Goal: Task Accomplishment & Management: Manage account settings

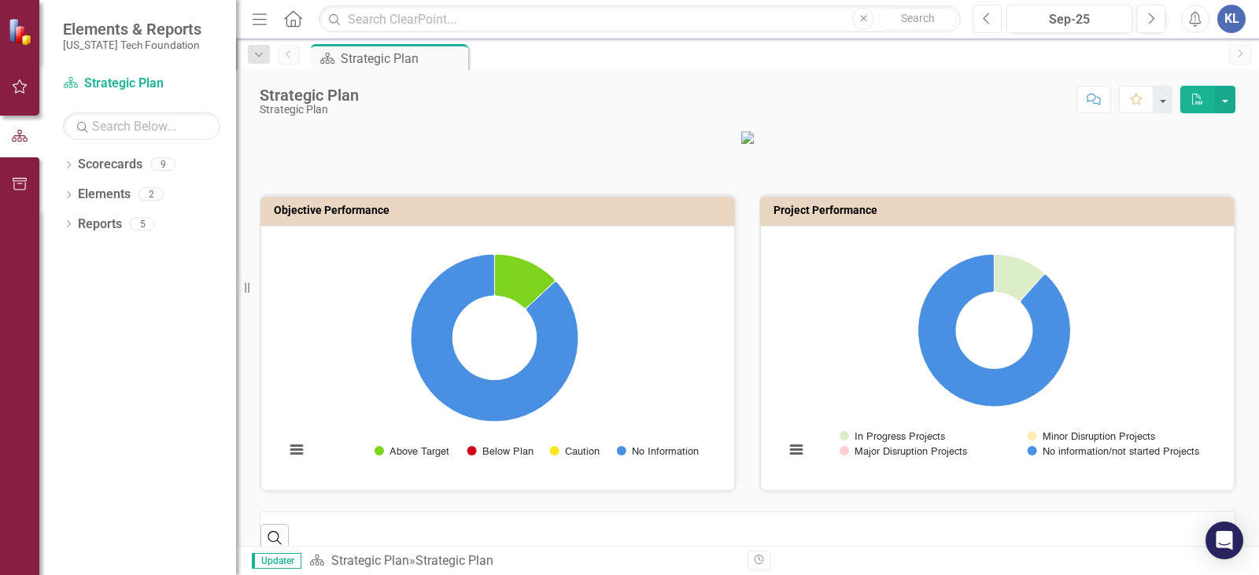
click at [989, 22] on icon "Previous" at bounding box center [987, 19] width 9 height 14
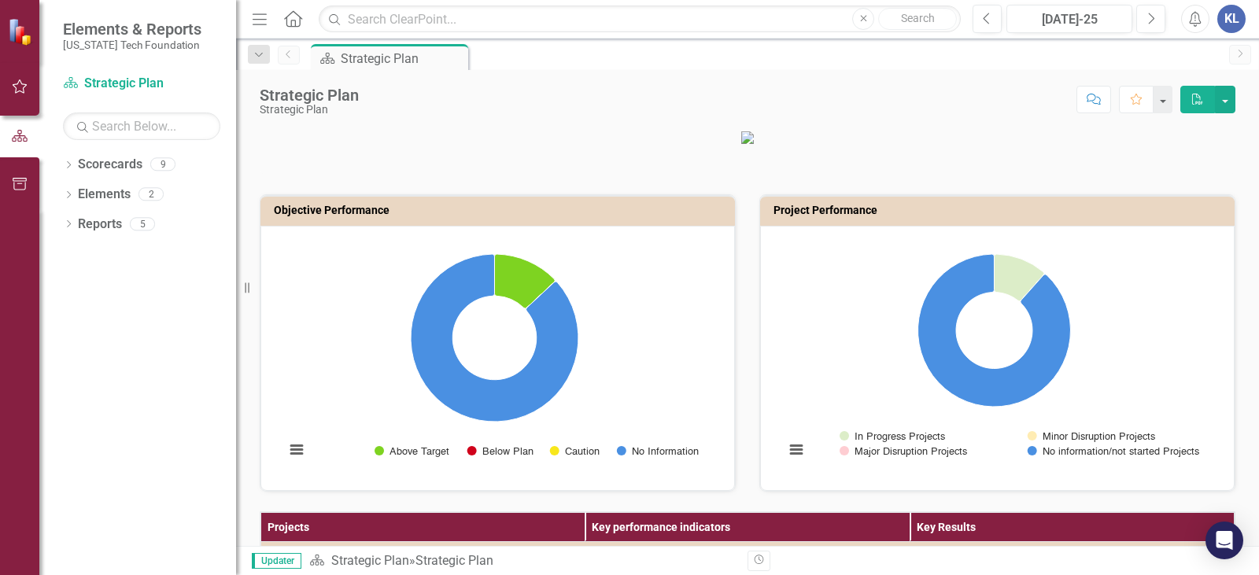
click at [1132, 62] on div "Scorecard Strategic Plan Pin" at bounding box center [764, 56] width 913 height 25
click at [68, 169] on icon "Dropdown" at bounding box center [68, 166] width 11 height 9
click at [71, 166] on icon "Dropdown" at bounding box center [66, 163] width 9 height 11
click at [1001, 91] on div "Score: N/A [DATE]-25 Completed Comment Favorite PDF" at bounding box center [801, 99] width 869 height 27
click at [14, 172] on button "button" at bounding box center [19, 184] width 35 height 33
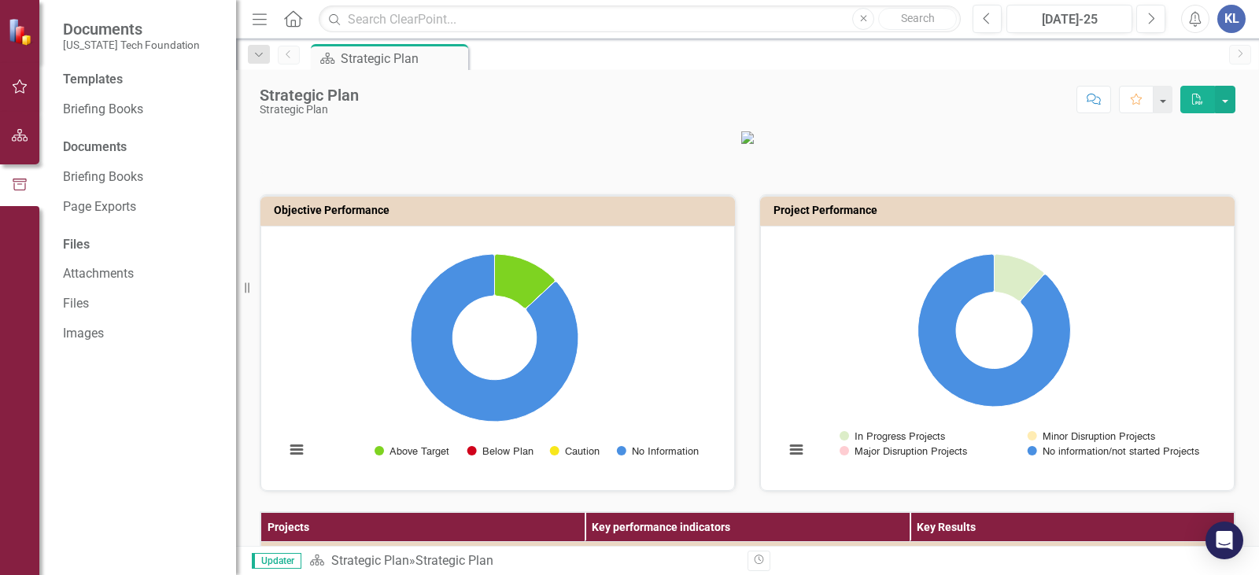
click at [15, 91] on icon "button" at bounding box center [20, 86] width 17 height 13
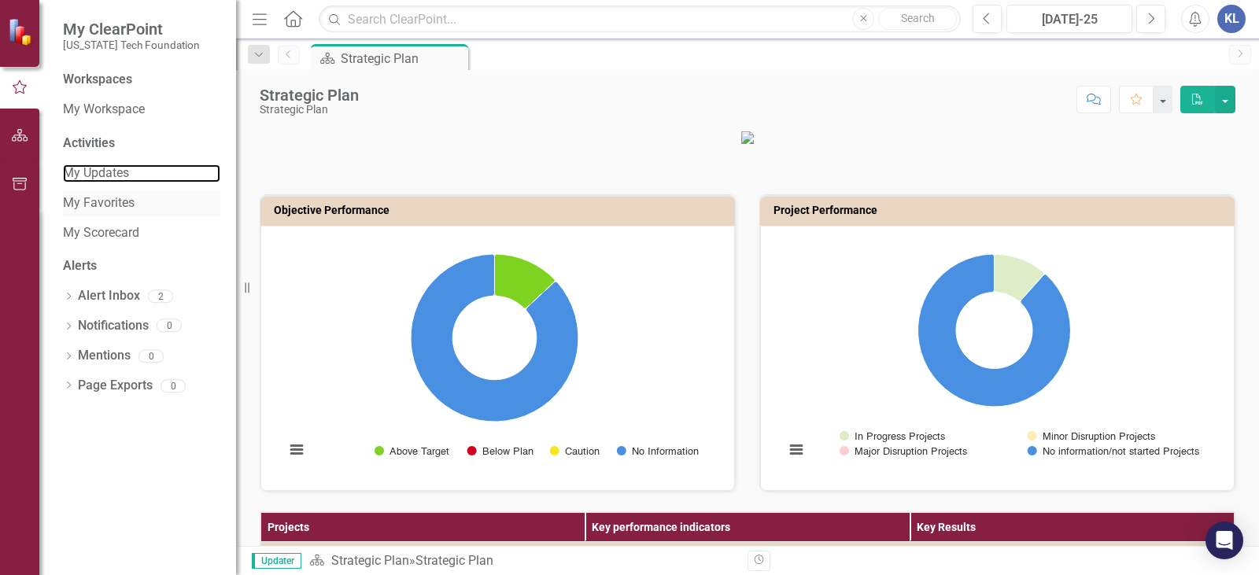
click at [78, 175] on link "My Updates" at bounding box center [141, 173] width 157 height 18
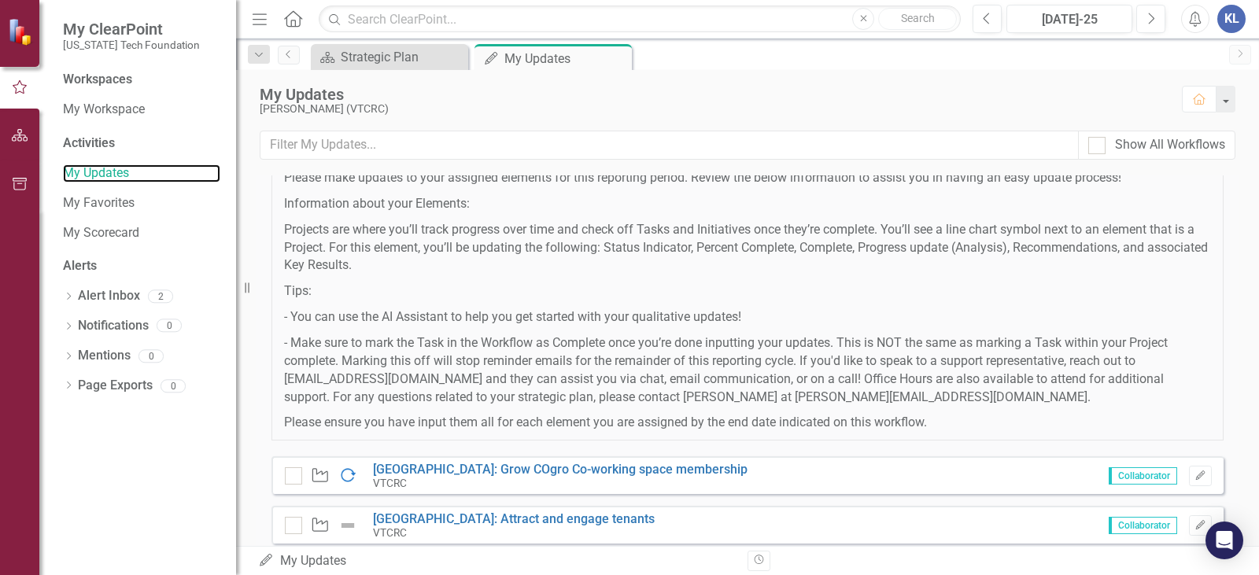
scroll to position [157, 0]
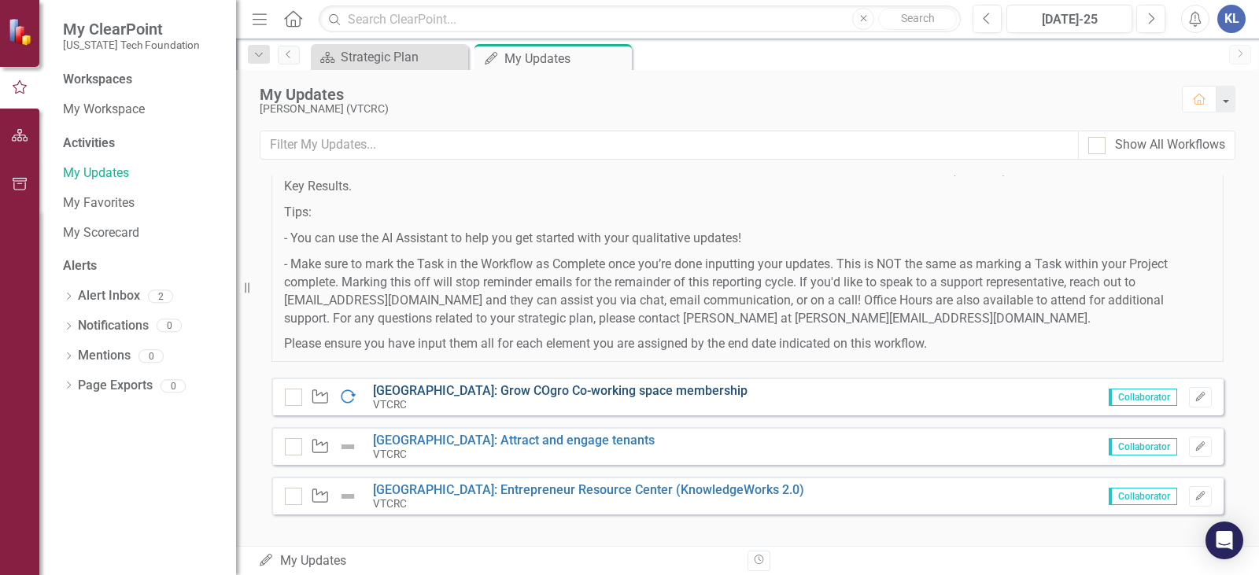
click at [628, 393] on link "[GEOGRAPHIC_DATA]: Grow COgro Co-working space membership" at bounding box center [560, 390] width 374 height 15
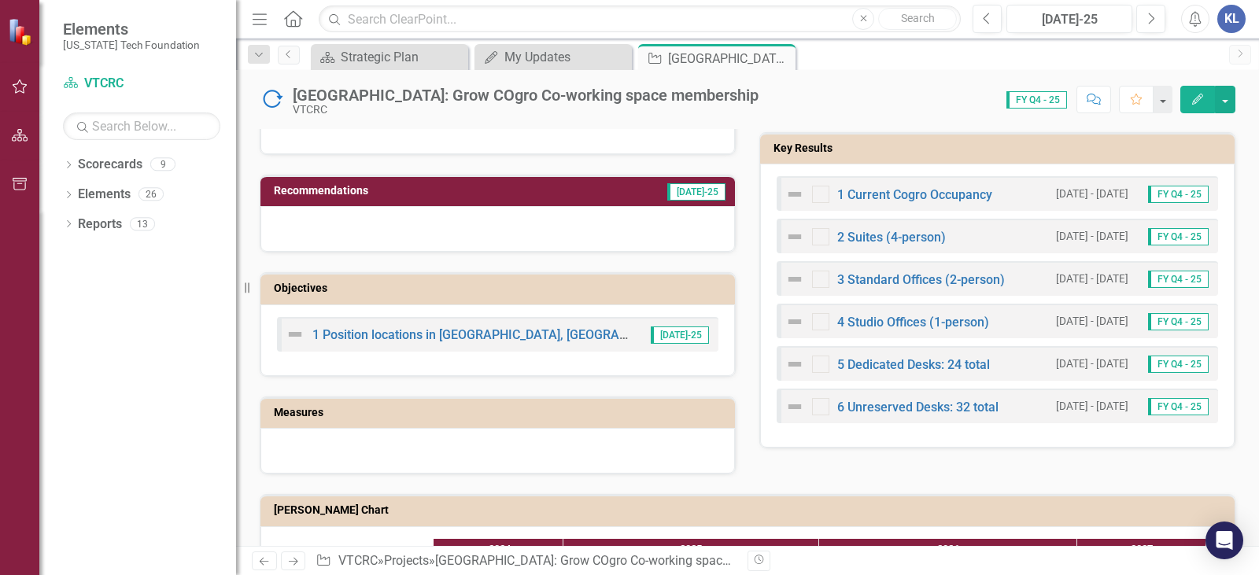
scroll to position [472, 0]
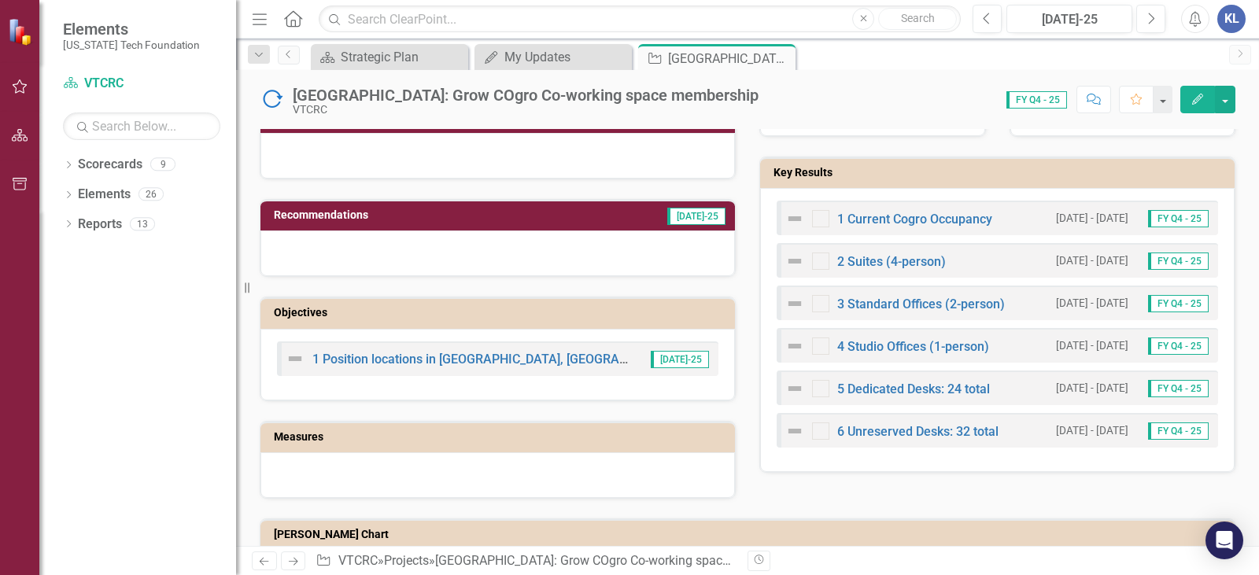
click at [791, 220] on img at bounding box center [794, 218] width 19 height 19
click at [863, 219] on link "1 Current Cogro Occupancy" at bounding box center [914, 219] width 155 height 15
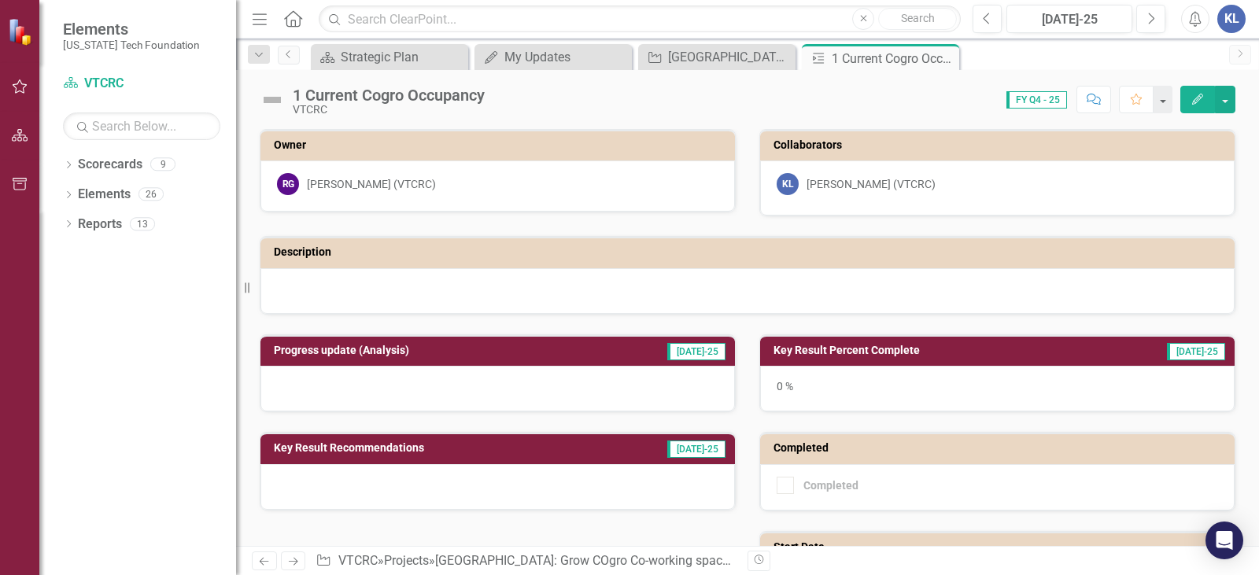
click at [644, 393] on div at bounding box center [497, 389] width 474 height 46
click at [455, 488] on div at bounding box center [497, 487] width 474 height 46
click at [806, 392] on div "0 %" at bounding box center [997, 389] width 474 height 46
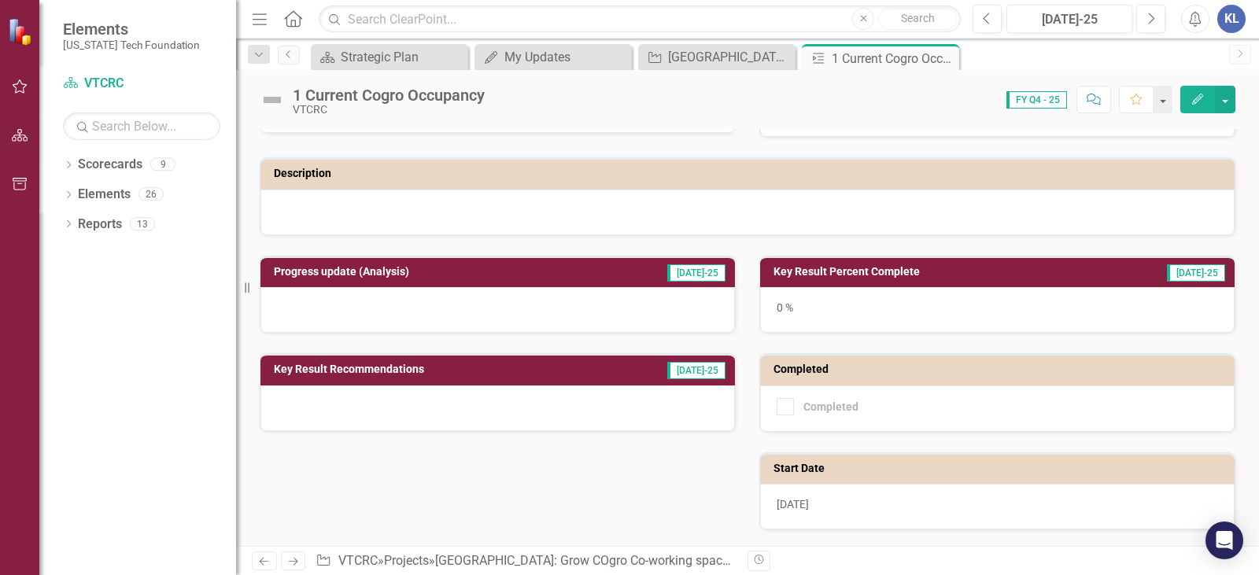
click at [698, 268] on span "[DATE]-25" at bounding box center [696, 272] width 58 height 17
click at [600, 305] on div at bounding box center [497, 310] width 474 height 46
drag, startPoint x: 402, startPoint y: 314, endPoint x: 374, endPoint y: 314, distance: 27.5
click at [389, 314] on div at bounding box center [497, 310] width 474 height 46
click at [292, 309] on div at bounding box center [497, 310] width 474 height 46
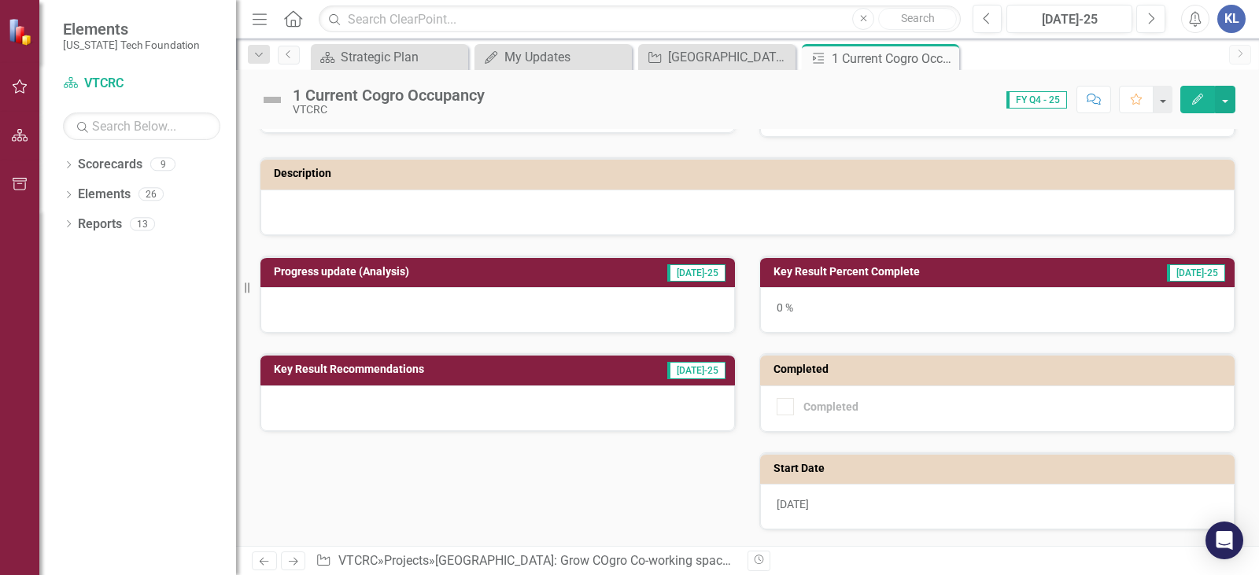
click at [293, 270] on h3 "Progress update (Analysis)" at bounding box center [431, 272] width 314 height 12
click at [1196, 94] on icon "Edit" at bounding box center [1197, 99] width 14 height 11
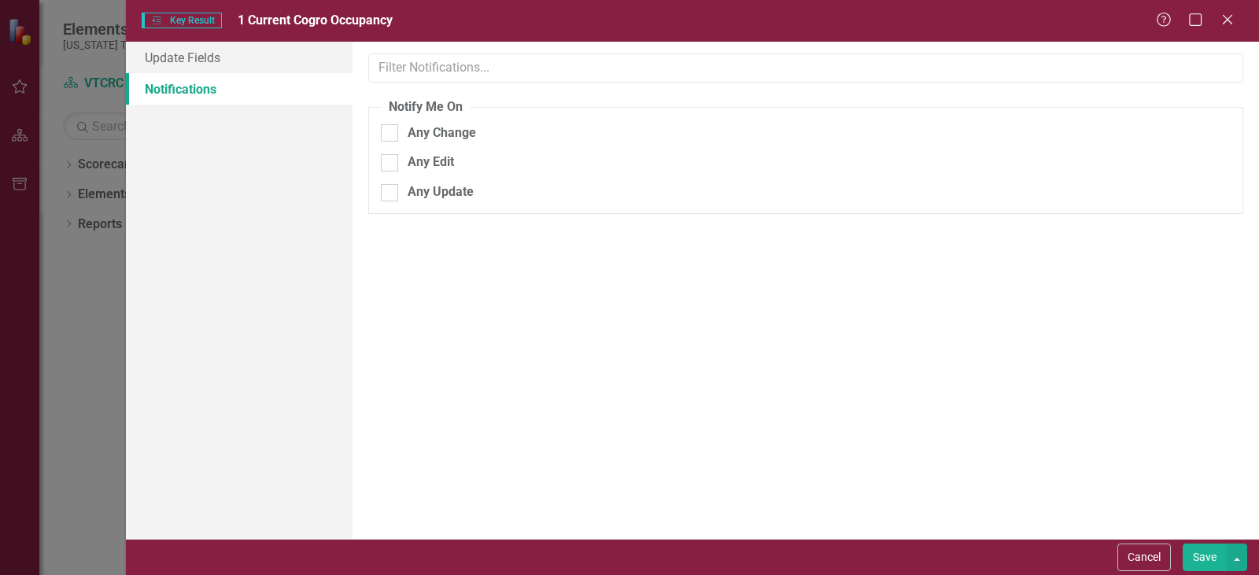
scroll to position [0, 0]
drag, startPoint x: 1230, startPoint y: 17, endPoint x: 1194, endPoint y: 44, distance: 44.8
click at [1230, 17] on icon at bounding box center [1227, 19] width 9 height 9
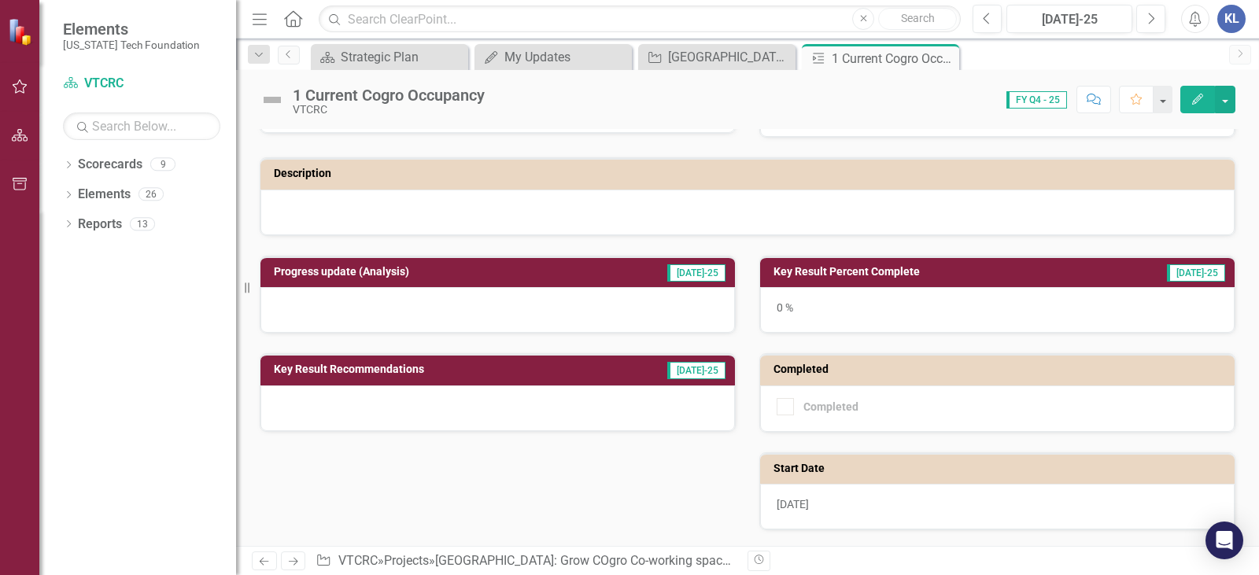
click at [555, 296] on div at bounding box center [497, 310] width 474 height 46
click at [437, 400] on div at bounding box center [497, 408] width 474 height 46
click at [369, 298] on div at bounding box center [497, 310] width 474 height 46
click at [297, 264] on td "Progress update (Analysis)" at bounding box center [431, 274] width 314 height 24
click at [354, 309] on div at bounding box center [497, 310] width 474 height 46
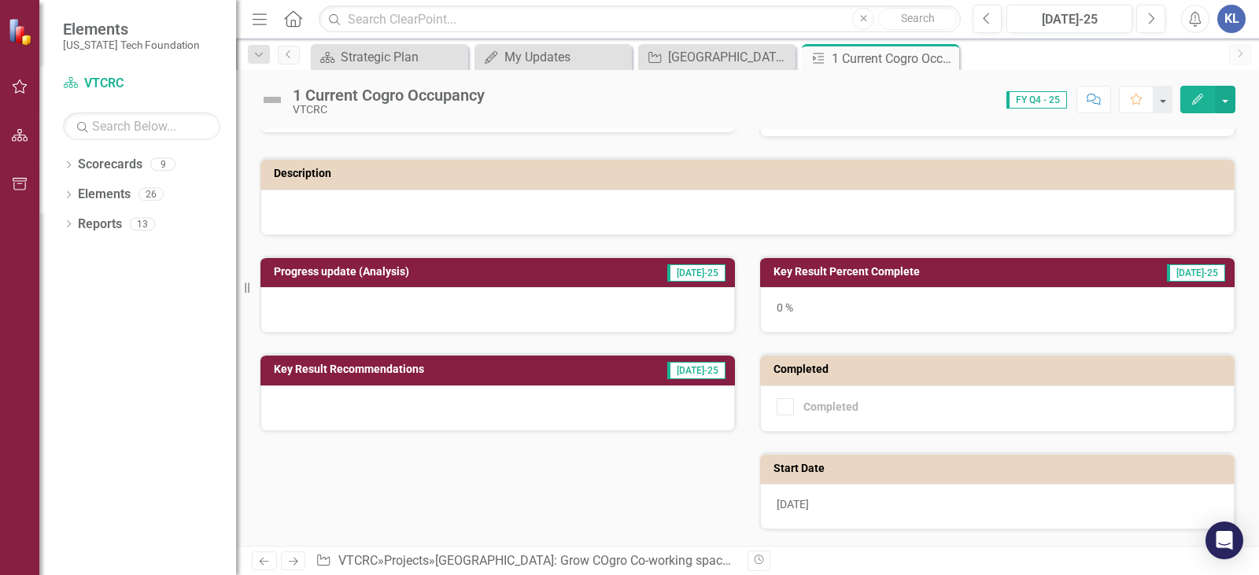
click at [356, 306] on div at bounding box center [497, 310] width 474 height 46
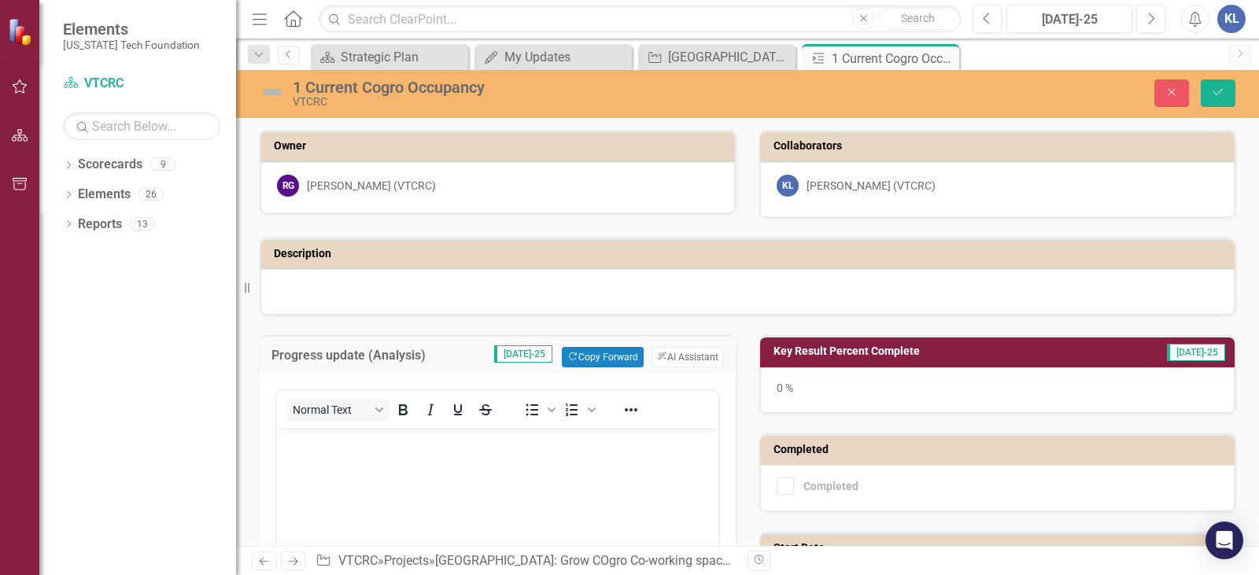
click at [872, 312] on div at bounding box center [747, 292] width 974 height 46
click at [1169, 84] on button "Close" at bounding box center [1171, 93] width 35 height 28
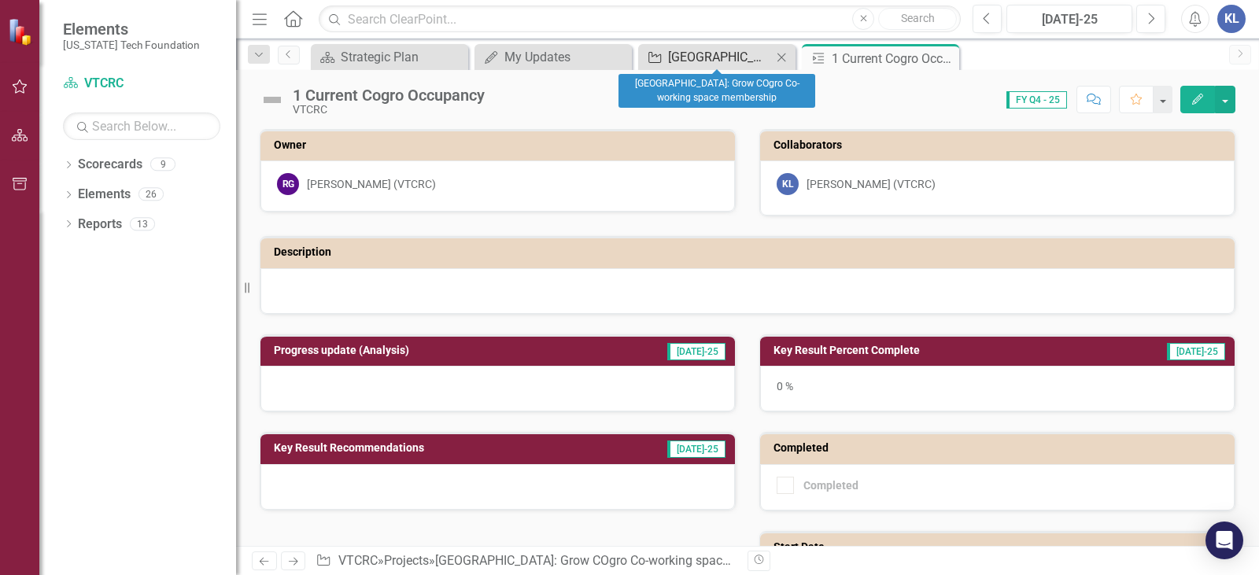
click at [732, 64] on div "[GEOGRAPHIC_DATA]: Grow COgro Co-working space membership" at bounding box center [720, 57] width 104 height 20
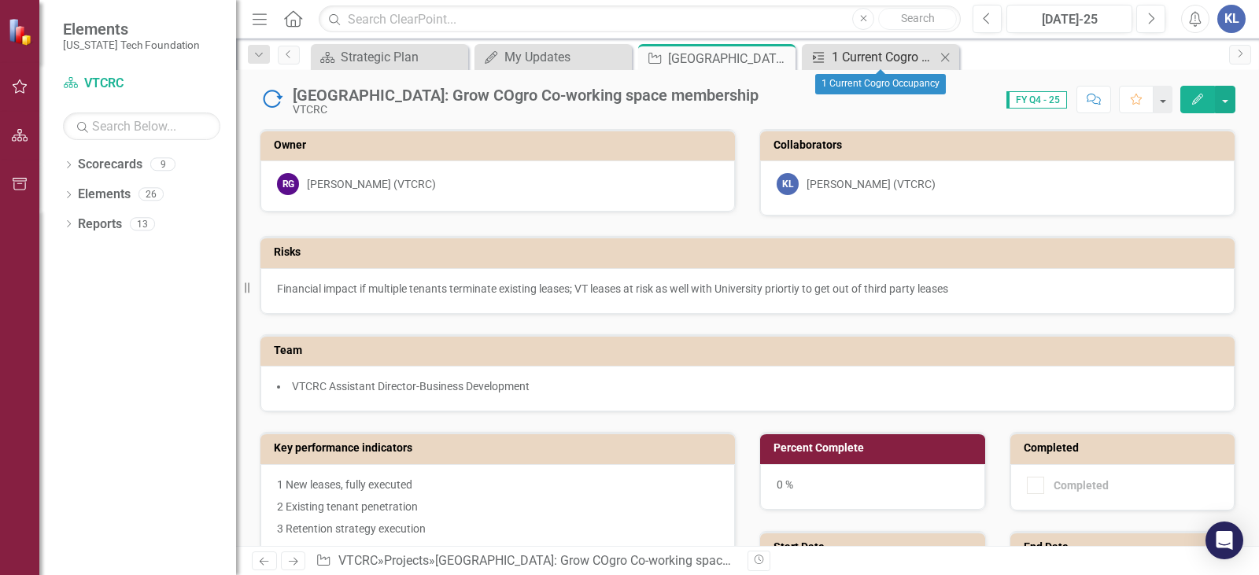
click at [867, 57] on div "1 Current Cogro Occupancy" at bounding box center [884, 57] width 104 height 20
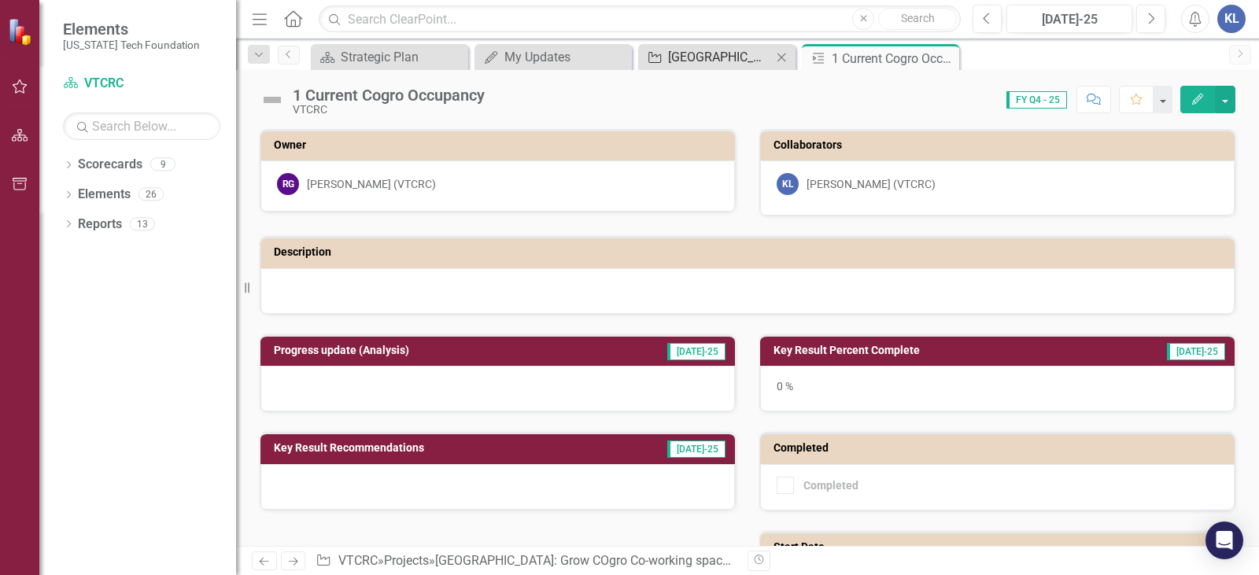
click at [700, 62] on div "[GEOGRAPHIC_DATA]: Grow COgro Co-working space membership" at bounding box center [720, 57] width 104 height 20
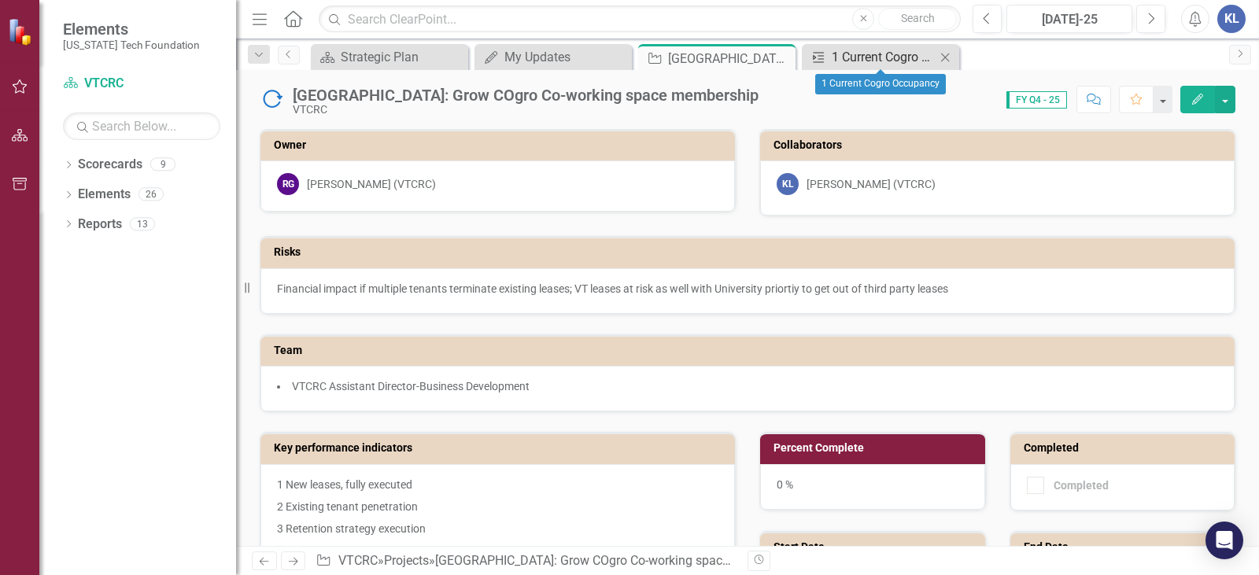
click at [872, 60] on div "1 Current Cogro Occupancy" at bounding box center [884, 57] width 104 height 20
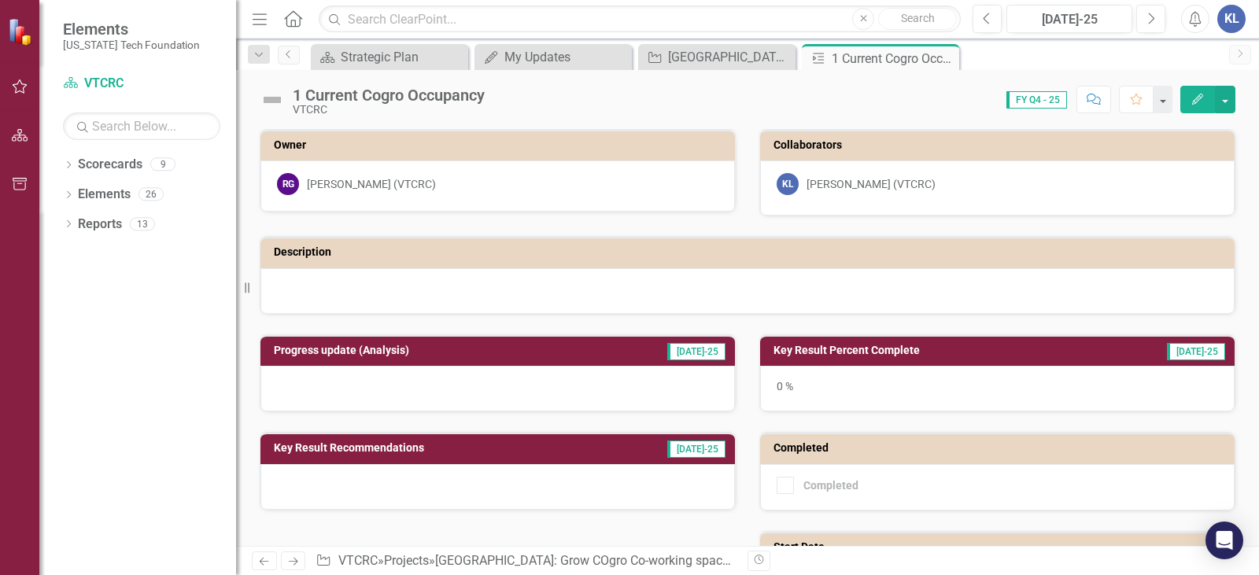
click at [370, 386] on div at bounding box center [497, 389] width 474 height 46
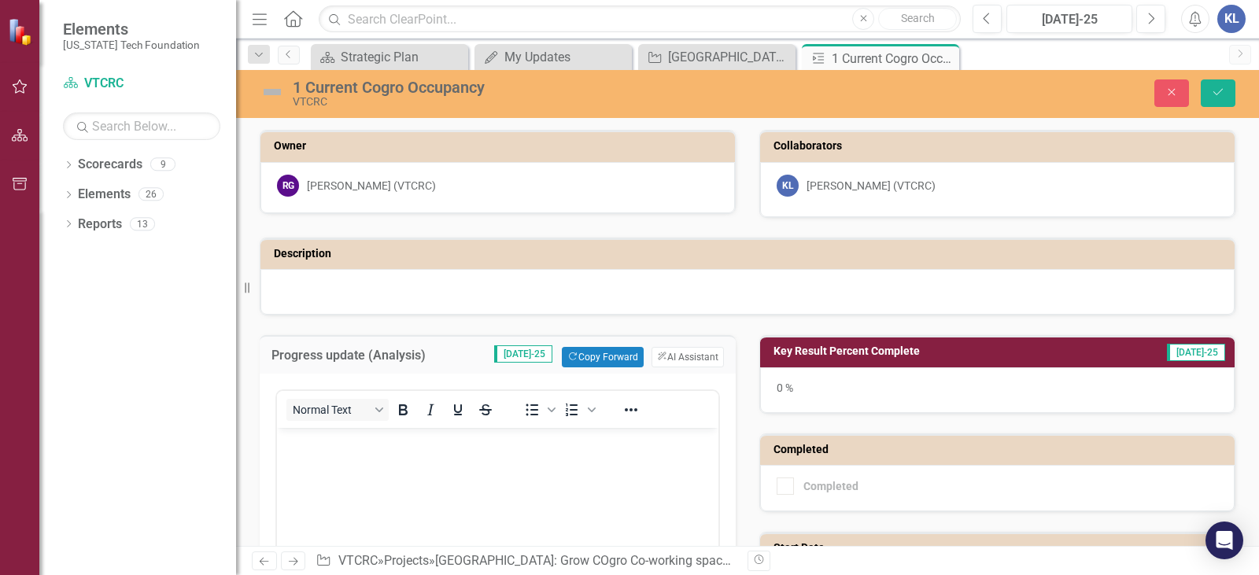
scroll to position [157, 0]
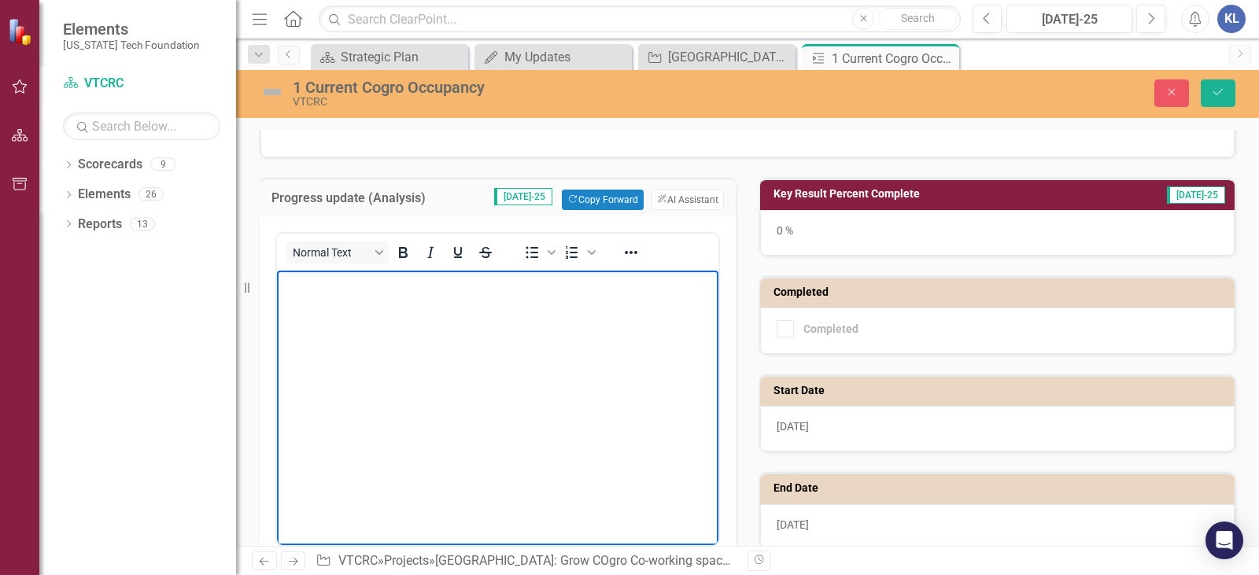
click at [412, 323] on body "Rich Text Area. Press ALT-0 for help." at bounding box center [497, 389] width 441 height 236
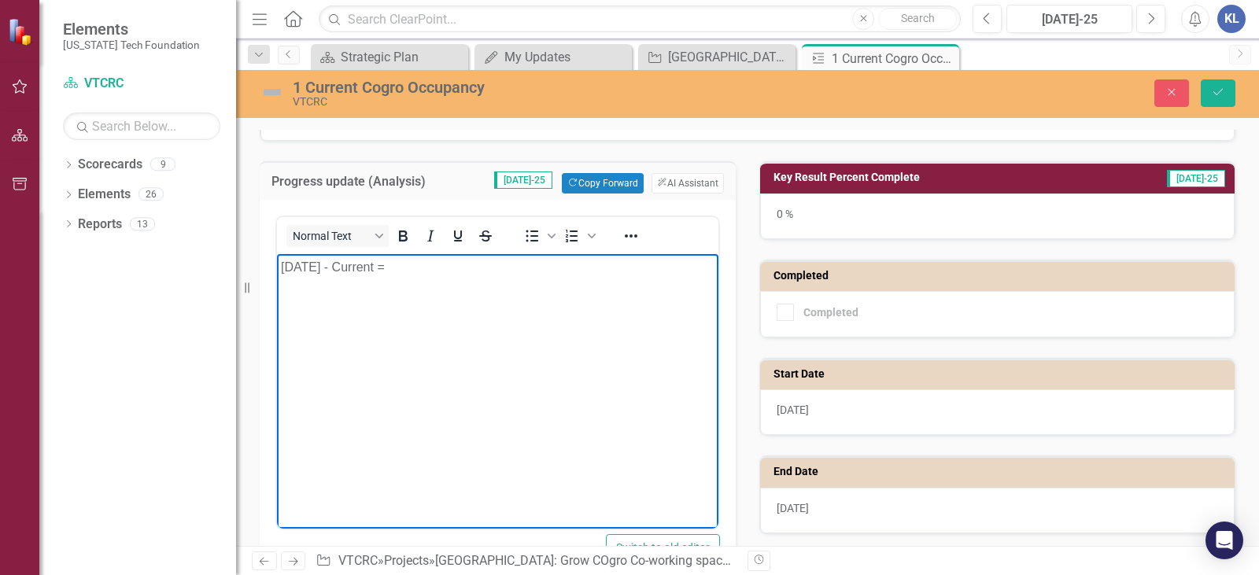
scroll to position [173, 0]
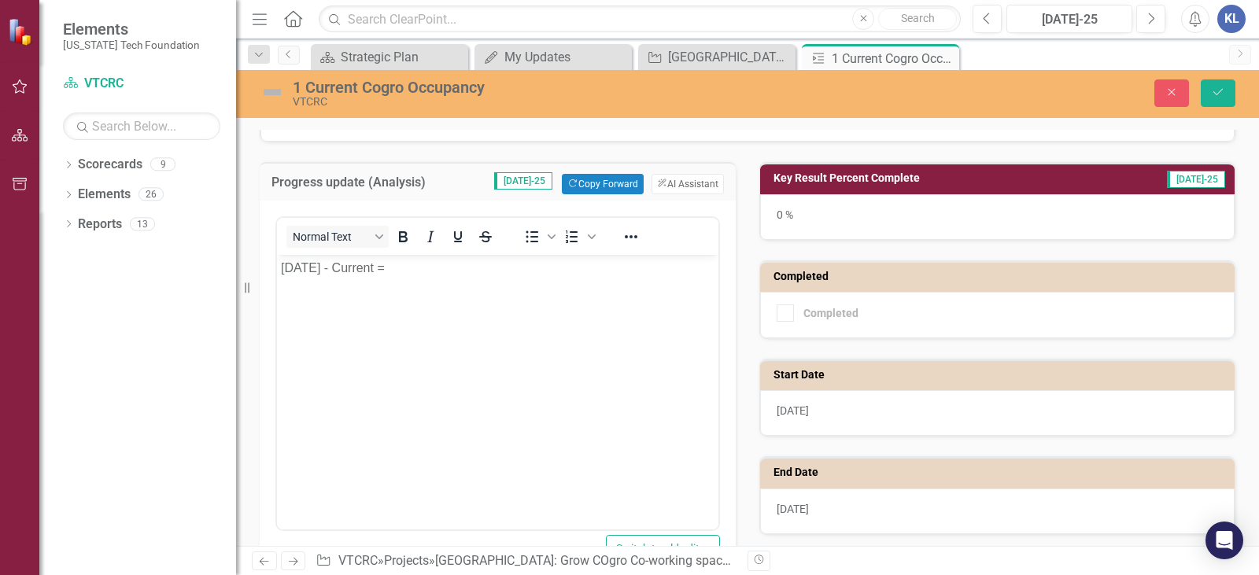
click at [902, 213] on div "0 %" at bounding box center [997, 217] width 474 height 46
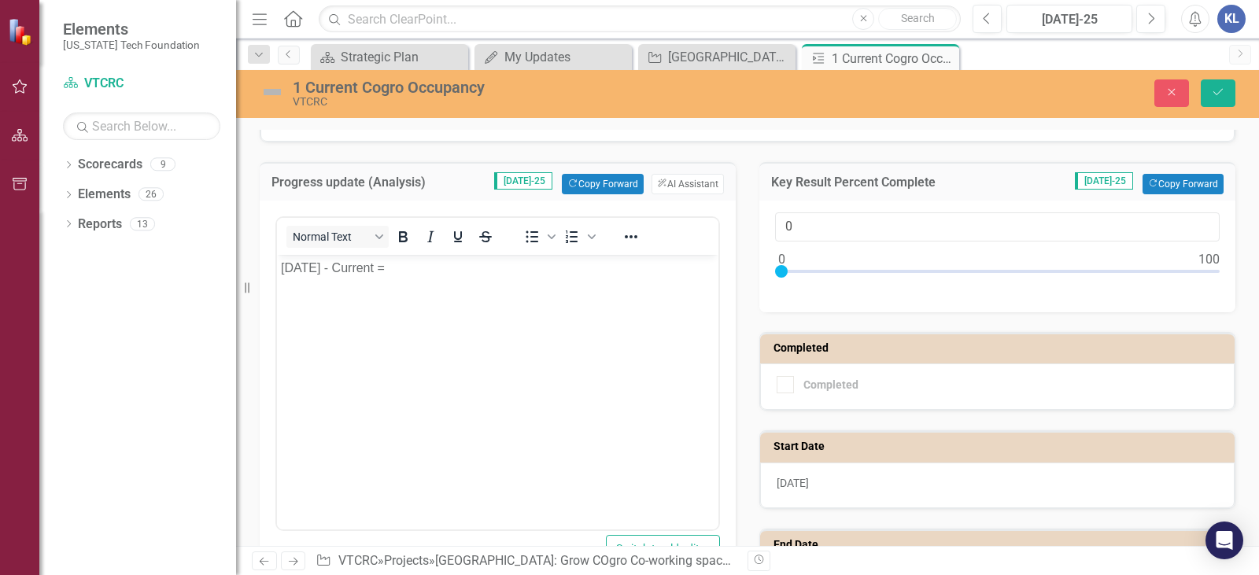
scroll to position [252, 0]
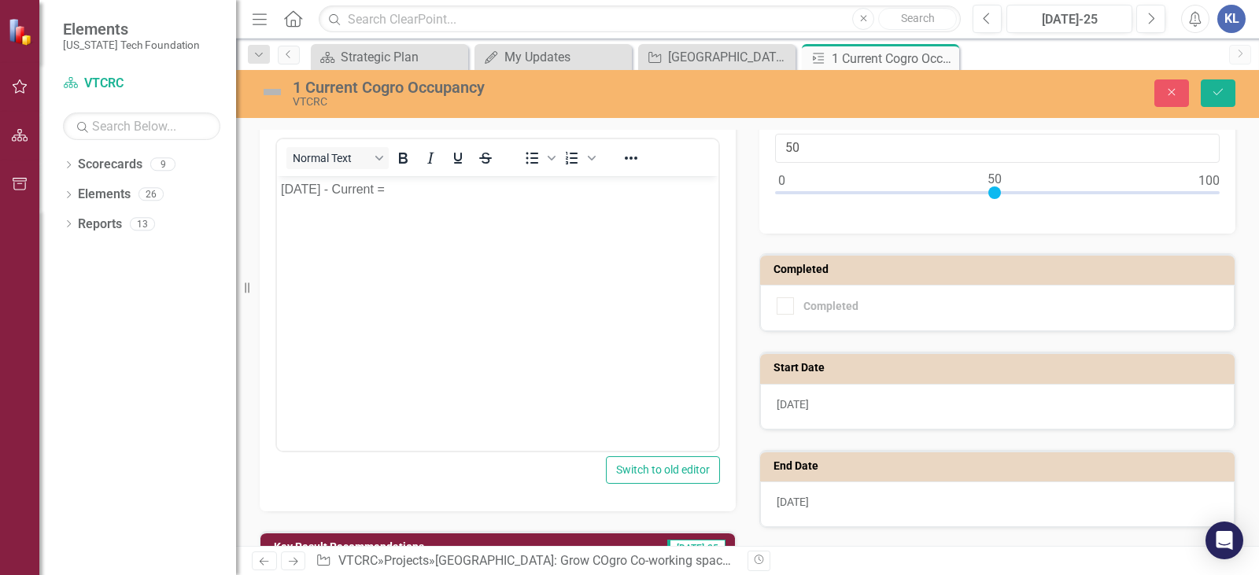
drag, startPoint x: 773, startPoint y: 192, endPoint x: 985, endPoint y: 204, distance: 211.9
click at [985, 204] on div at bounding box center [997, 196] width 444 height 20
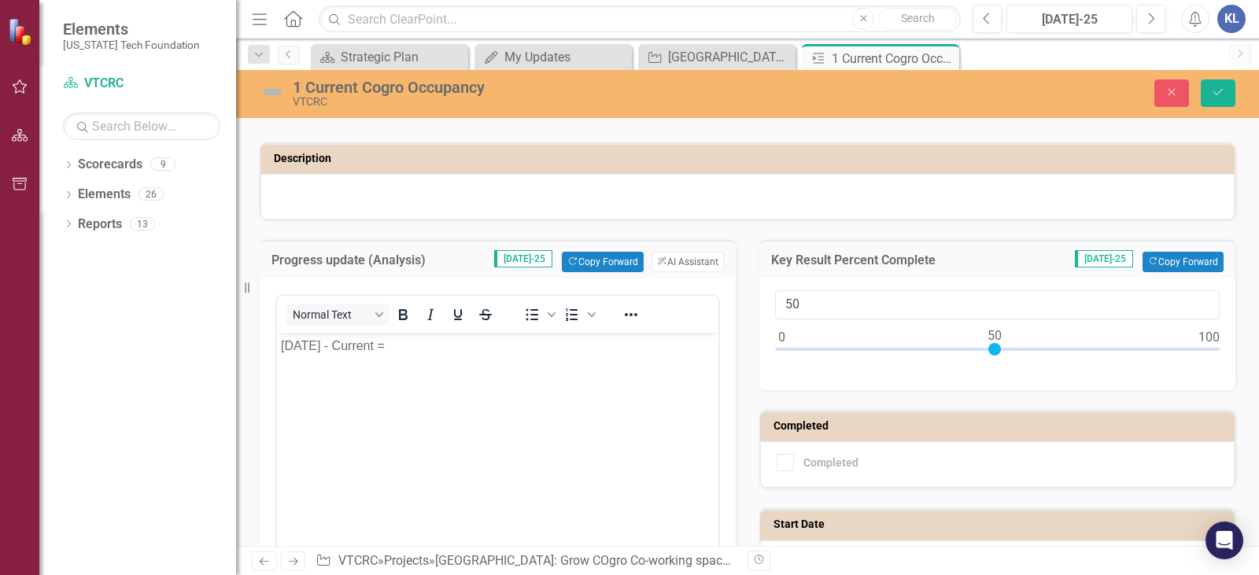
scroll to position [94, 0]
type input "60"
drag, startPoint x: 994, startPoint y: 348, endPoint x: 1036, endPoint y: 352, distance: 42.7
click at [1036, 352] on div at bounding box center [1037, 350] width 13 height 13
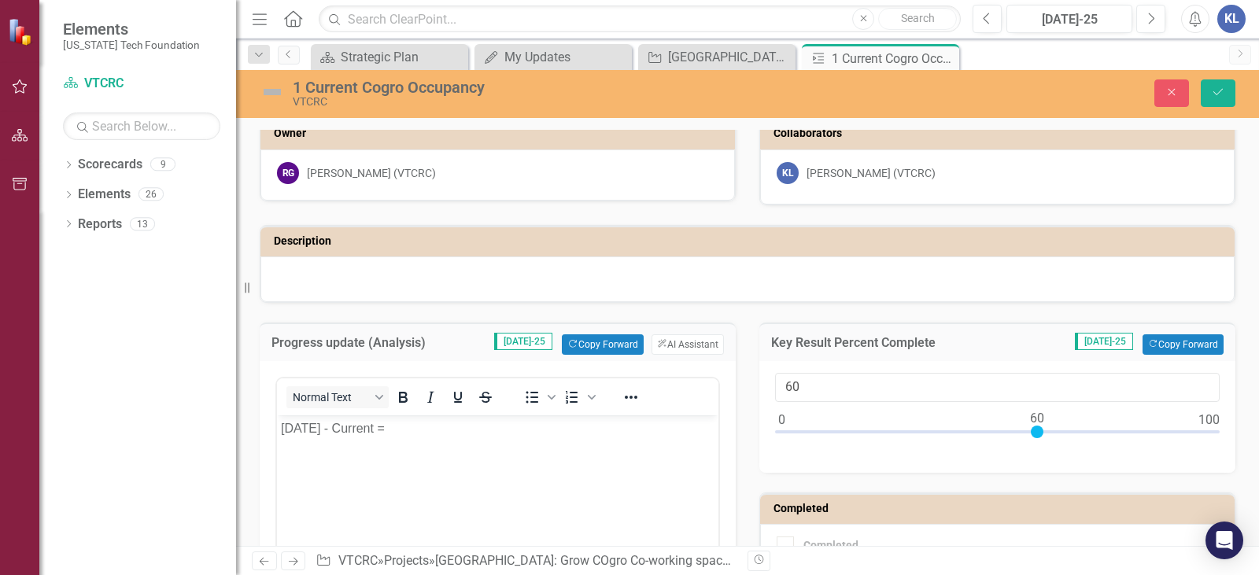
scroll to position [0, 0]
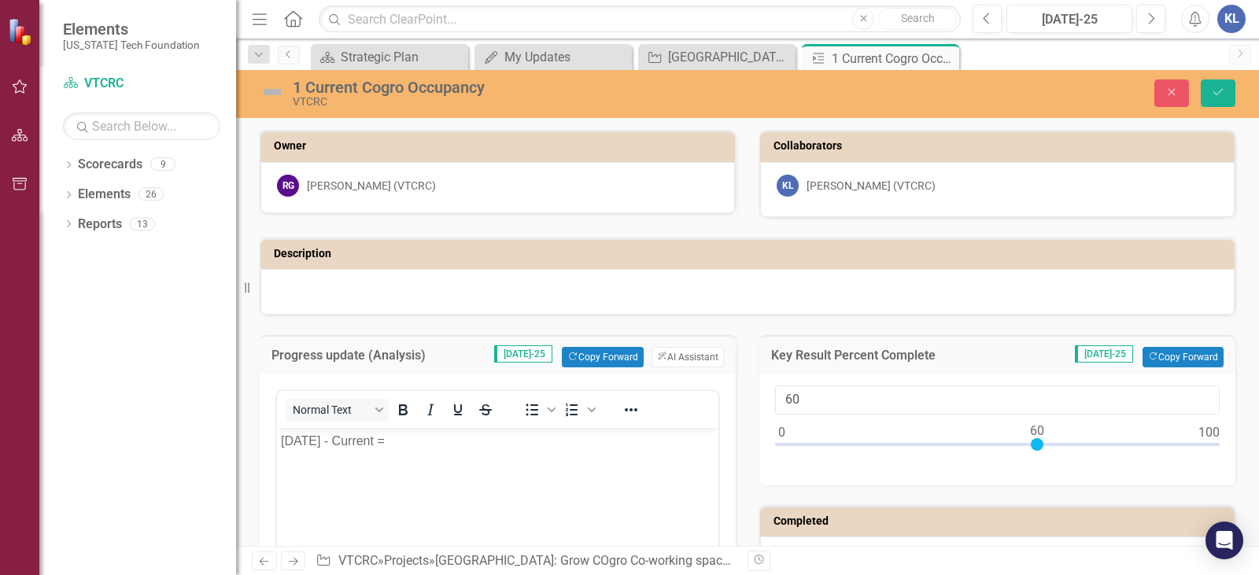
click at [303, 88] on div "1 Current Cogro Occupancy" at bounding box center [547, 87] width 508 height 17
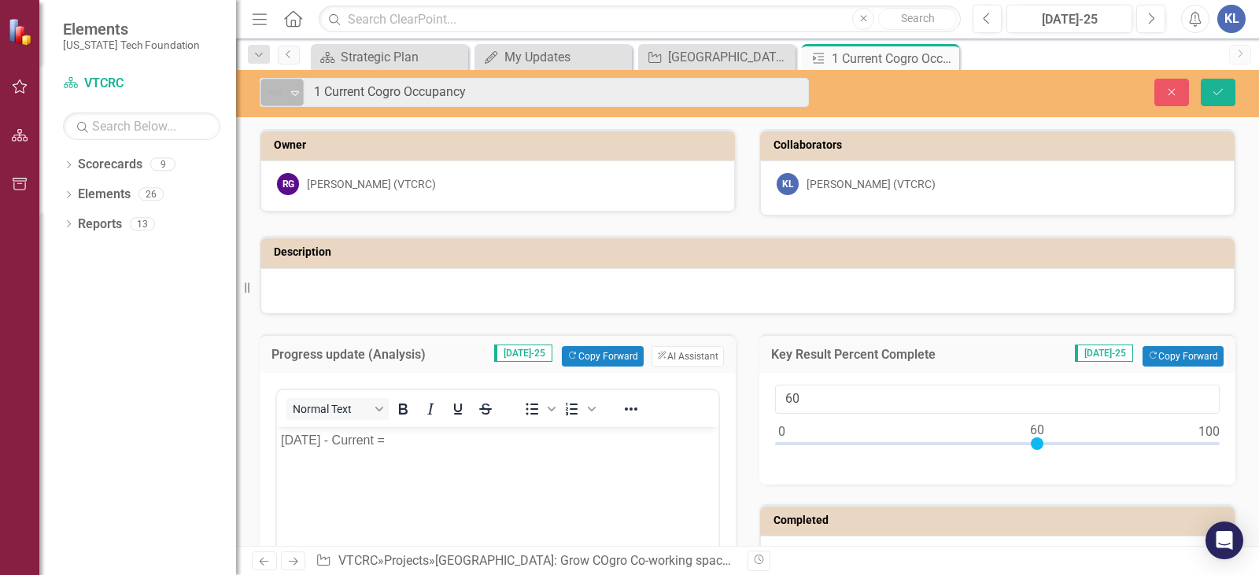
click at [295, 96] on icon "Expand" at bounding box center [295, 93] width 16 height 13
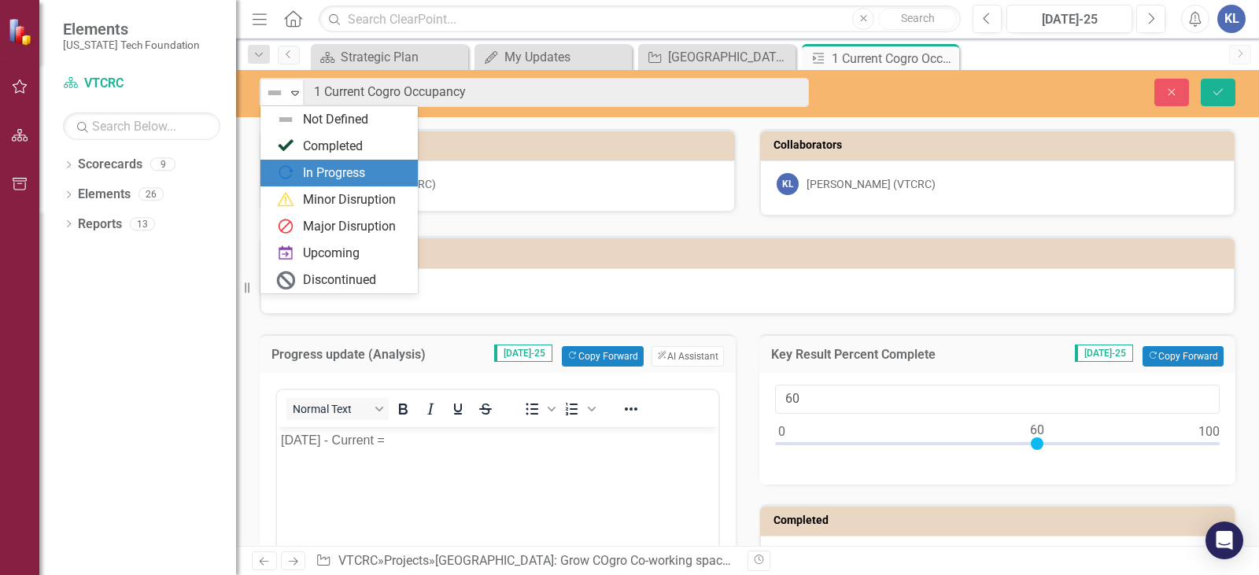
click at [333, 180] on div "In Progress" at bounding box center [334, 173] width 62 height 18
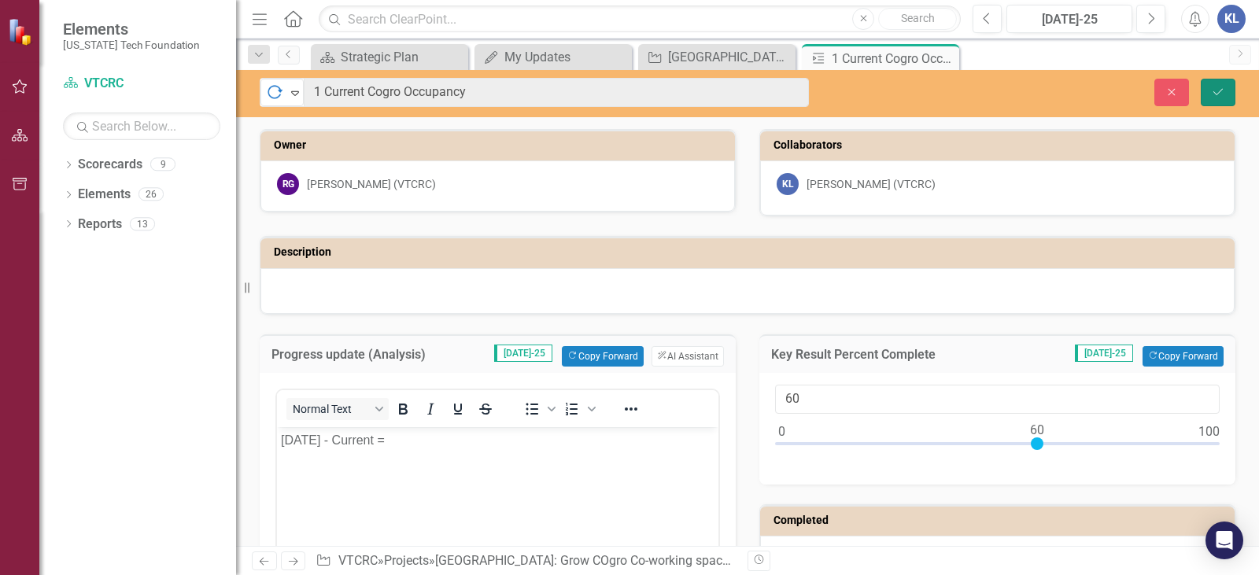
click at [1215, 98] on button "Save" at bounding box center [1217, 93] width 35 height 28
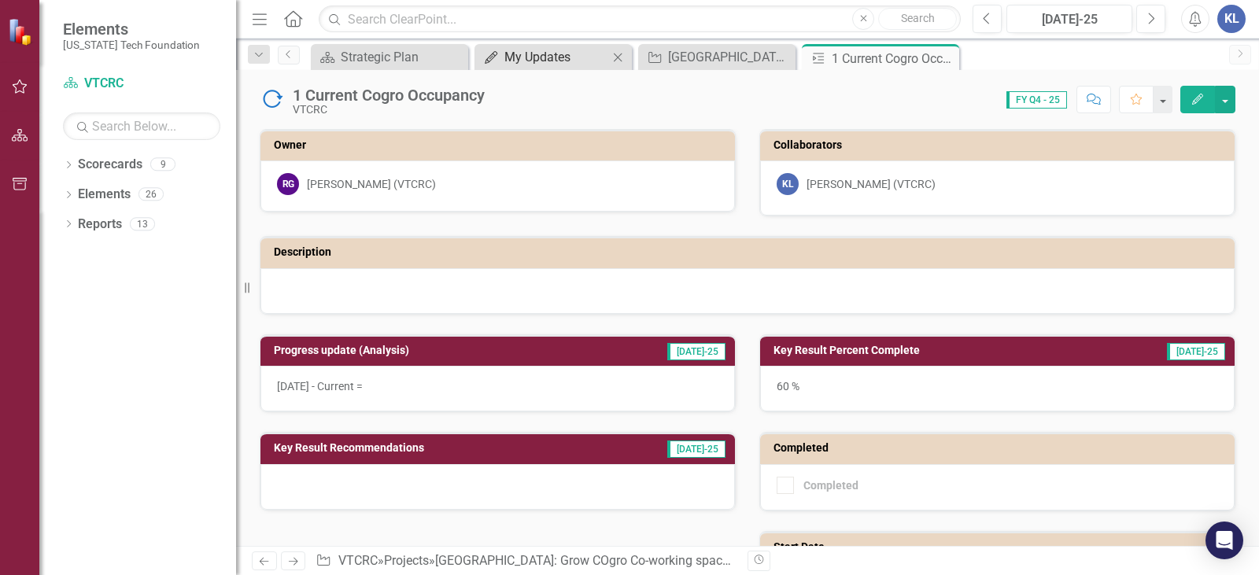
click at [556, 57] on div "My Updates" at bounding box center [556, 57] width 104 height 20
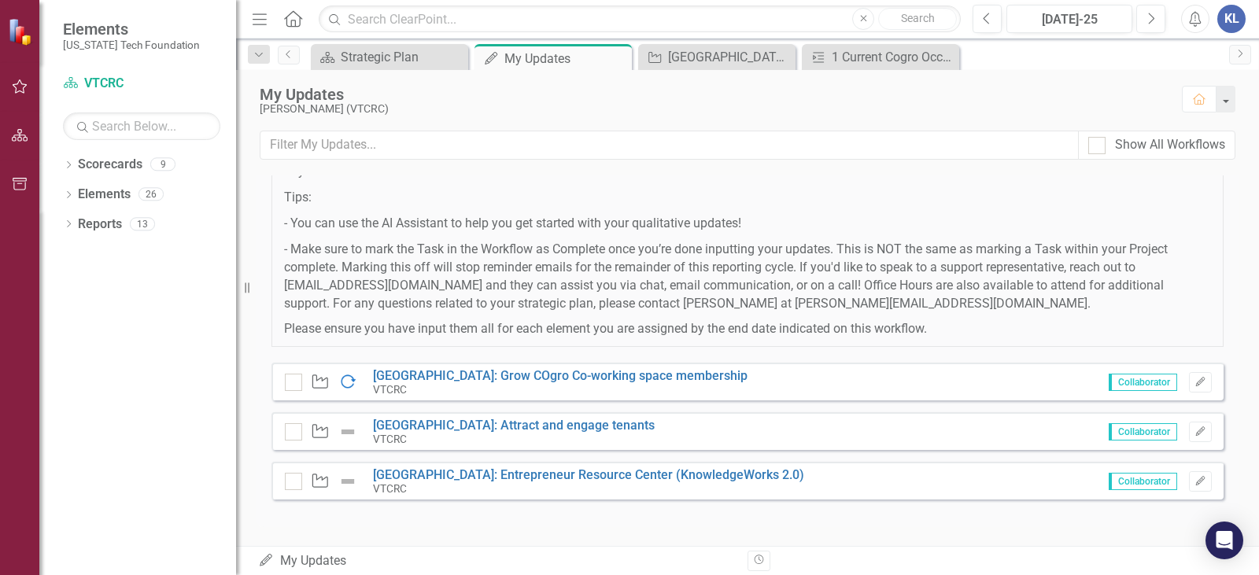
scroll to position [173, 0]
click at [706, 65] on div "[GEOGRAPHIC_DATA]: Grow COgro Co-working space membership" at bounding box center [720, 57] width 104 height 20
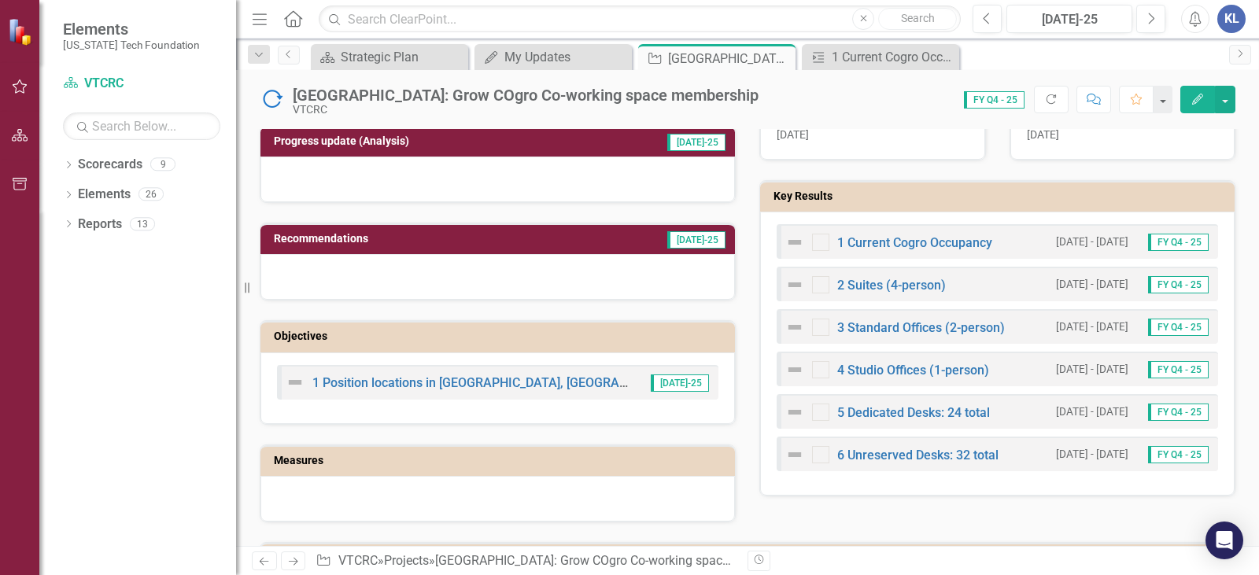
scroll to position [472, 0]
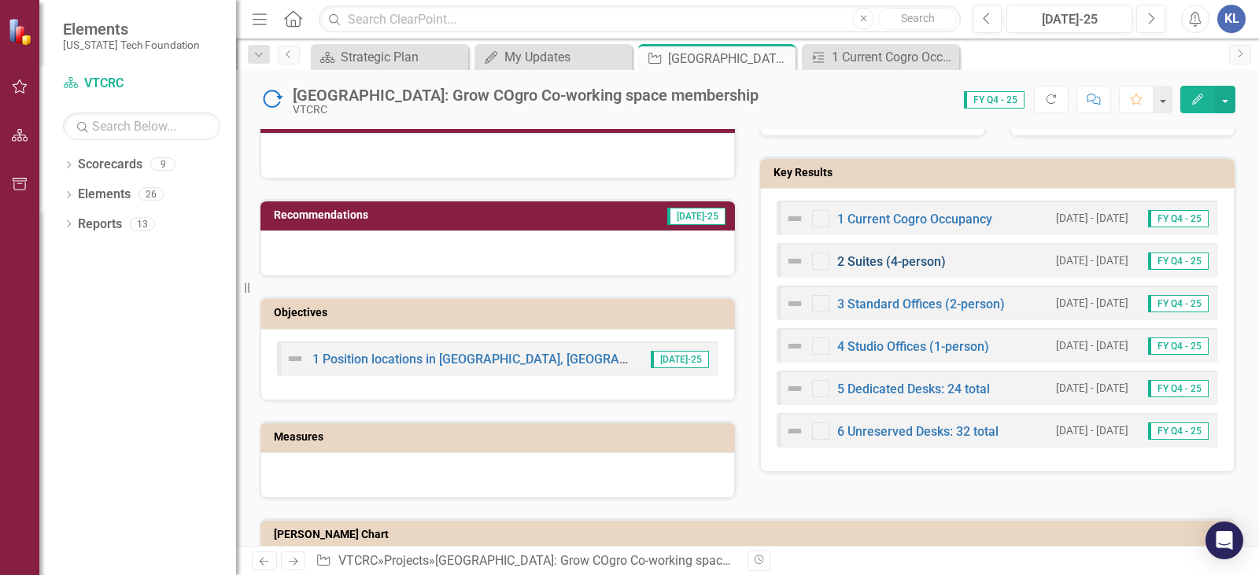
click at [837, 264] on link "2 Suites (4-person)" at bounding box center [891, 261] width 109 height 15
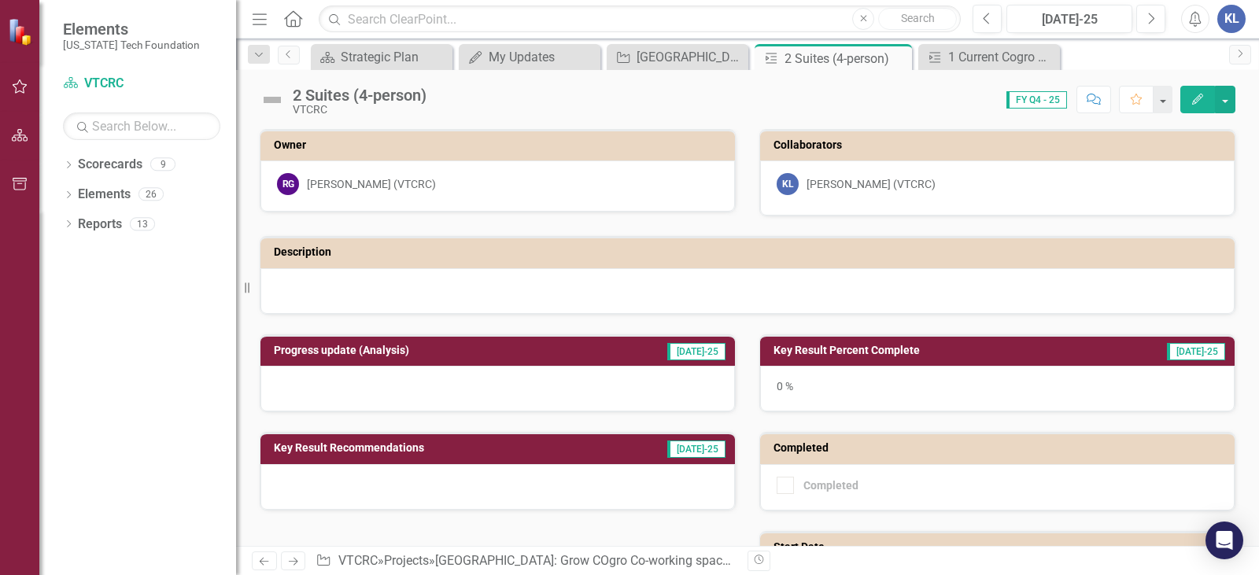
drag, startPoint x: 1089, startPoint y: 391, endPoint x: 1082, endPoint y: 386, distance: 8.5
click at [1088, 391] on div "0 %" at bounding box center [997, 389] width 474 height 46
click at [960, 382] on div "0 %" at bounding box center [997, 389] width 474 height 46
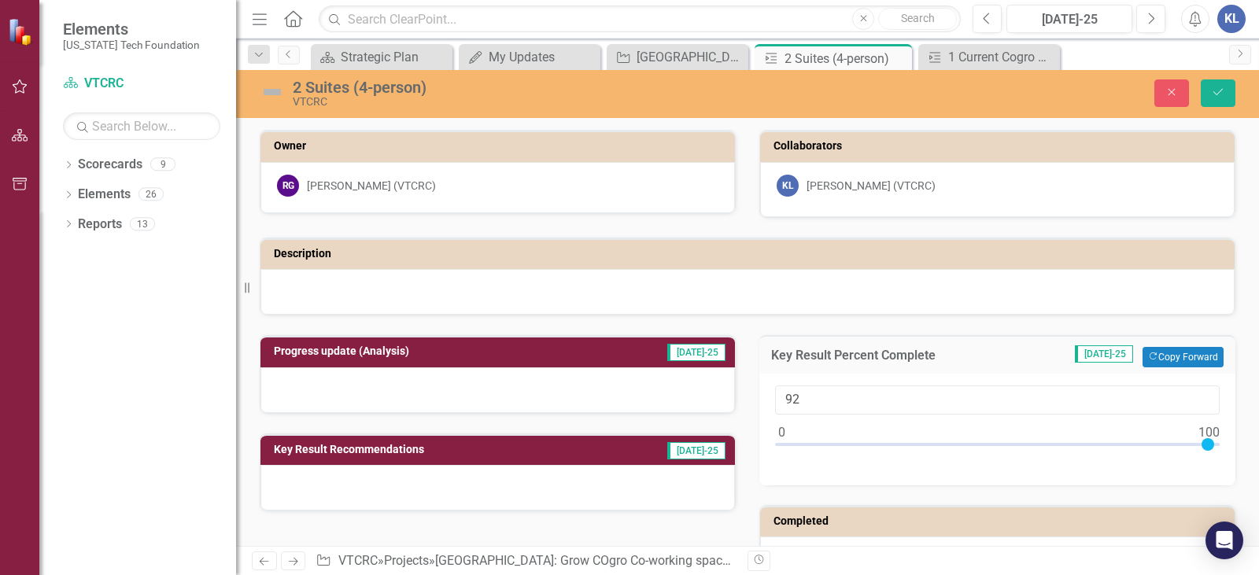
type input "100"
drag, startPoint x: 773, startPoint y: 442, endPoint x: 1208, endPoint y: 469, distance: 436.6
click at [1208, 469] on div "100" at bounding box center [997, 430] width 476 height 112
click at [376, 381] on div at bounding box center [497, 390] width 474 height 46
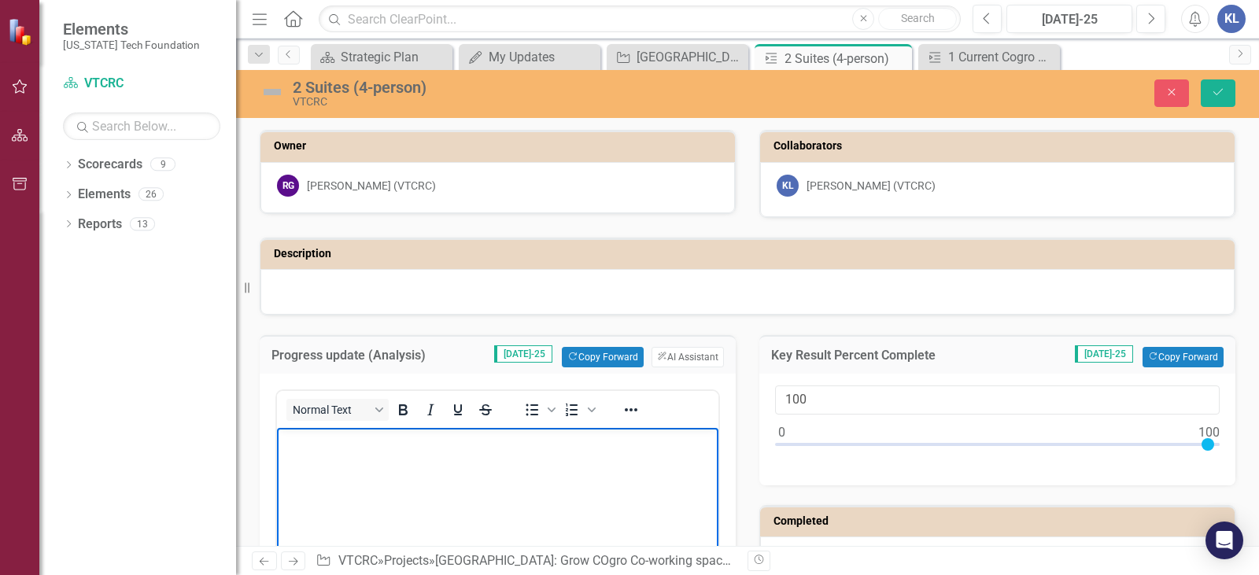
click at [402, 480] on body "Rich Text Area. Press ALT-0 for help." at bounding box center [497, 546] width 441 height 236
click at [339, 87] on div "2 Suites (4-person)" at bounding box center [547, 87] width 508 height 17
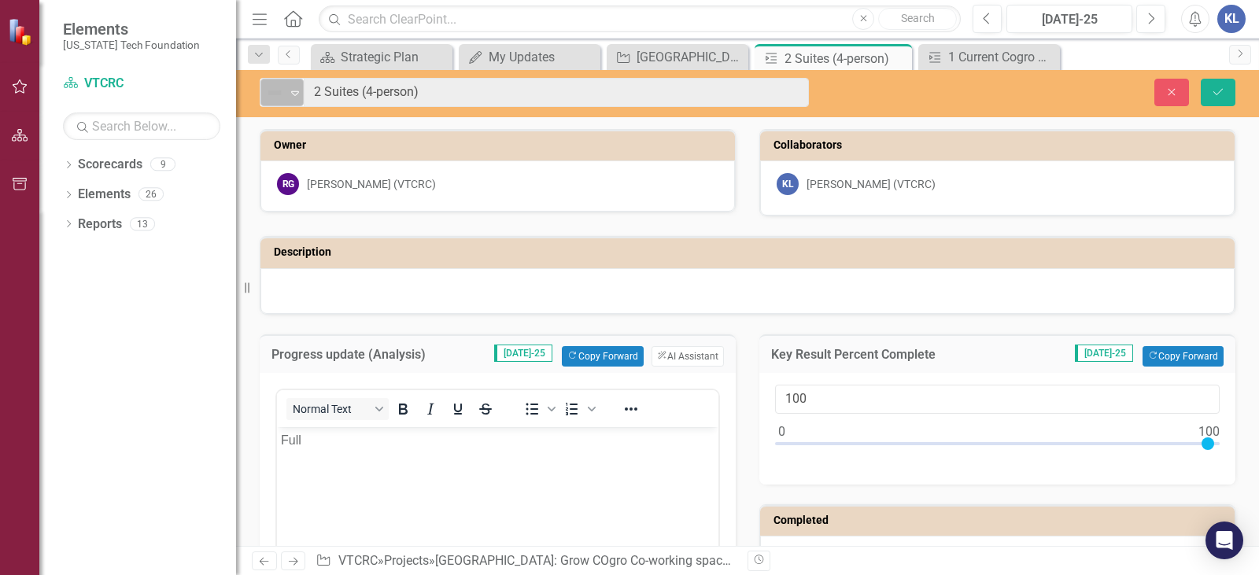
click at [301, 93] on icon "Expand" at bounding box center [295, 93] width 16 height 13
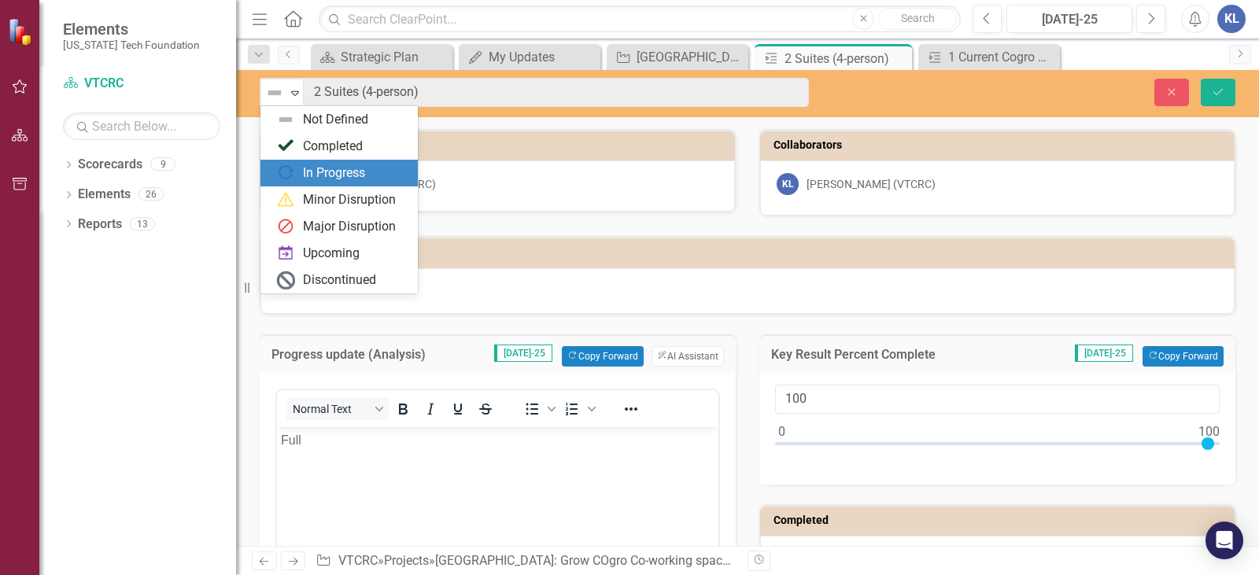
click at [320, 164] on div "In Progress" at bounding box center [334, 173] width 62 height 18
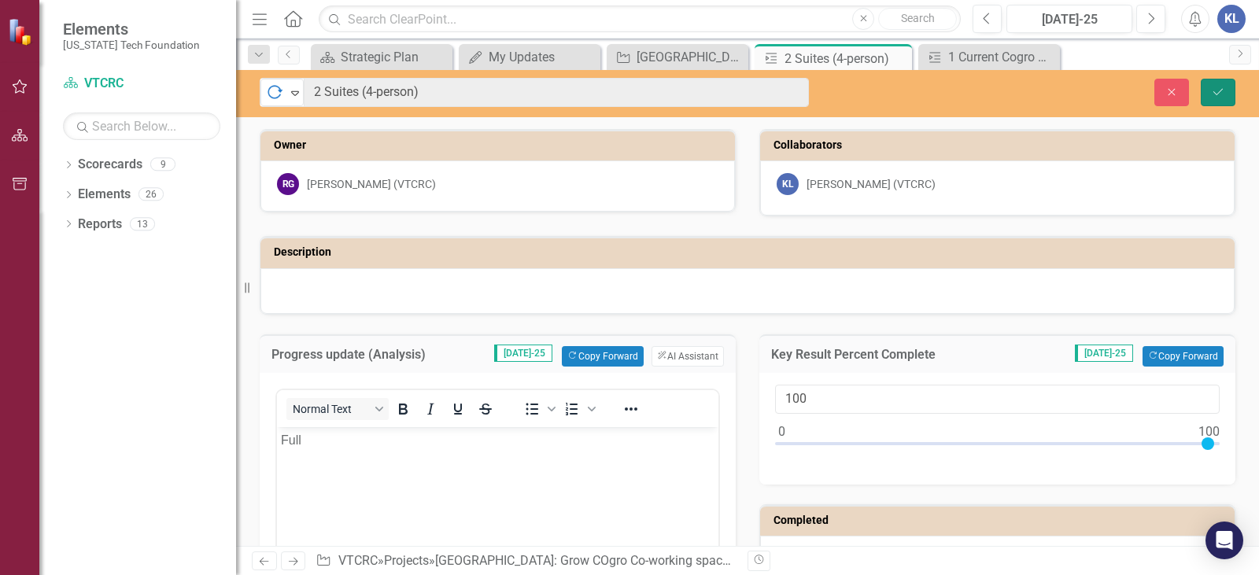
click at [1213, 94] on icon "Save" at bounding box center [1218, 92] width 14 height 11
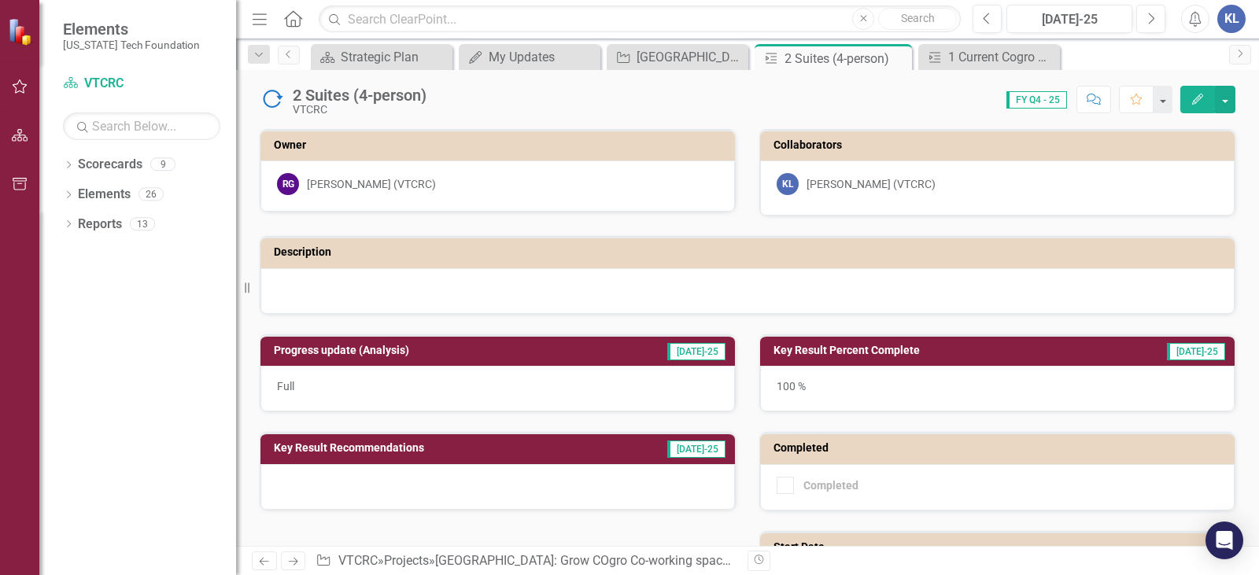
click at [534, 388] on p "Full" at bounding box center [497, 386] width 441 height 16
click at [535, 388] on p "Full" at bounding box center [497, 386] width 441 height 16
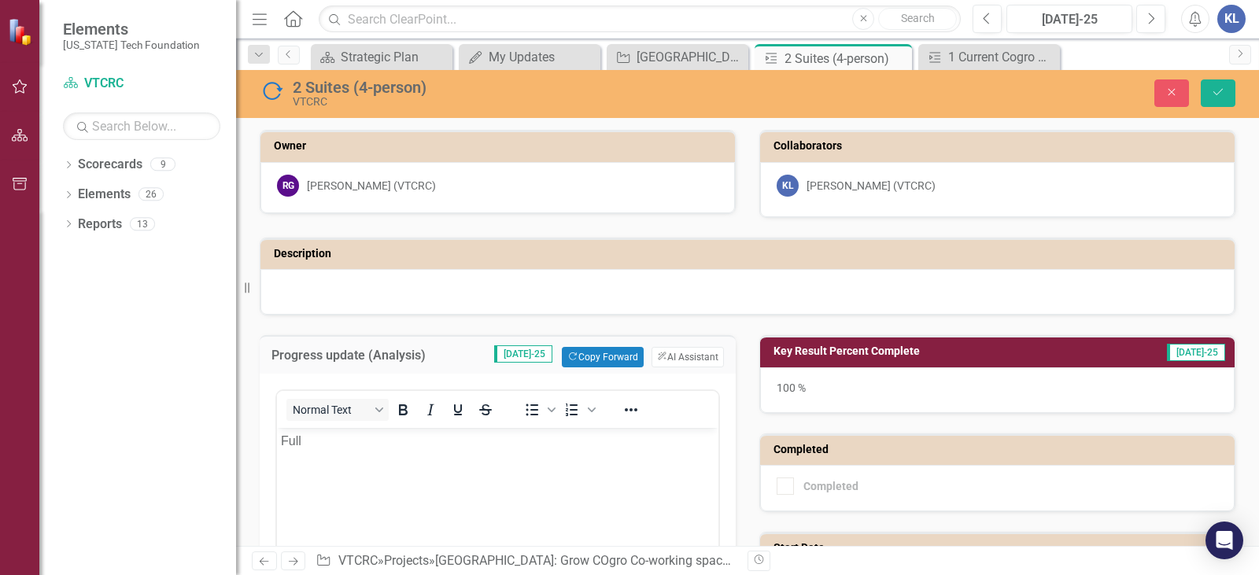
click at [880, 400] on div "100 %" at bounding box center [997, 390] width 474 height 46
click at [880, 398] on div "100 %" at bounding box center [997, 390] width 474 height 46
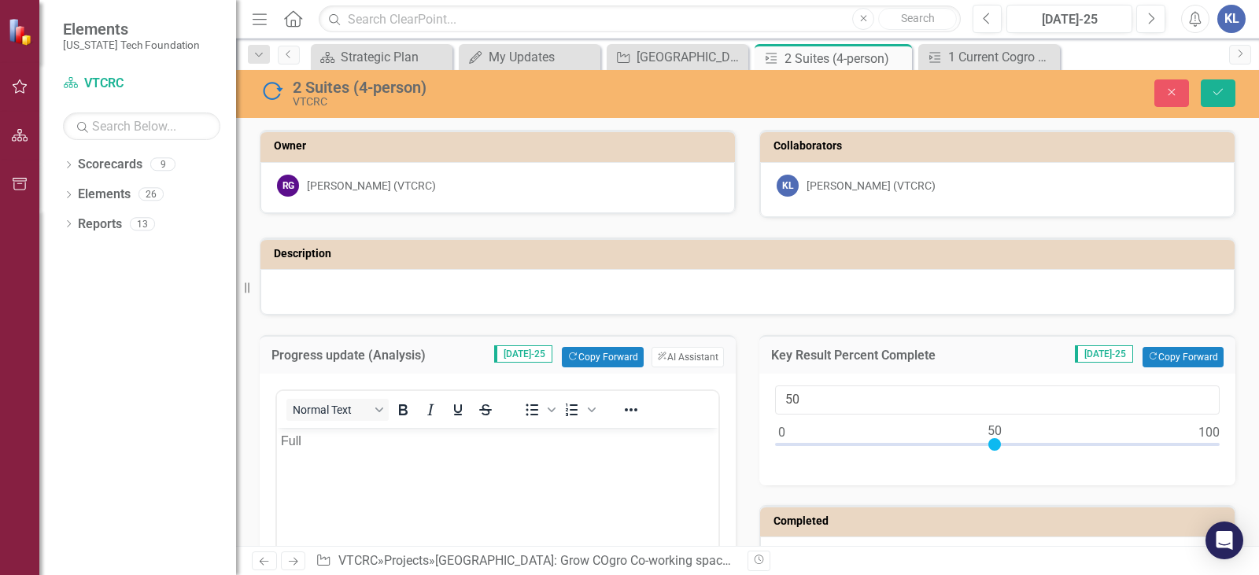
drag, startPoint x: 1198, startPoint y: 444, endPoint x: 985, endPoint y: 448, distance: 213.2
click at [988, 448] on div at bounding box center [994, 444] width 13 height 13
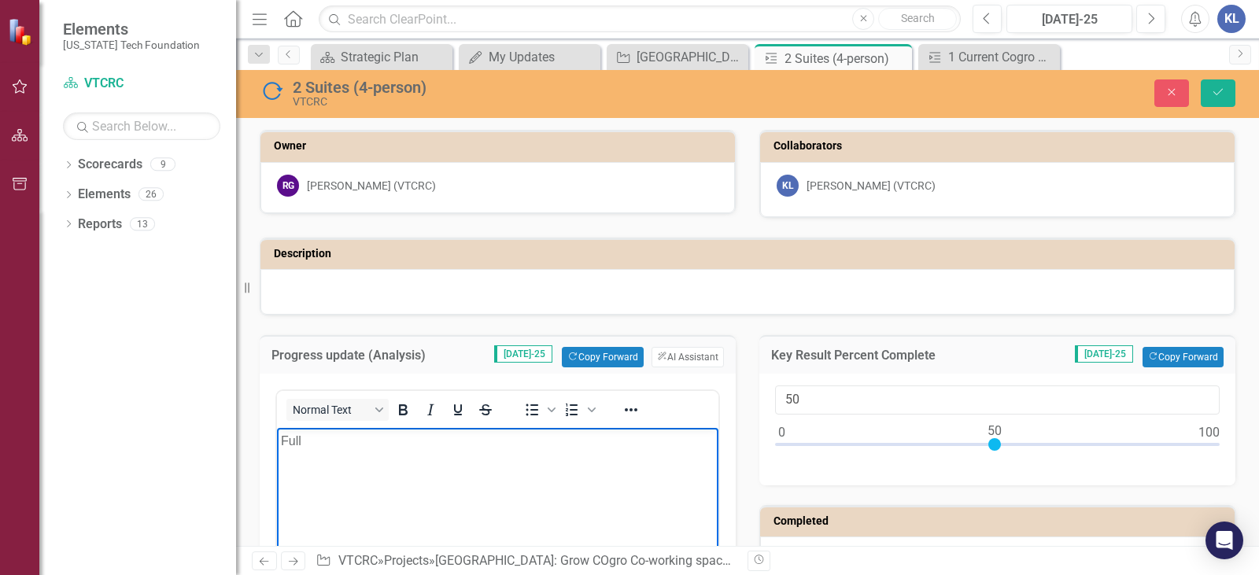
click at [529, 457] on body "Full" at bounding box center [497, 546] width 441 height 236
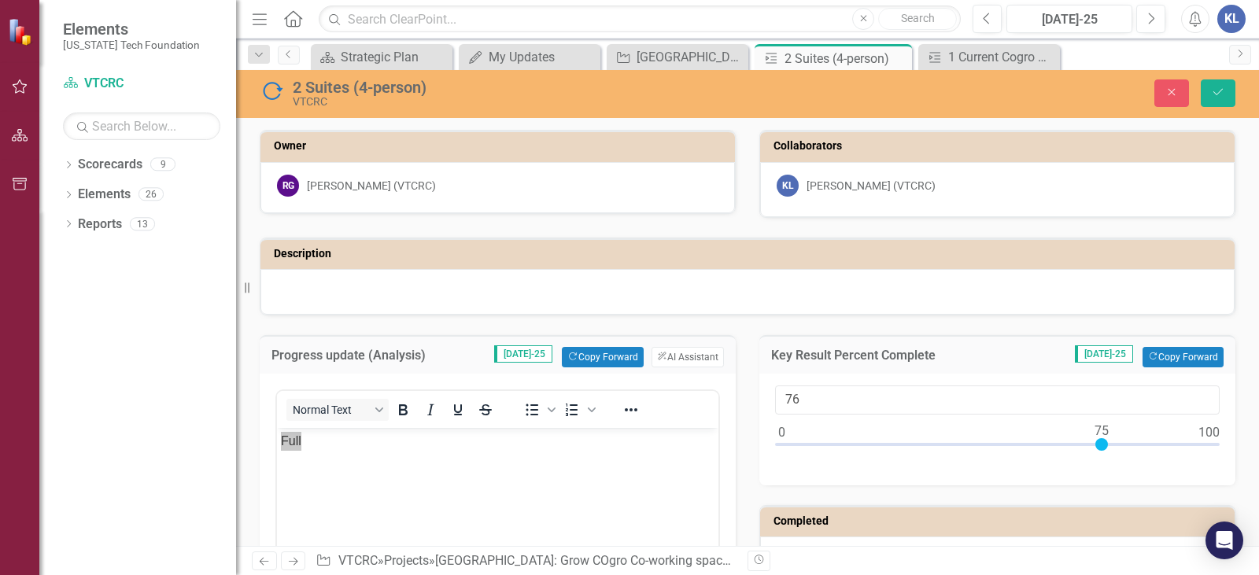
type input "75"
drag, startPoint x: 986, startPoint y: 446, endPoint x: 1093, endPoint y: 453, distance: 108.0
click at [1093, 453] on div at bounding box center [997, 448] width 444 height 20
click at [427, 467] on body "Full" at bounding box center [497, 546] width 441 height 236
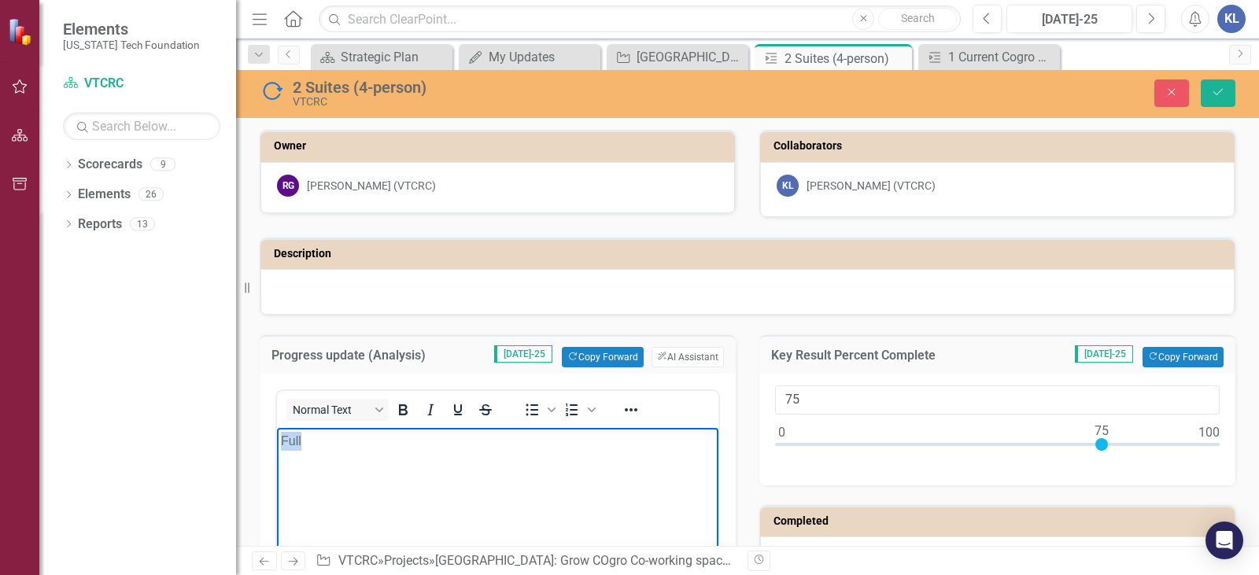
click at [427, 467] on body "Full" at bounding box center [497, 546] width 441 height 236
click at [1230, 96] on button "Save" at bounding box center [1217, 93] width 35 height 28
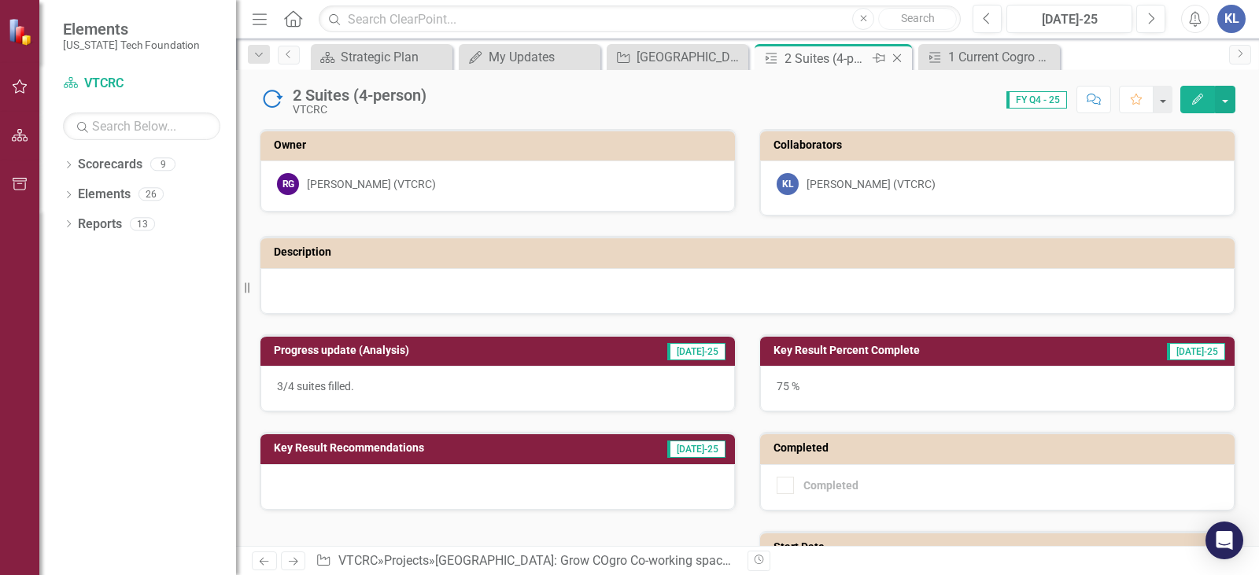
click at [897, 58] on icon at bounding box center [897, 58] width 9 height 9
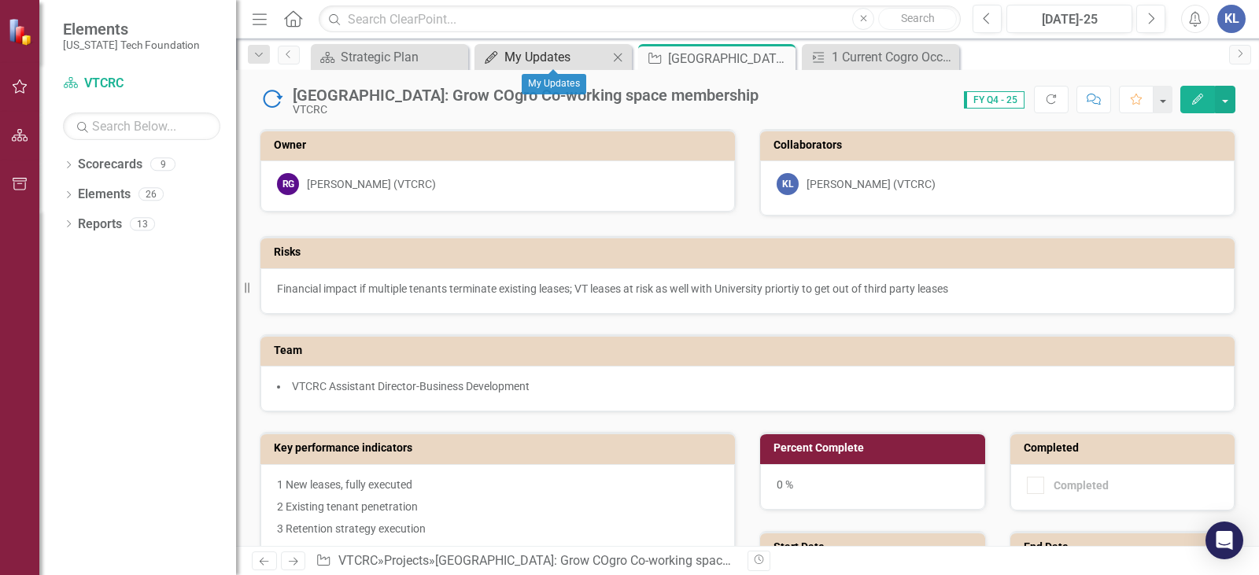
click at [562, 53] on div "My Updates" at bounding box center [556, 57] width 104 height 20
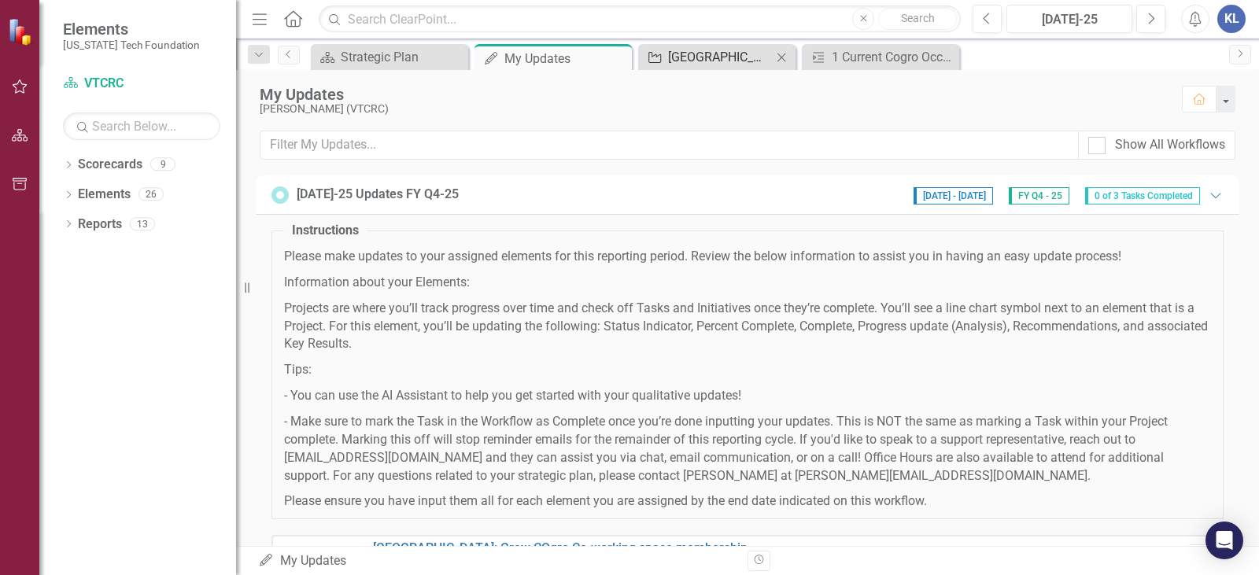
click at [695, 50] on div "[GEOGRAPHIC_DATA]: Grow COgro Co-working space membership" at bounding box center [720, 57] width 104 height 20
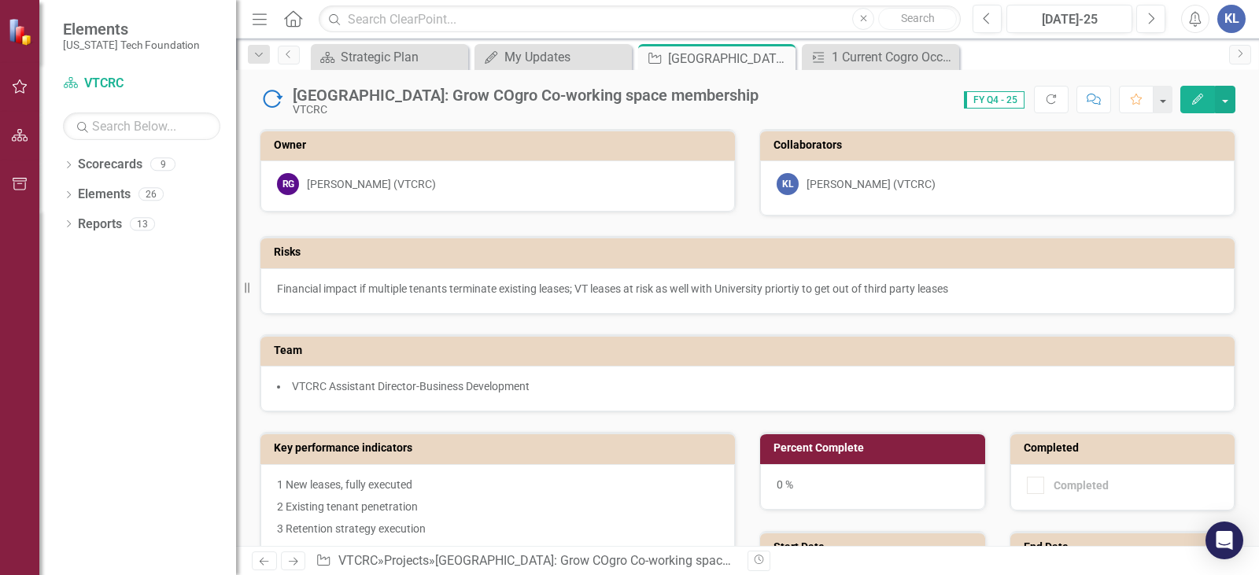
scroll to position [393, 0]
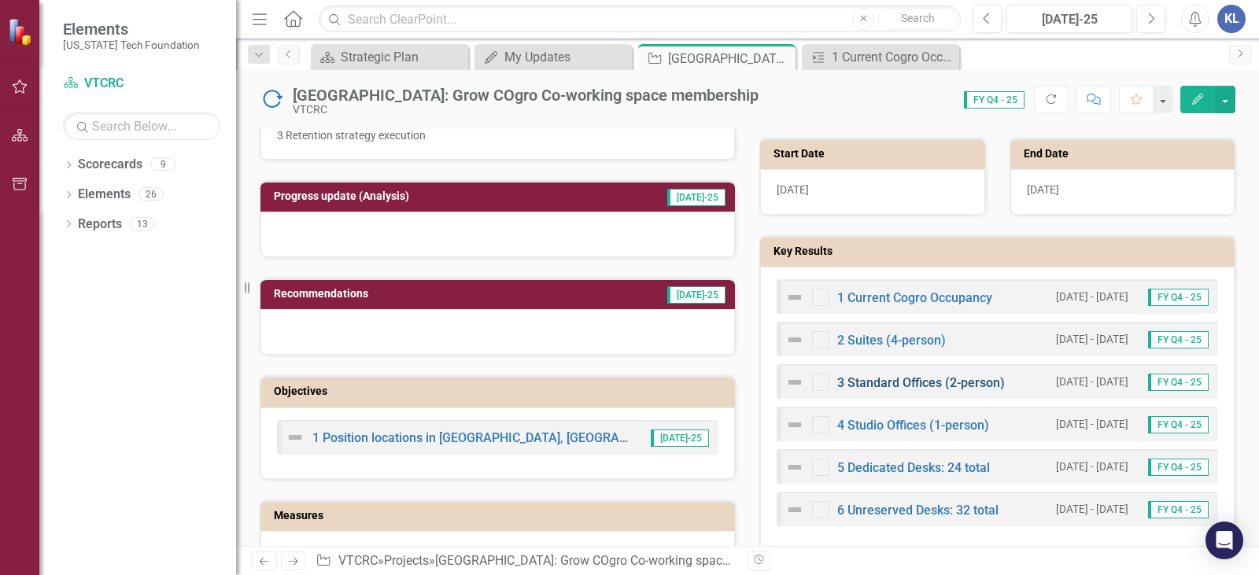
click at [898, 382] on link "3 Standard Offices (2-person)" at bounding box center [921, 382] width 168 height 15
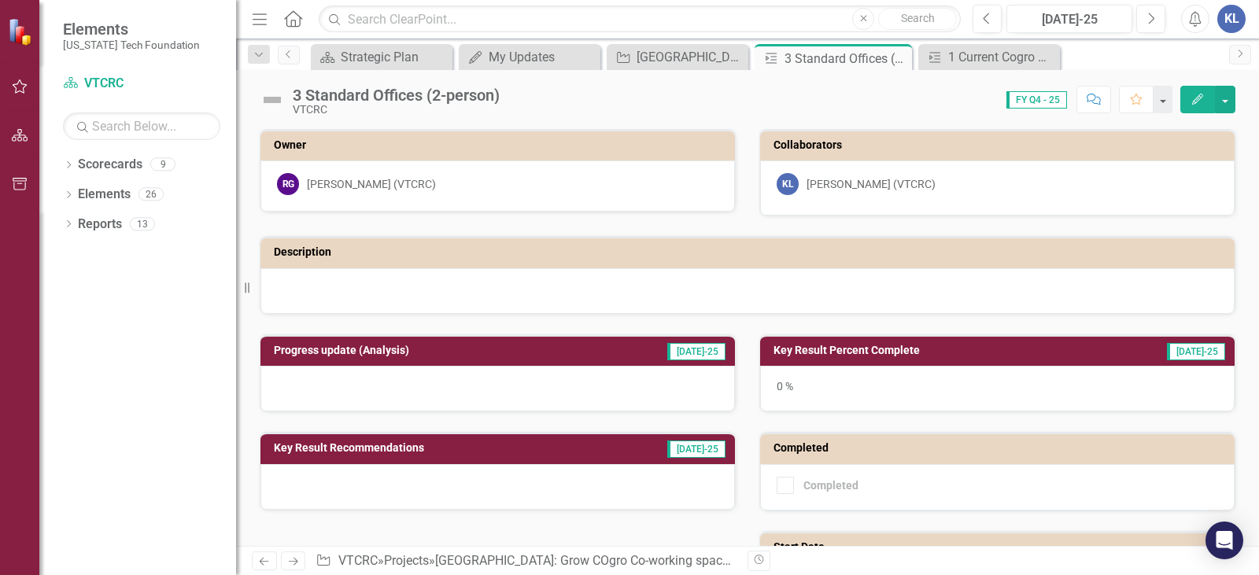
click at [881, 389] on div "0 %" at bounding box center [997, 389] width 474 height 46
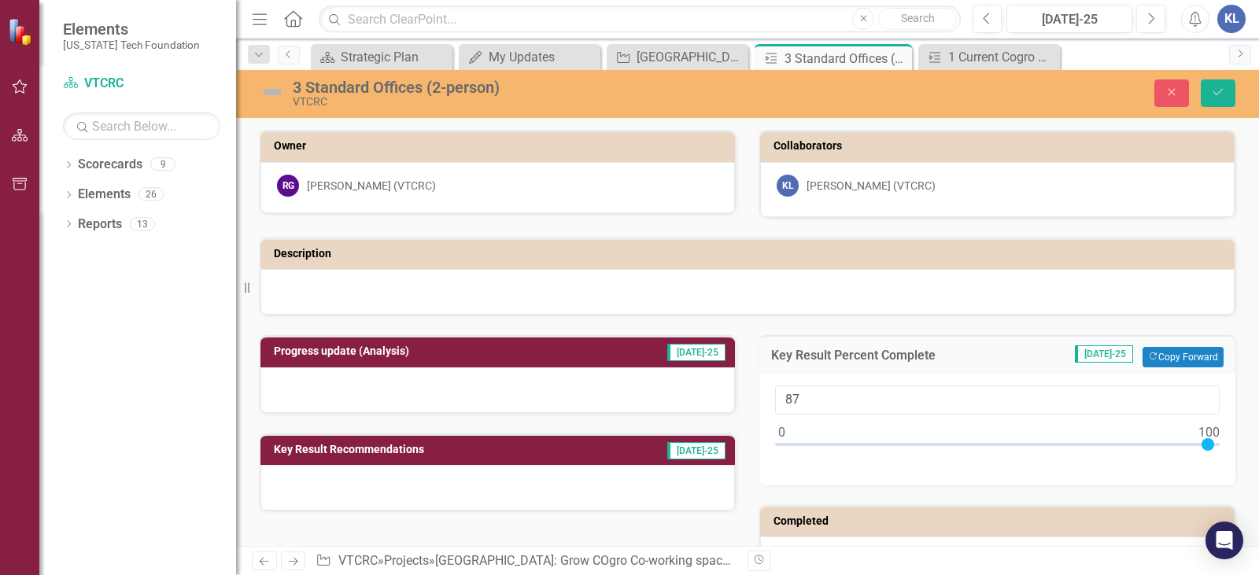
type input "100"
drag, startPoint x: 776, startPoint y: 446, endPoint x: 1241, endPoint y: 459, distance: 465.1
click at [1241, 459] on div "Owner RG [PERSON_NAME] (VTCRC) Collaborators [PERSON_NAME] (VTCRC) Description …" at bounding box center [747, 514] width 1023 height 809
click at [432, 384] on div at bounding box center [497, 390] width 474 height 46
click at [271, 90] on img at bounding box center [272, 91] width 25 height 25
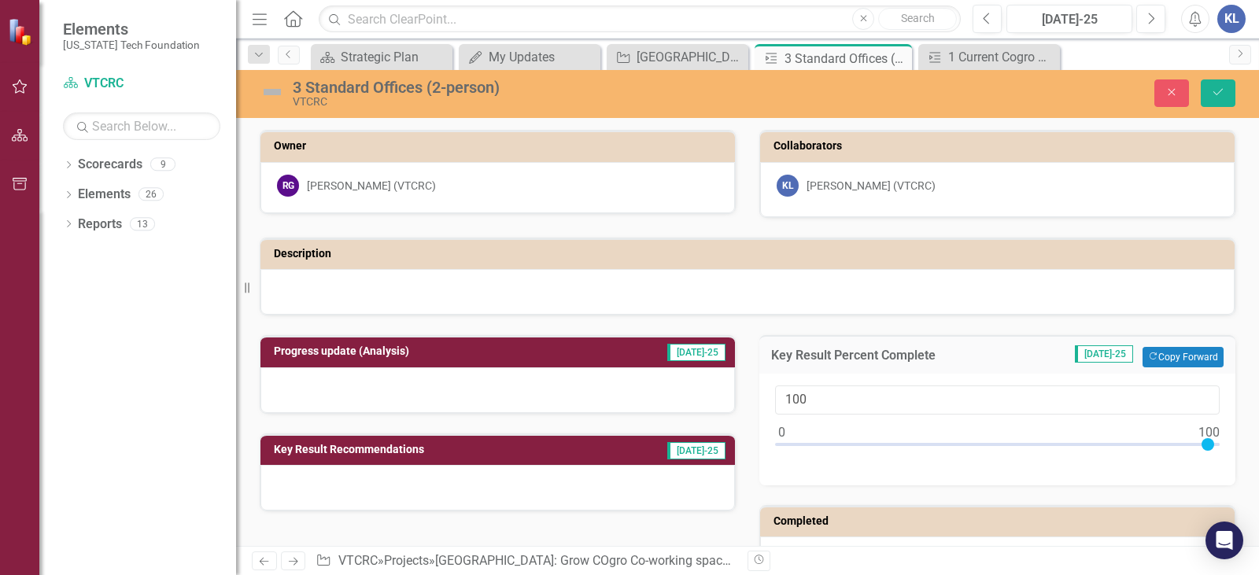
click at [348, 98] on div "VTCRC" at bounding box center [547, 102] width 508 height 12
click at [349, 98] on div "VTCRC" at bounding box center [547, 102] width 508 height 12
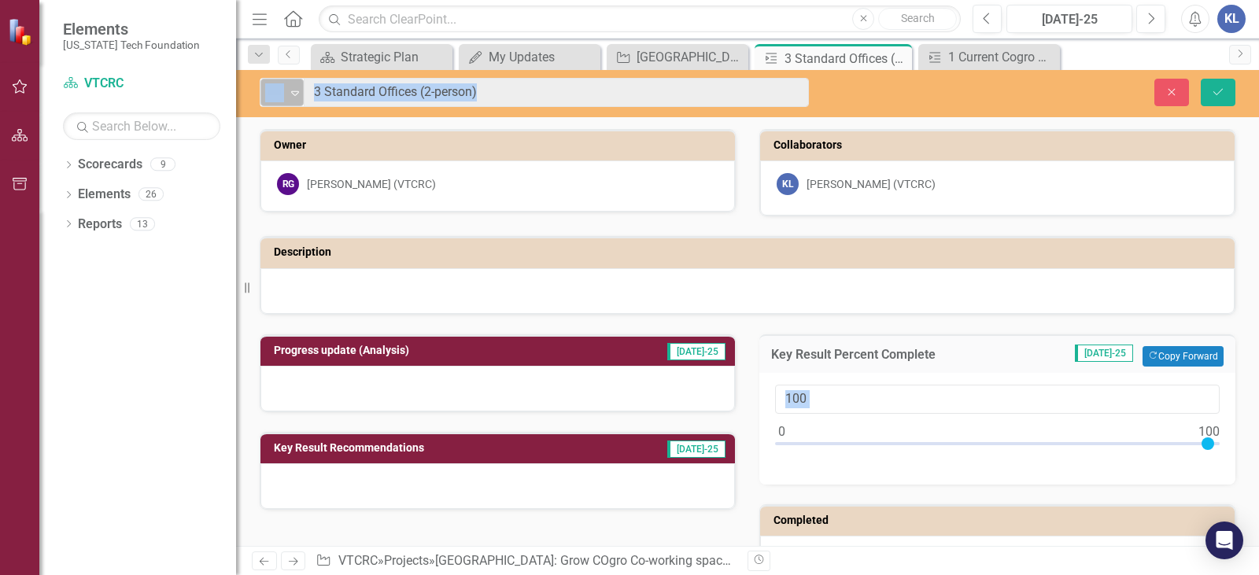
click at [294, 90] on icon "Expand" at bounding box center [295, 93] width 16 height 13
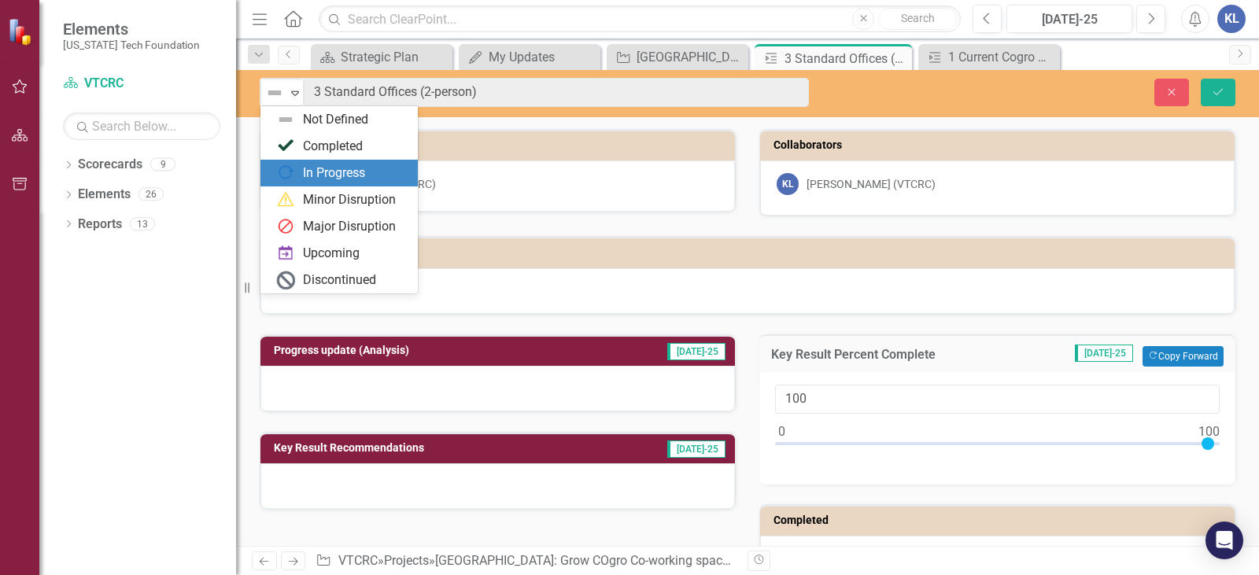
click at [319, 178] on div "In Progress" at bounding box center [334, 173] width 62 height 18
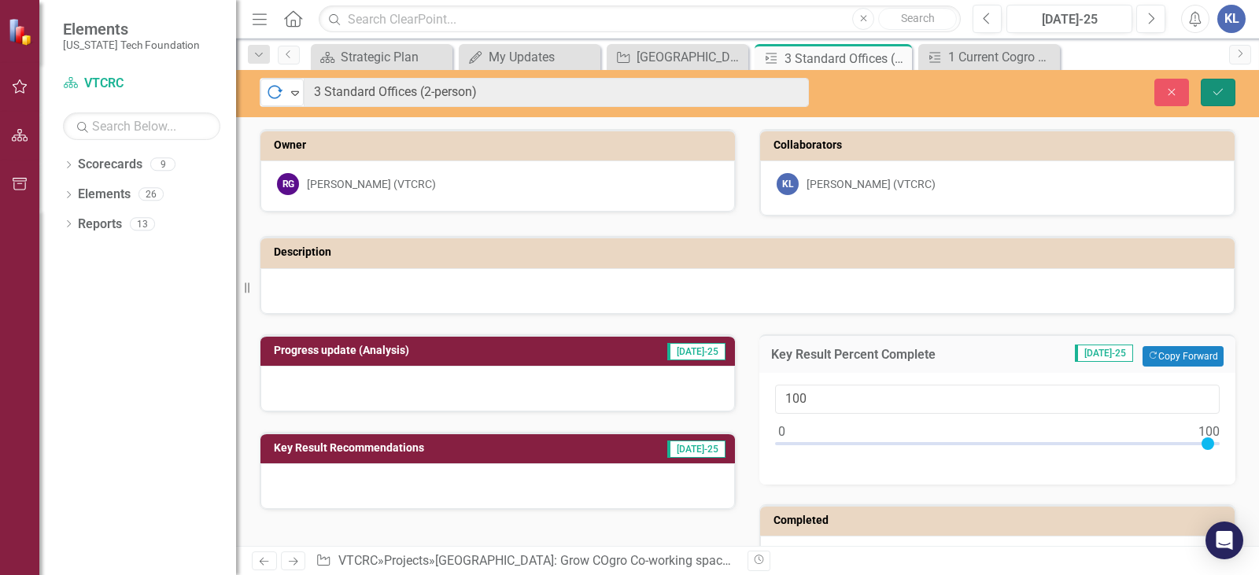
click at [1211, 97] on icon "Save" at bounding box center [1218, 92] width 14 height 11
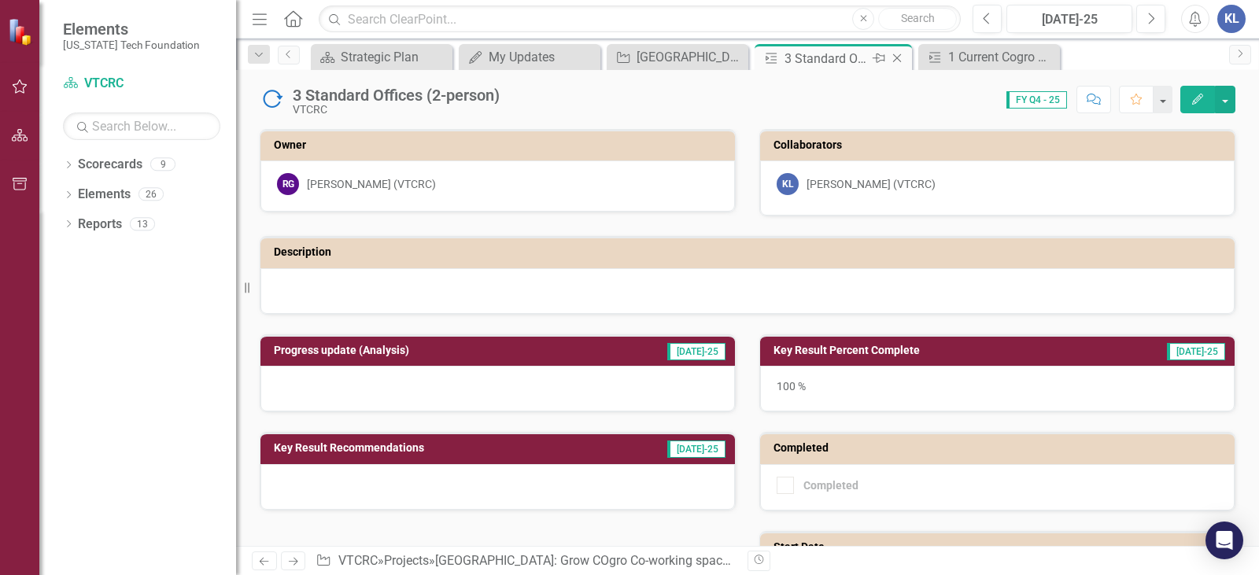
click at [895, 61] on icon "Close" at bounding box center [897, 58] width 16 height 13
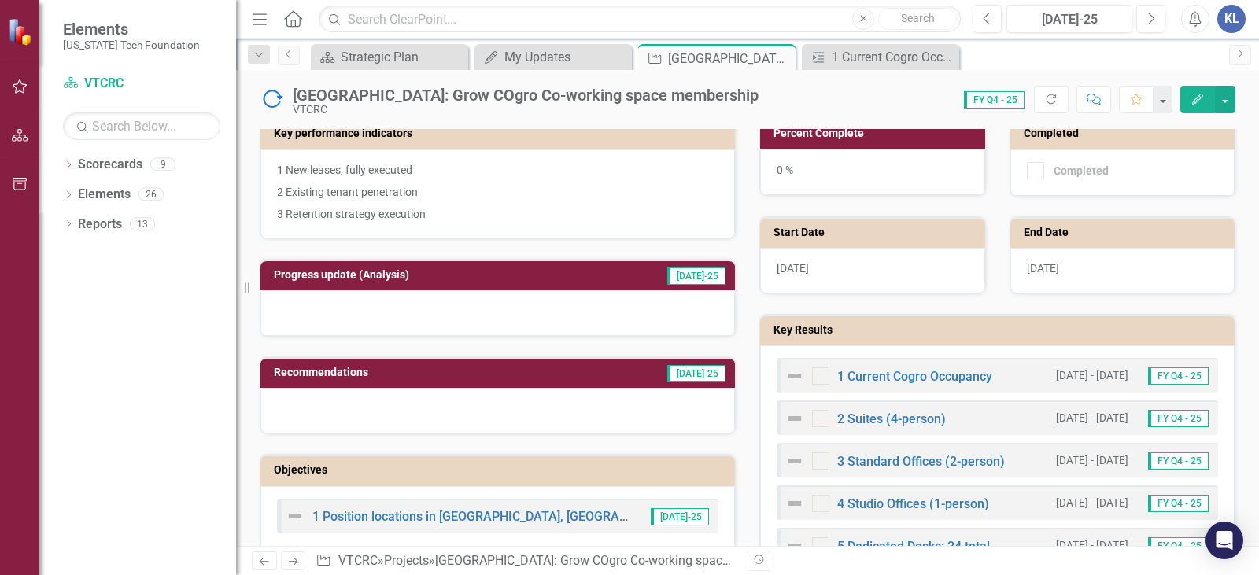
scroll to position [393, 0]
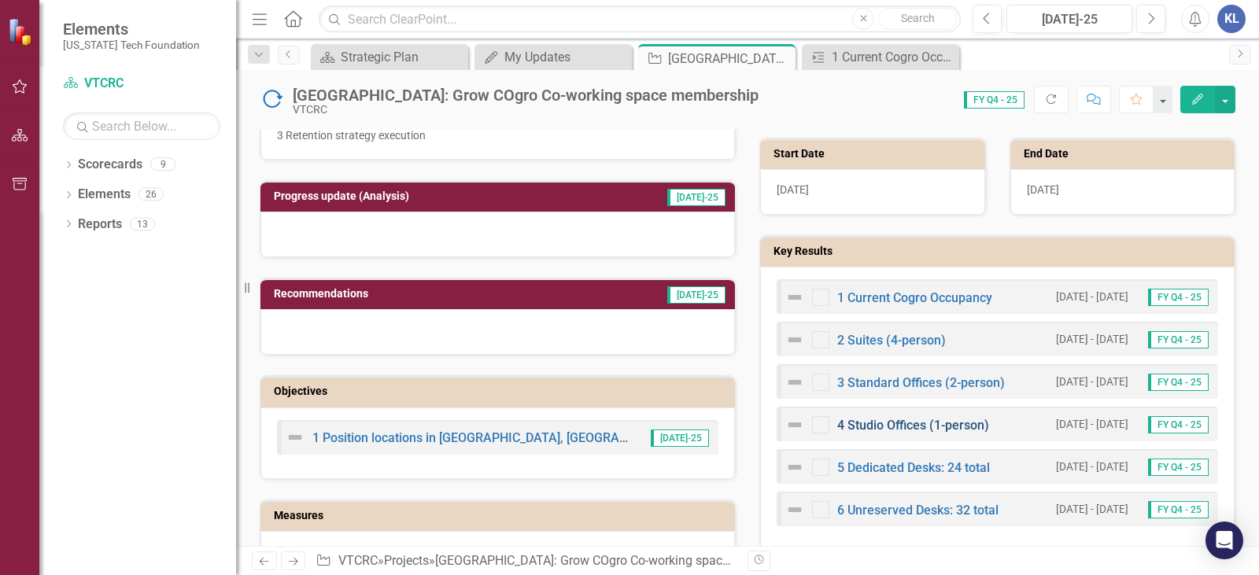
click at [854, 424] on link "4 Studio Offices (1-person)" at bounding box center [913, 425] width 152 height 15
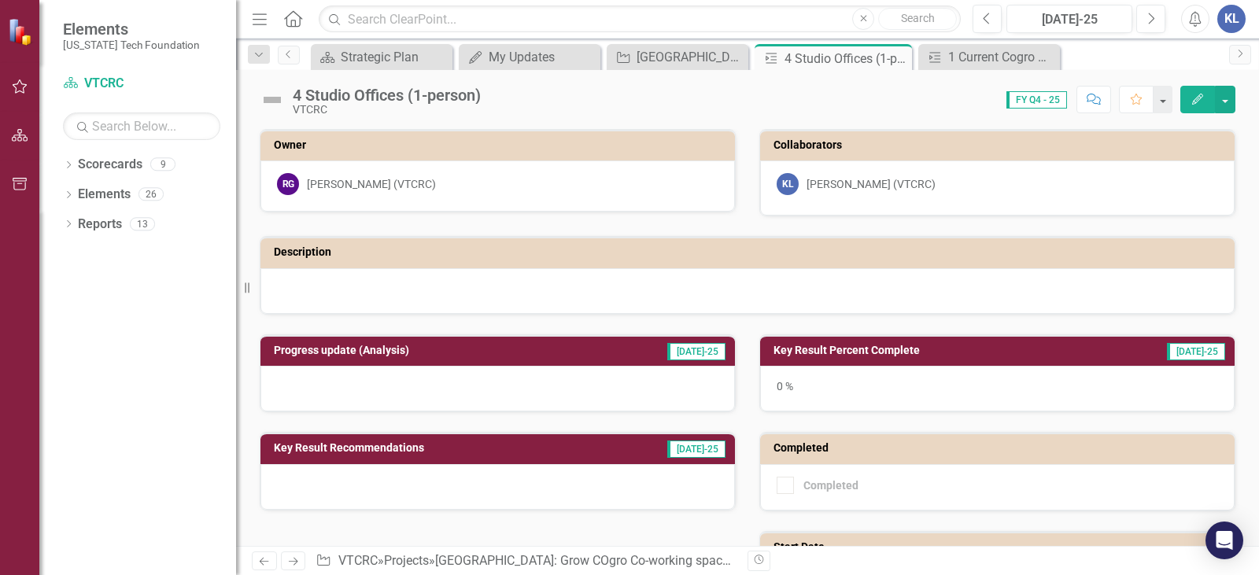
click at [856, 375] on div "0 %" at bounding box center [997, 389] width 474 height 46
click at [856, 373] on div "0 %" at bounding box center [997, 389] width 474 height 46
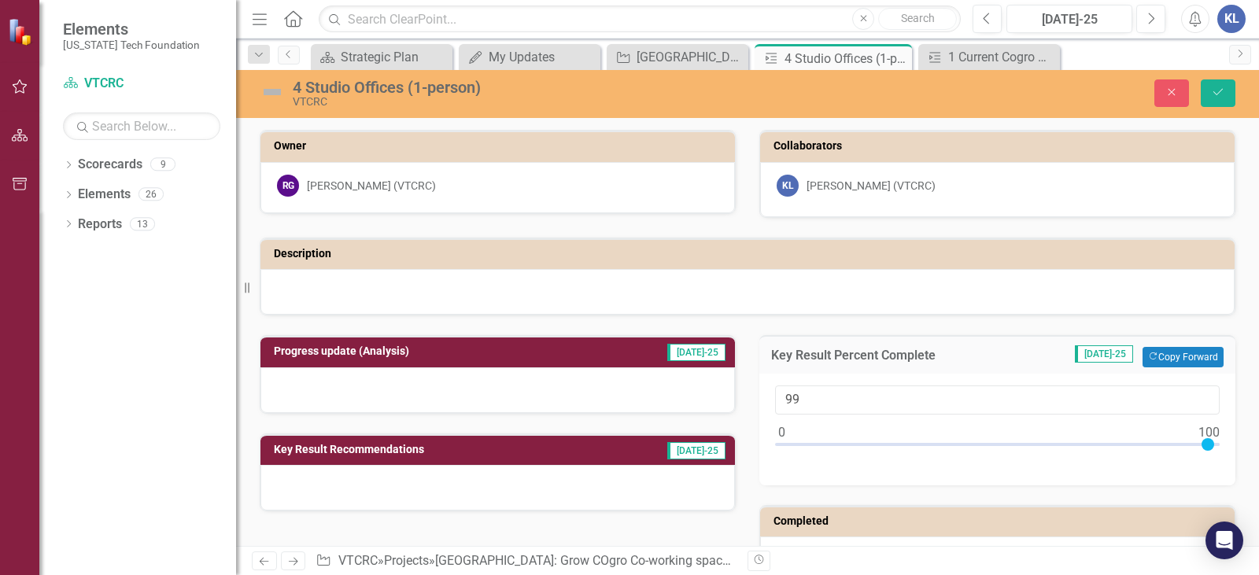
type input "100"
drag, startPoint x: 772, startPoint y: 438, endPoint x: 1233, endPoint y: 457, distance: 461.4
click at [1233, 457] on div "Key Result Percent Complete [DATE]-25 Copy Forward Copy Forward 100" at bounding box center [997, 400] width 500 height 170
click at [383, 92] on div "4 Studio Offices (1-person)" at bounding box center [547, 87] width 508 height 17
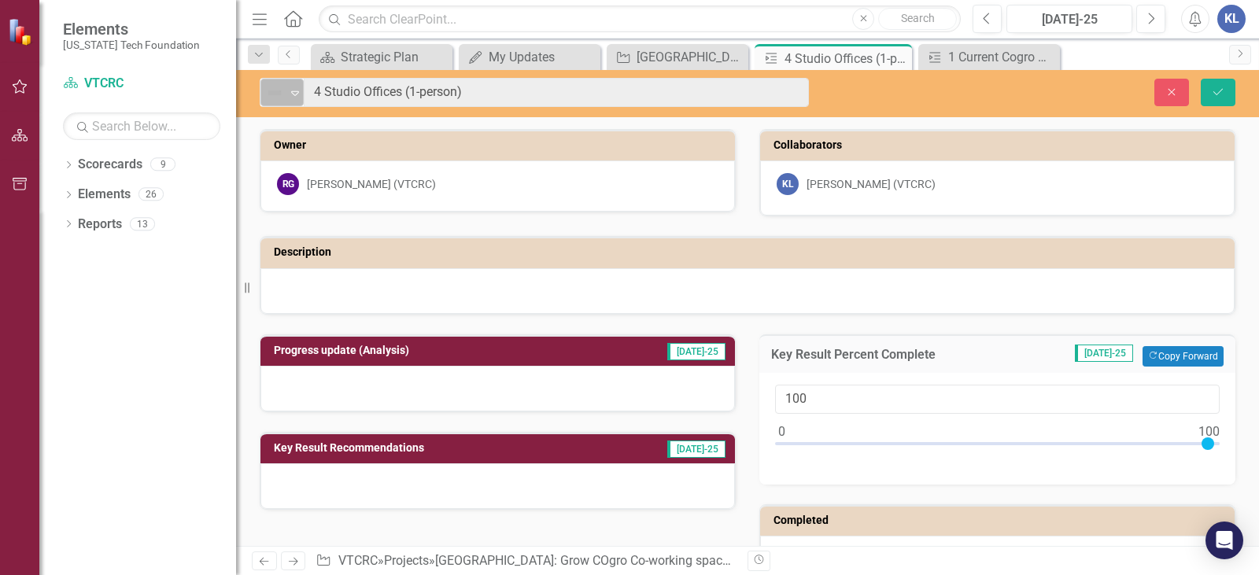
click at [295, 95] on icon at bounding box center [295, 93] width 8 height 5
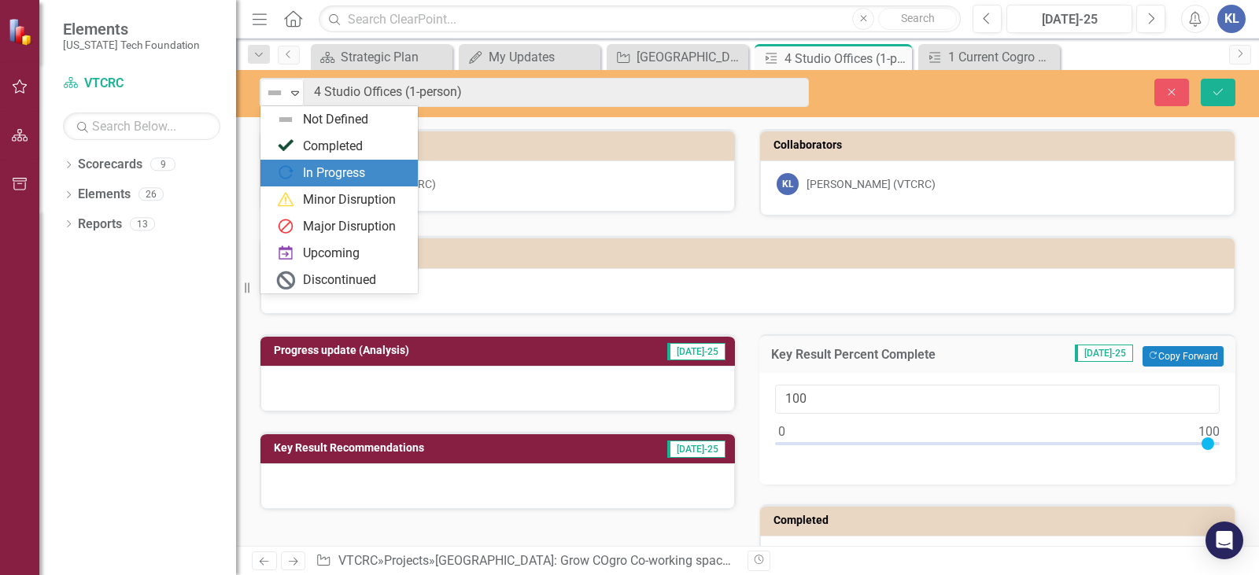
click at [328, 171] on div "In Progress" at bounding box center [334, 173] width 62 height 18
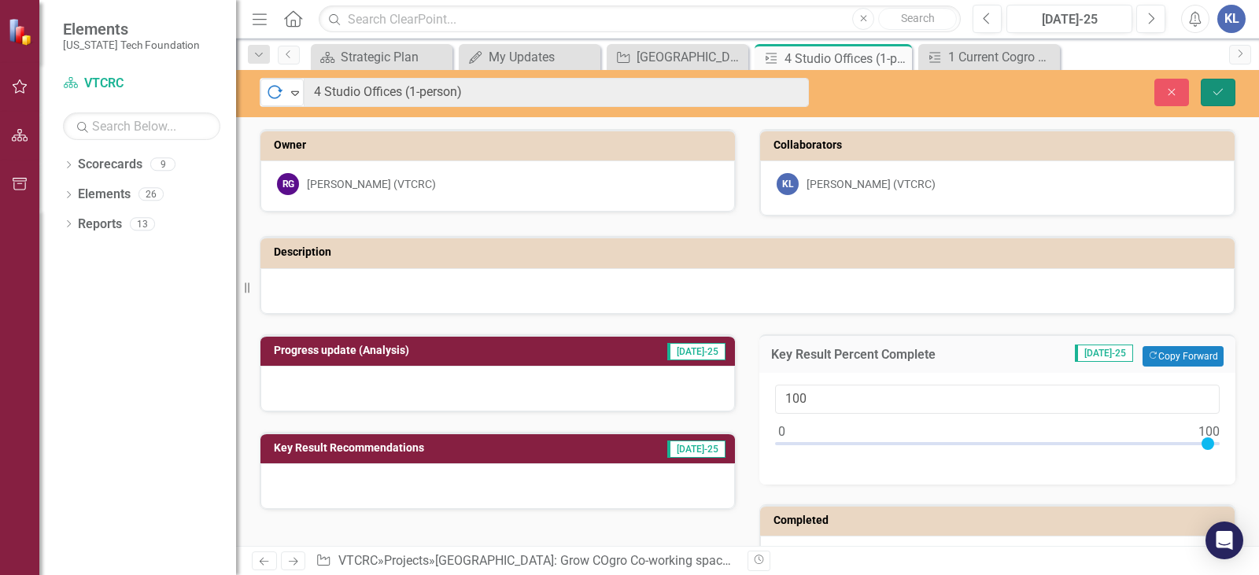
click at [1225, 98] on button "Save" at bounding box center [1217, 93] width 35 height 28
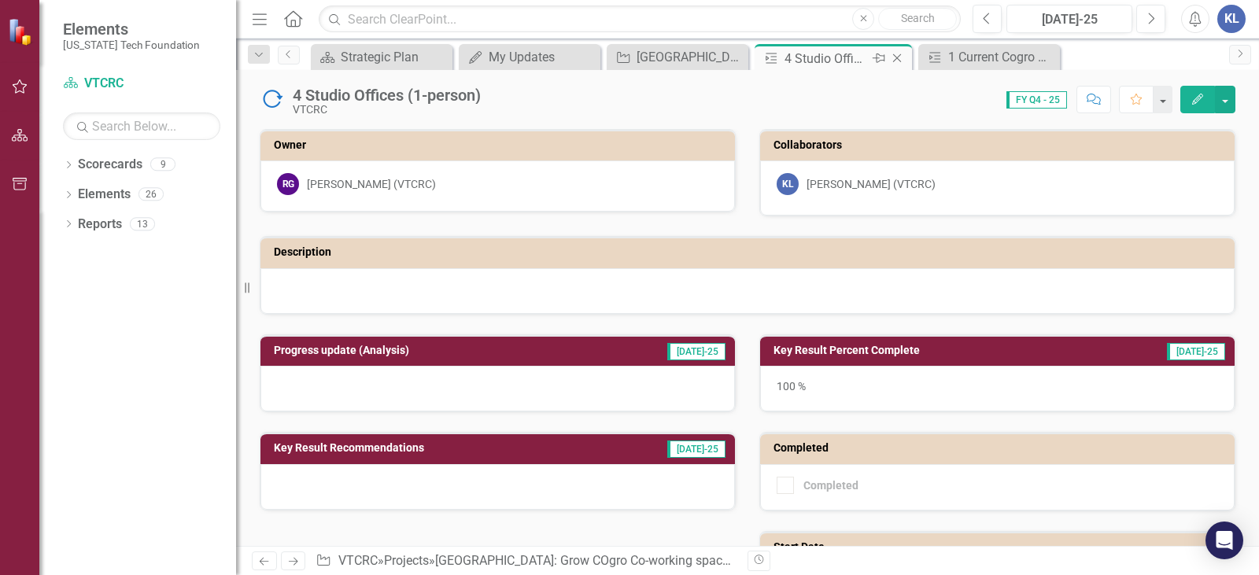
click at [898, 55] on icon "Close" at bounding box center [897, 58] width 16 height 13
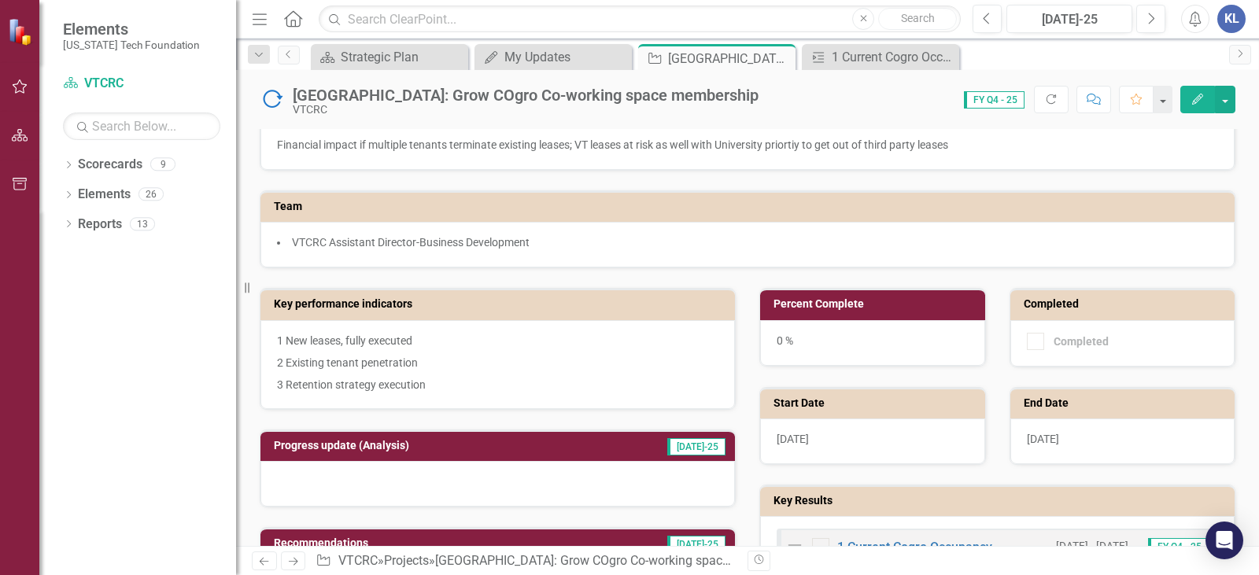
scroll to position [393, 0]
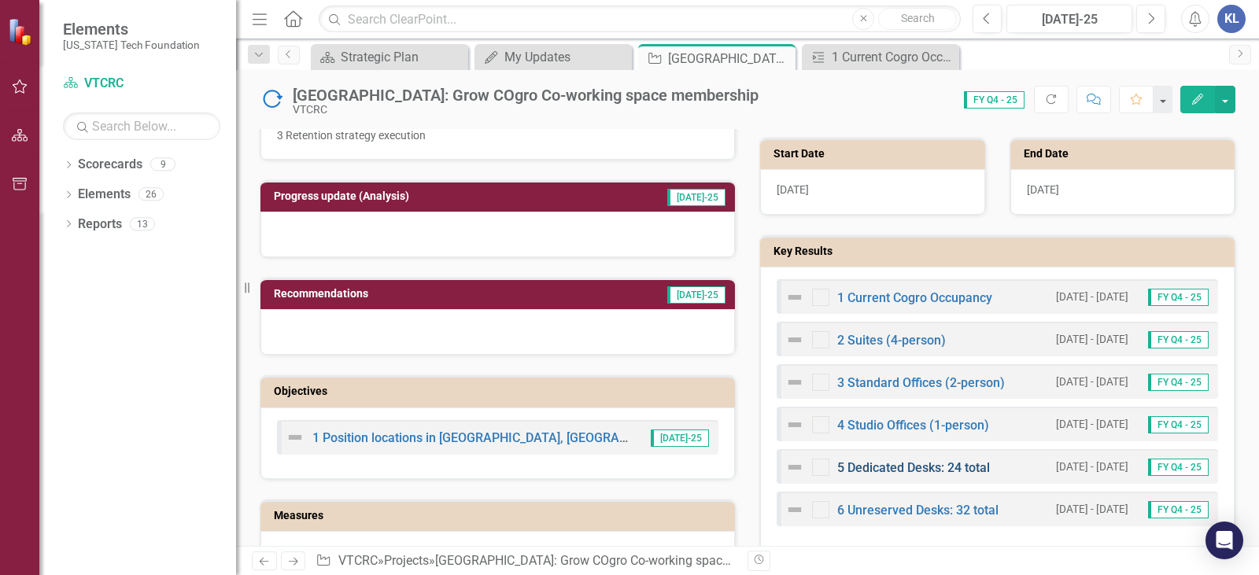
click at [903, 467] on link "5 Dedicated Desks: 24 total" at bounding box center [913, 467] width 153 height 15
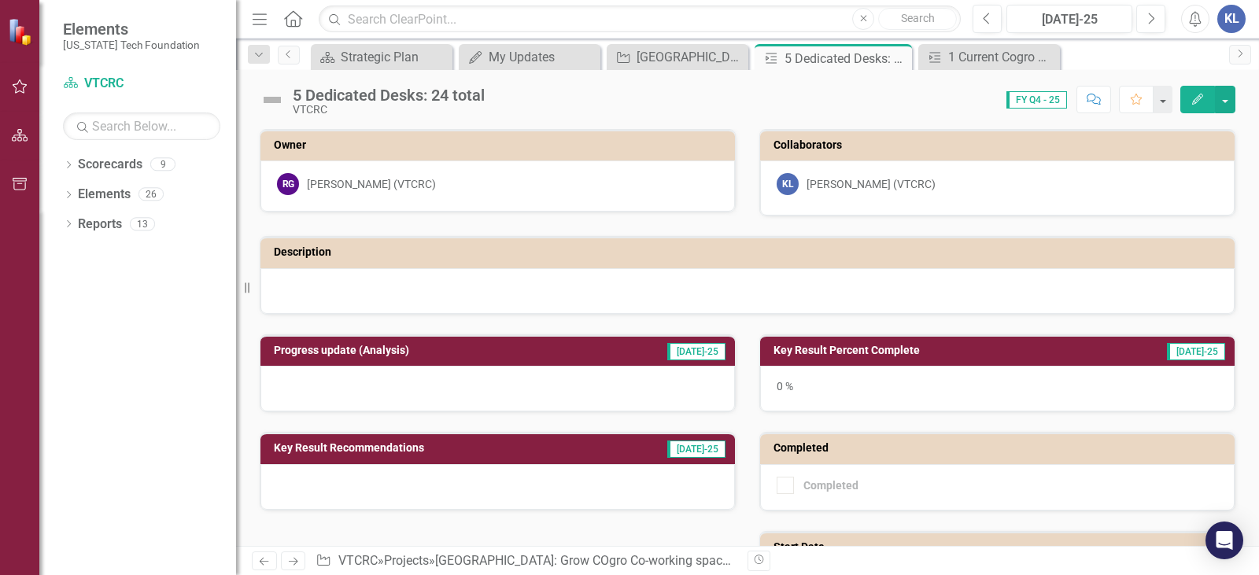
click at [982, 101] on div "Score: N/A FY Q4 - 25 Completed Comment Favorite Edit" at bounding box center [863, 99] width 743 height 27
click at [832, 382] on div "0 %" at bounding box center [997, 389] width 474 height 46
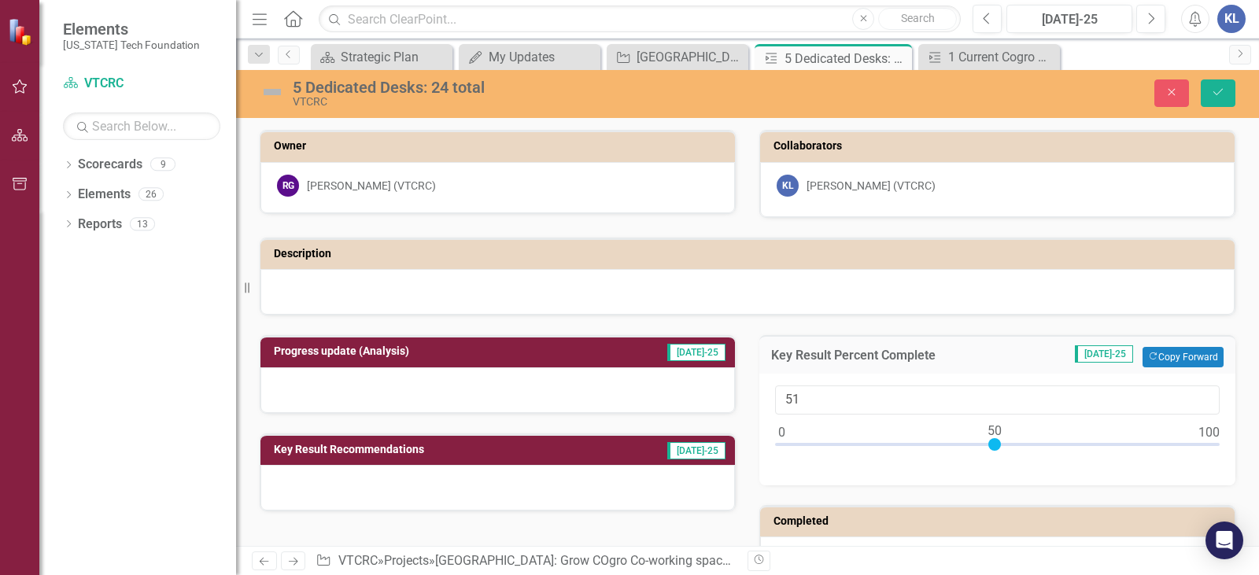
type input "50"
drag, startPoint x: 780, startPoint y: 446, endPoint x: 994, endPoint y: 460, distance: 214.4
click at [994, 460] on div "50" at bounding box center [997, 430] width 476 height 112
click at [599, 385] on div at bounding box center [497, 390] width 474 height 46
click at [591, 385] on div at bounding box center [497, 390] width 474 height 46
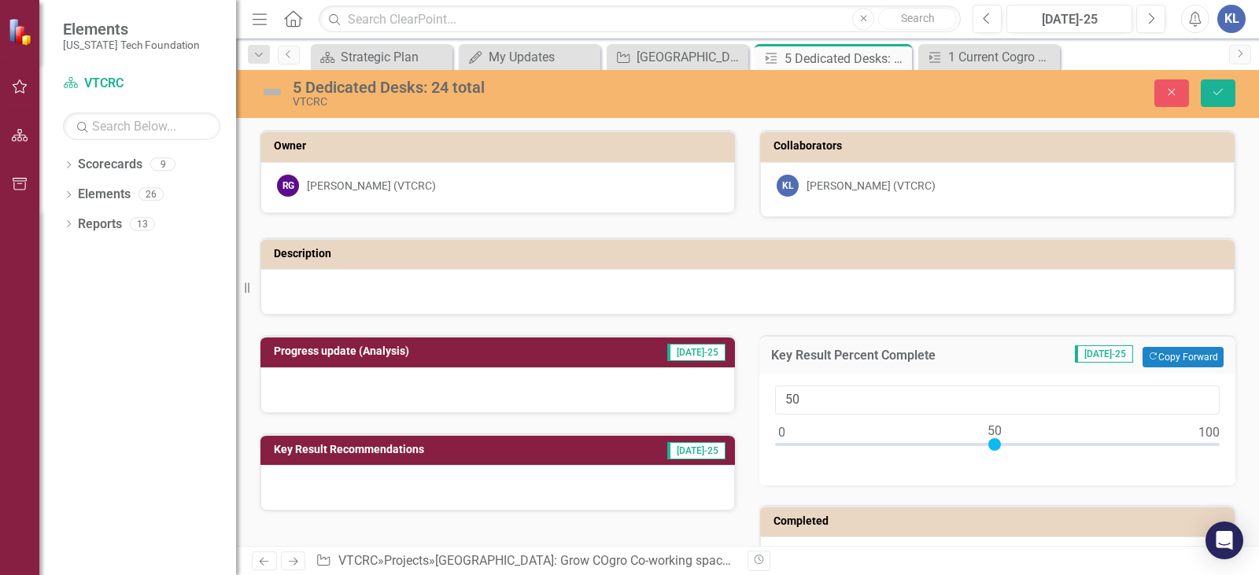
click at [478, 391] on div at bounding box center [497, 390] width 474 height 46
click at [471, 395] on div at bounding box center [497, 390] width 474 height 46
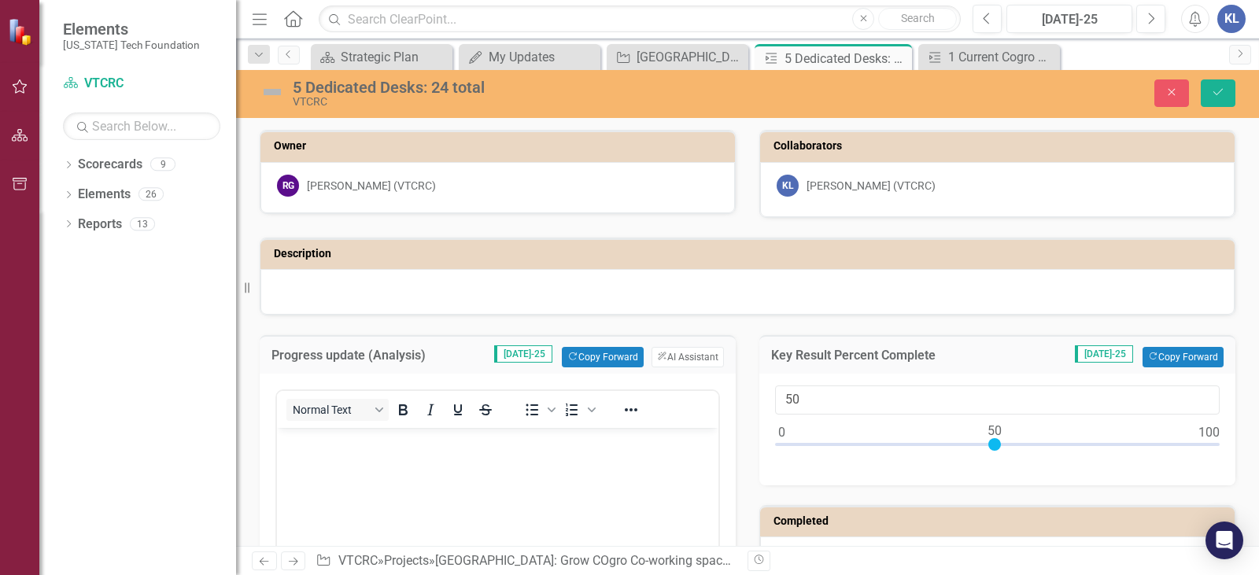
click at [380, 452] on body "Rich Text Area. Press ALT-0 for help." at bounding box center [497, 546] width 441 height 236
click at [438, 105] on div "VTCRC" at bounding box center [547, 102] width 508 height 12
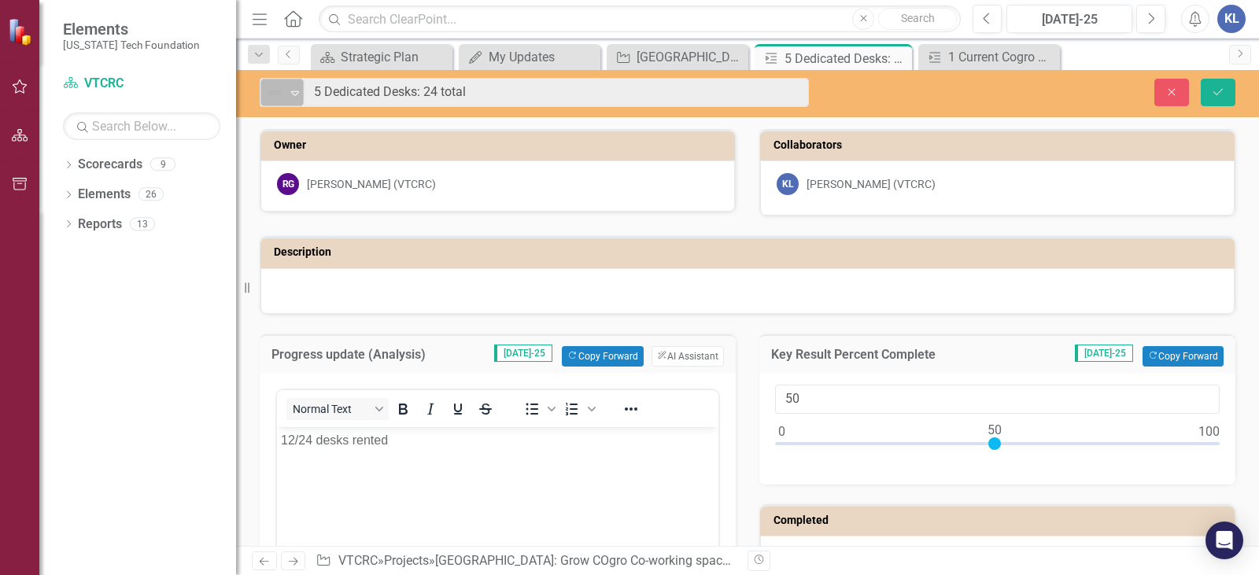
click at [293, 90] on icon "Expand" at bounding box center [295, 93] width 16 height 13
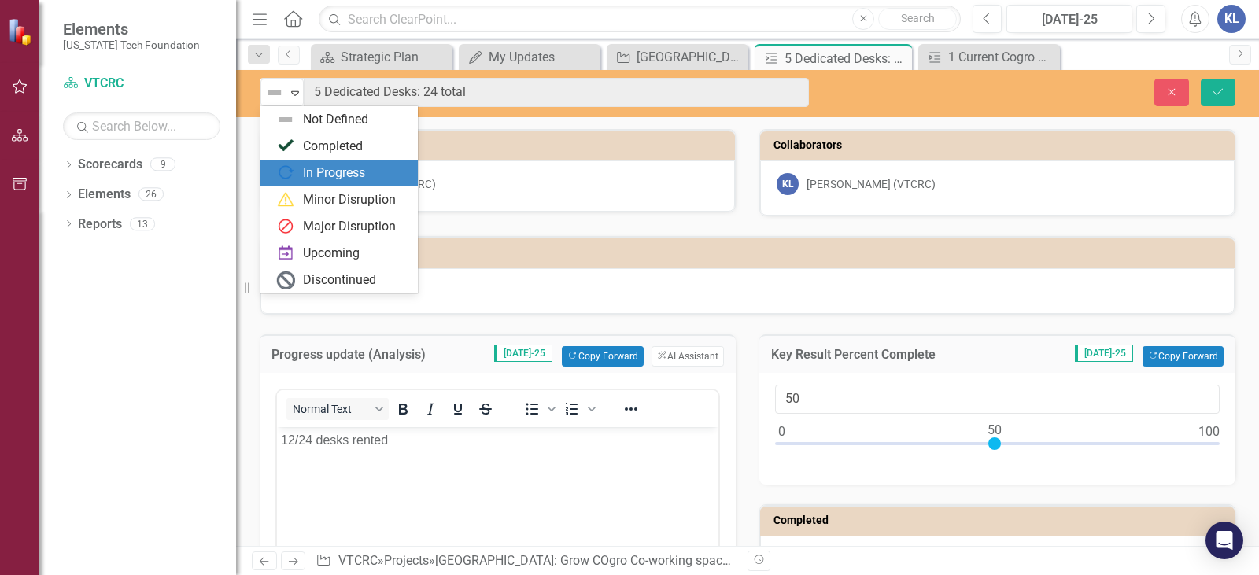
click at [326, 167] on div "In Progress" at bounding box center [334, 173] width 62 height 18
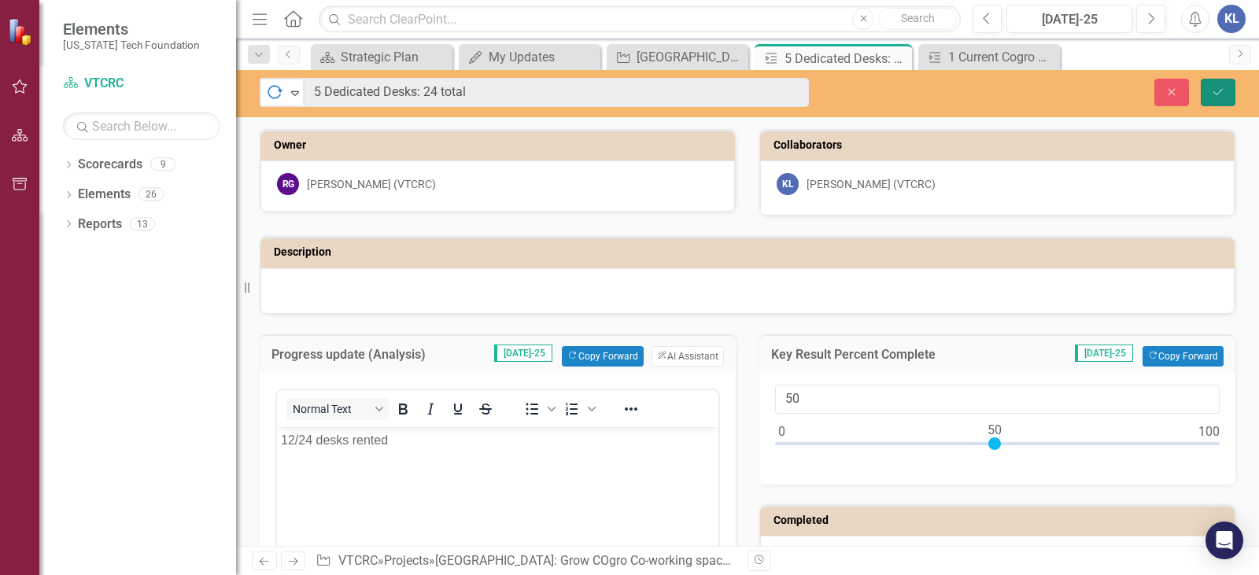
click at [1217, 101] on button "Save" at bounding box center [1217, 93] width 35 height 28
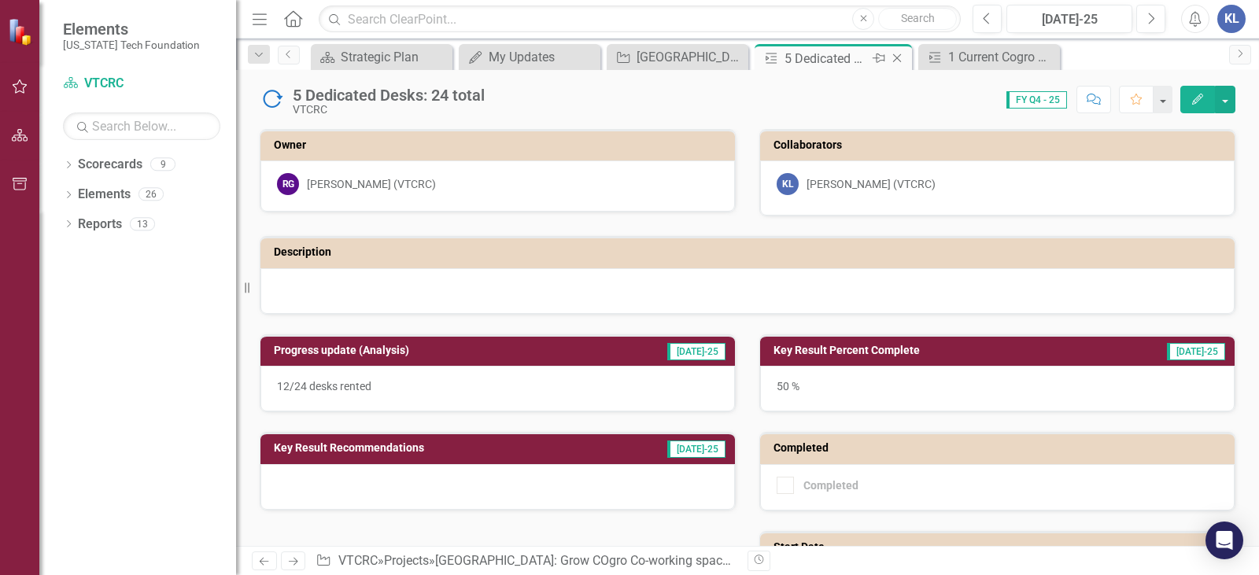
click at [902, 57] on icon "Close" at bounding box center [897, 58] width 16 height 13
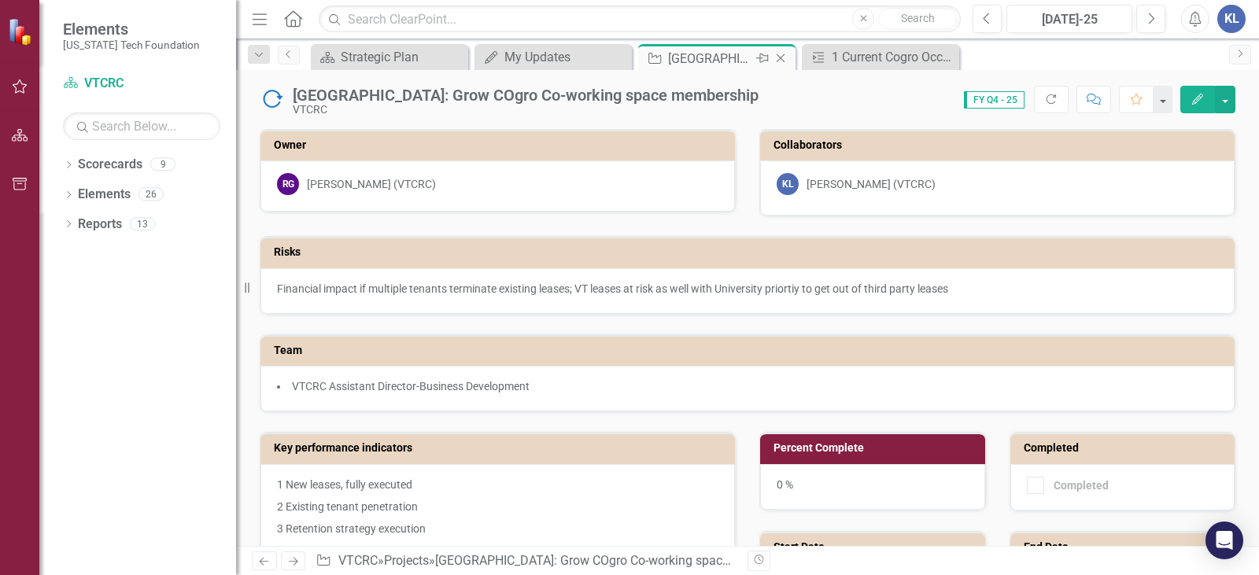
click at [766, 55] on icon "Pin" at bounding box center [762, 58] width 13 height 16
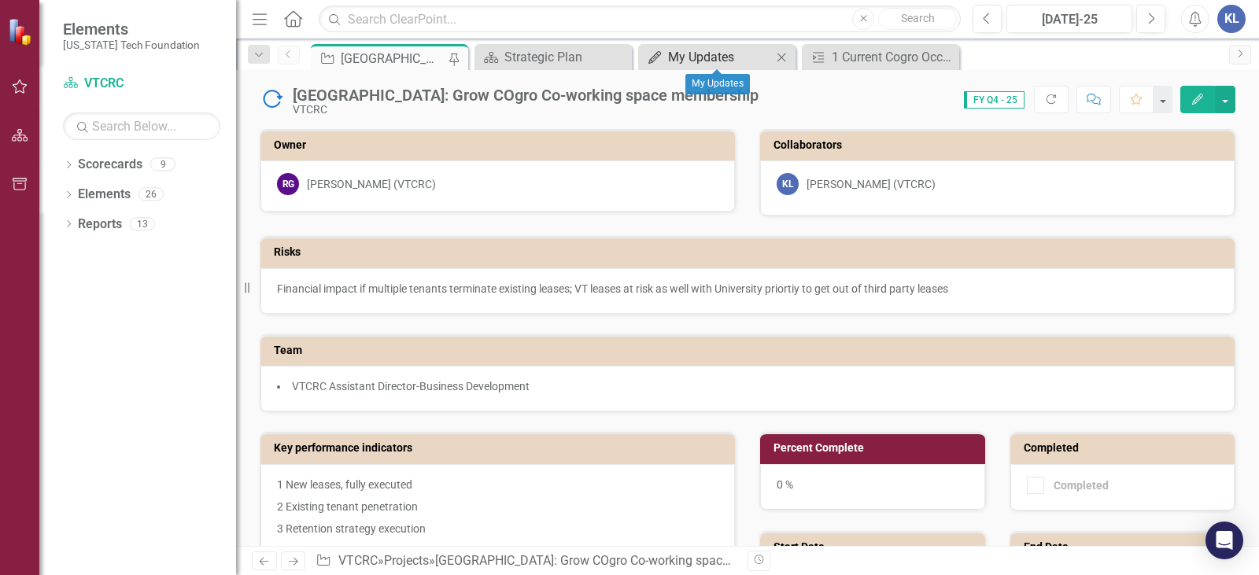
click at [717, 58] on div "My Updates" at bounding box center [720, 57] width 104 height 20
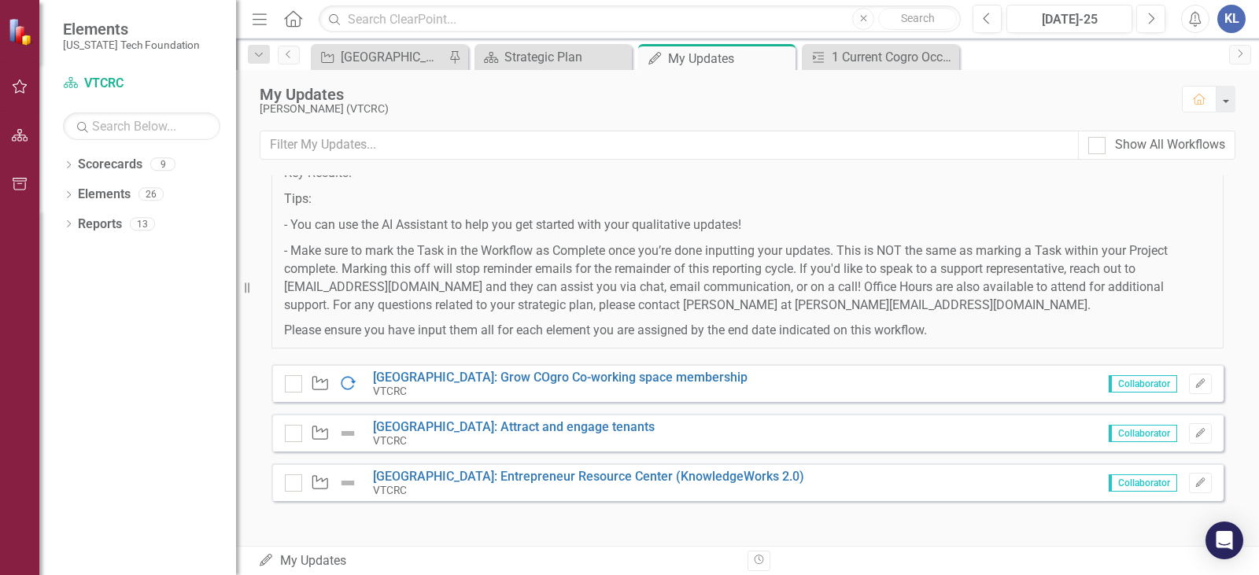
scroll to position [173, 0]
click at [518, 367] on link "[GEOGRAPHIC_DATA]: Grow COgro Co-working space membership" at bounding box center [560, 374] width 374 height 15
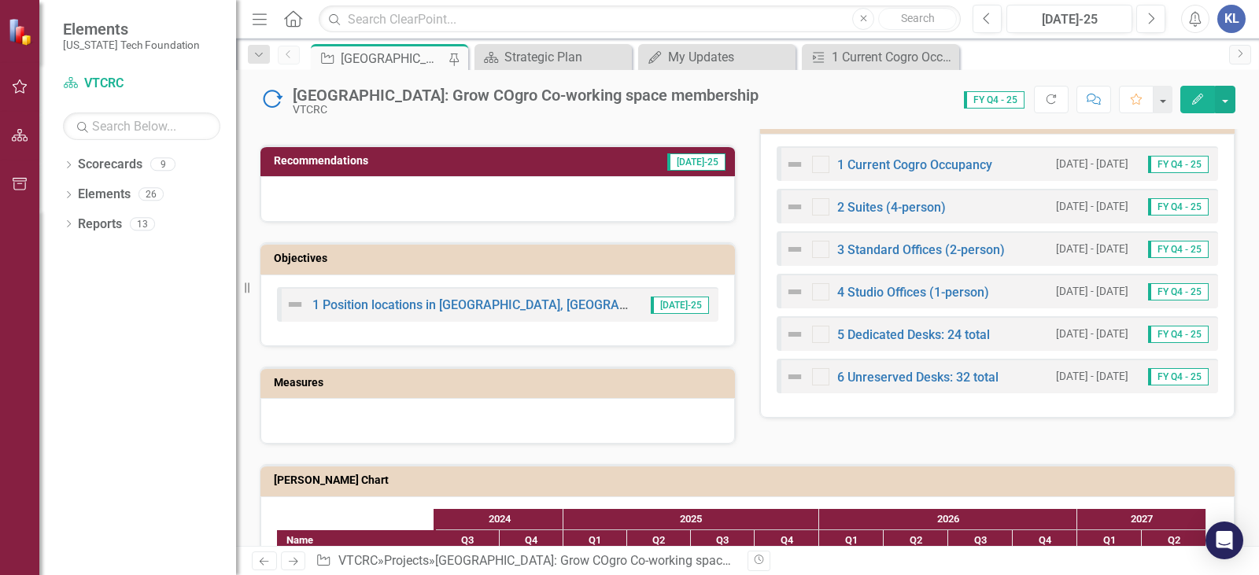
scroll to position [551, 0]
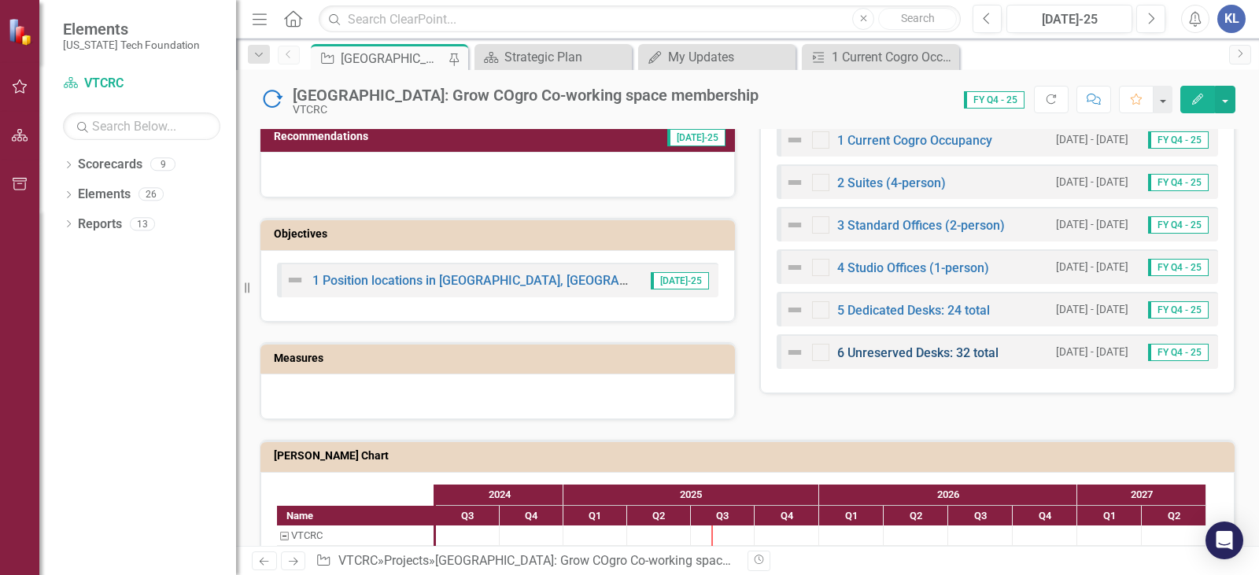
click at [923, 347] on link "6 Unreserved Desks: 32 total" at bounding box center [917, 352] width 161 height 15
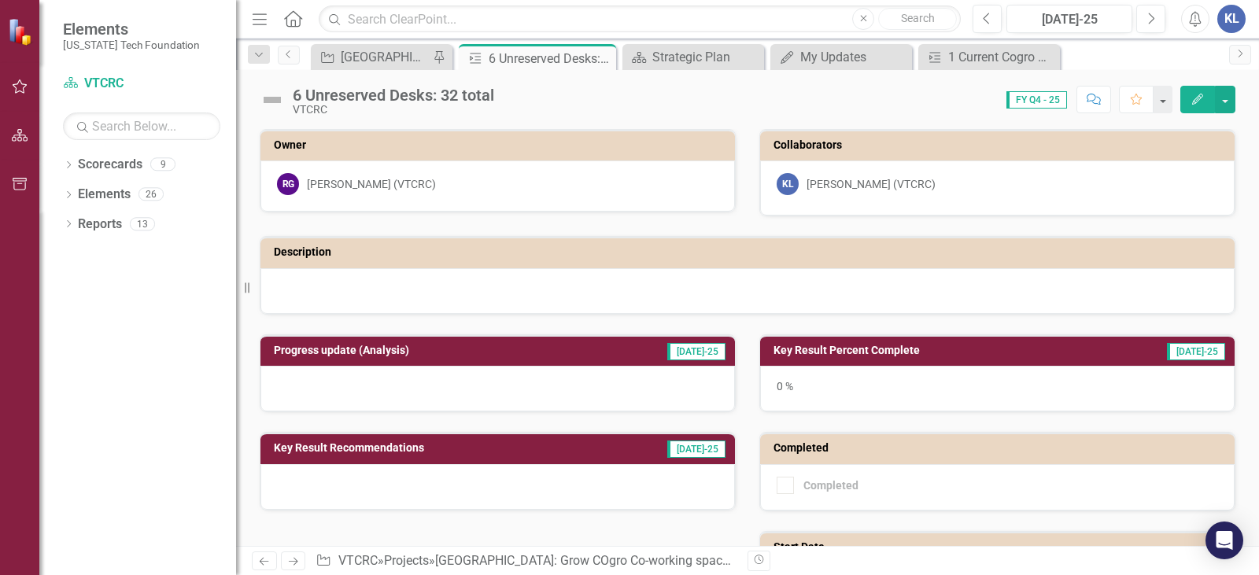
click at [319, 386] on div at bounding box center [497, 389] width 474 height 46
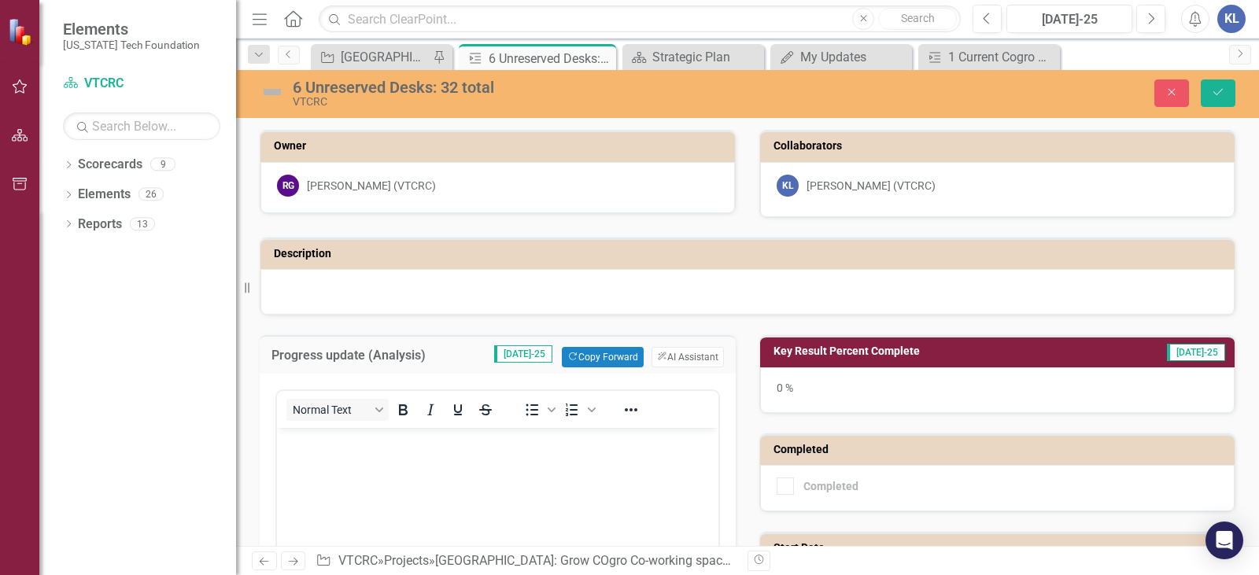
click at [349, 443] on p "Rich Text Area. Press ALT-0 for help." at bounding box center [497, 441] width 433 height 19
click at [856, 389] on div "0 %" at bounding box center [997, 390] width 474 height 46
click at [1058, 383] on div "0 %" at bounding box center [997, 390] width 474 height 46
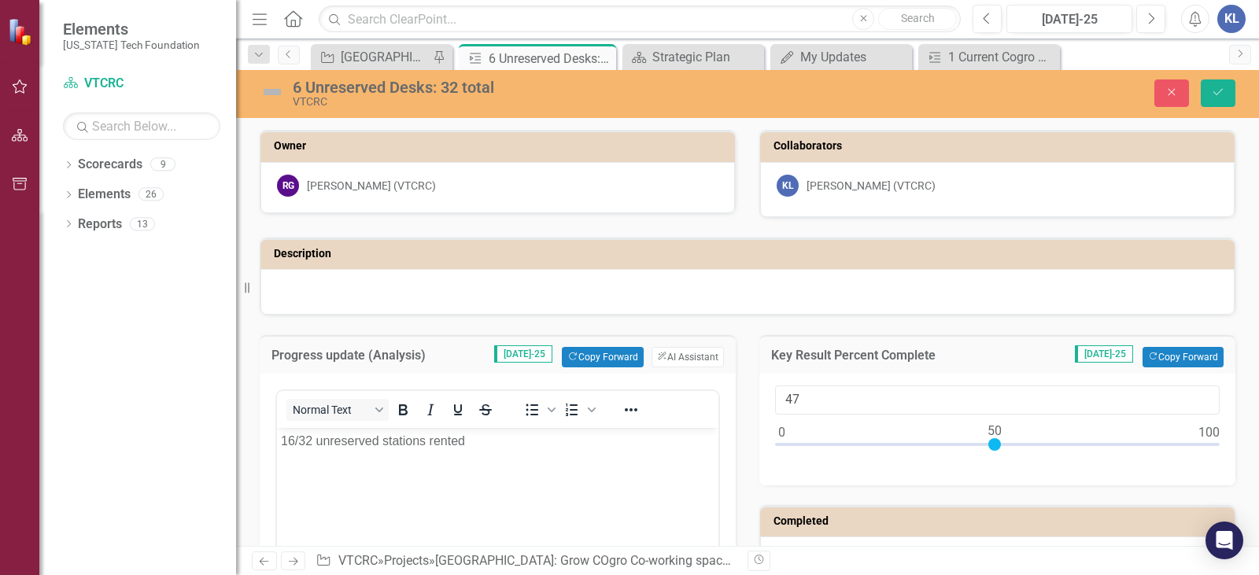
type input "50"
drag, startPoint x: 774, startPoint y: 438, endPoint x: 987, endPoint y: 455, distance: 213.9
click at [987, 455] on div at bounding box center [997, 448] width 444 height 20
click at [355, 90] on div "6 Unreserved Desks: 32 total" at bounding box center [547, 87] width 508 height 17
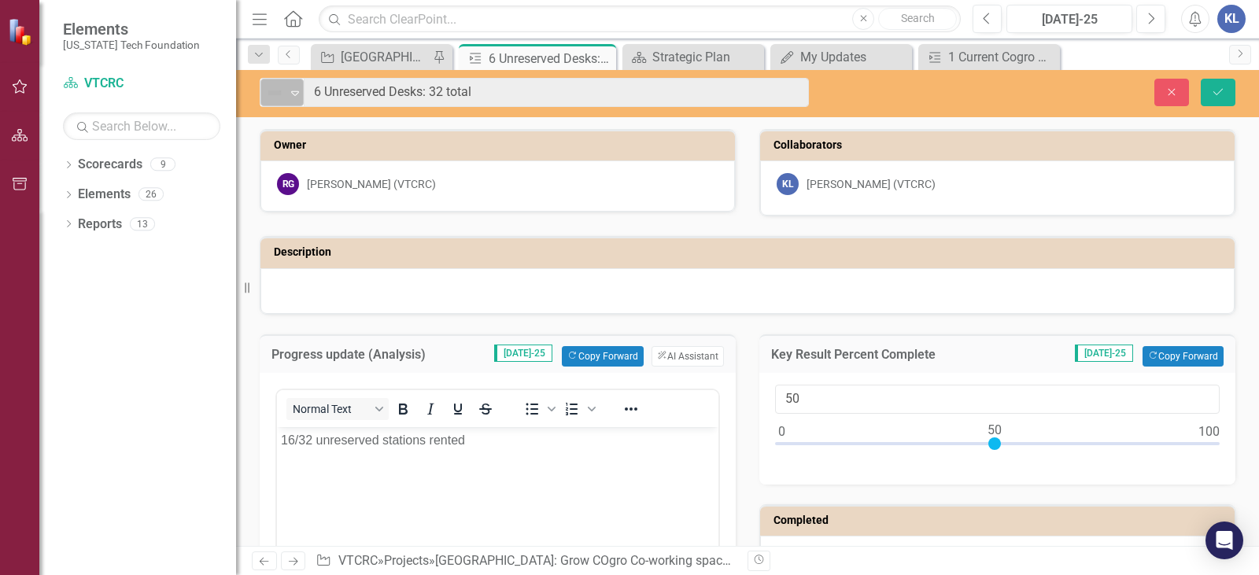
click at [295, 91] on icon at bounding box center [295, 93] width 8 height 5
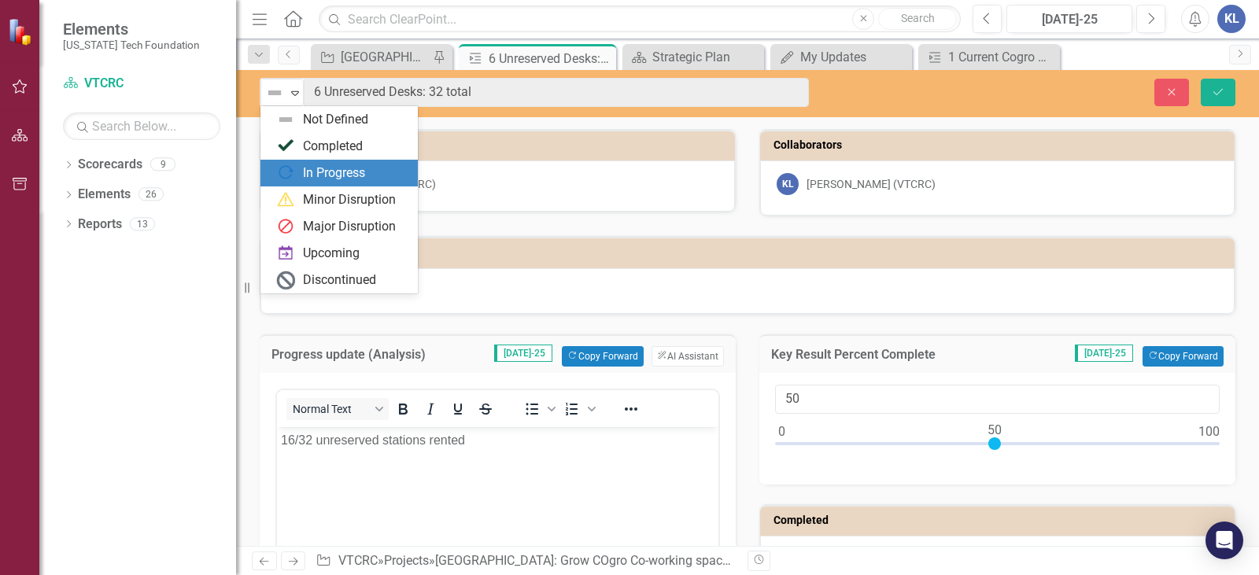
click at [334, 166] on div "In Progress" at bounding box center [334, 173] width 62 height 18
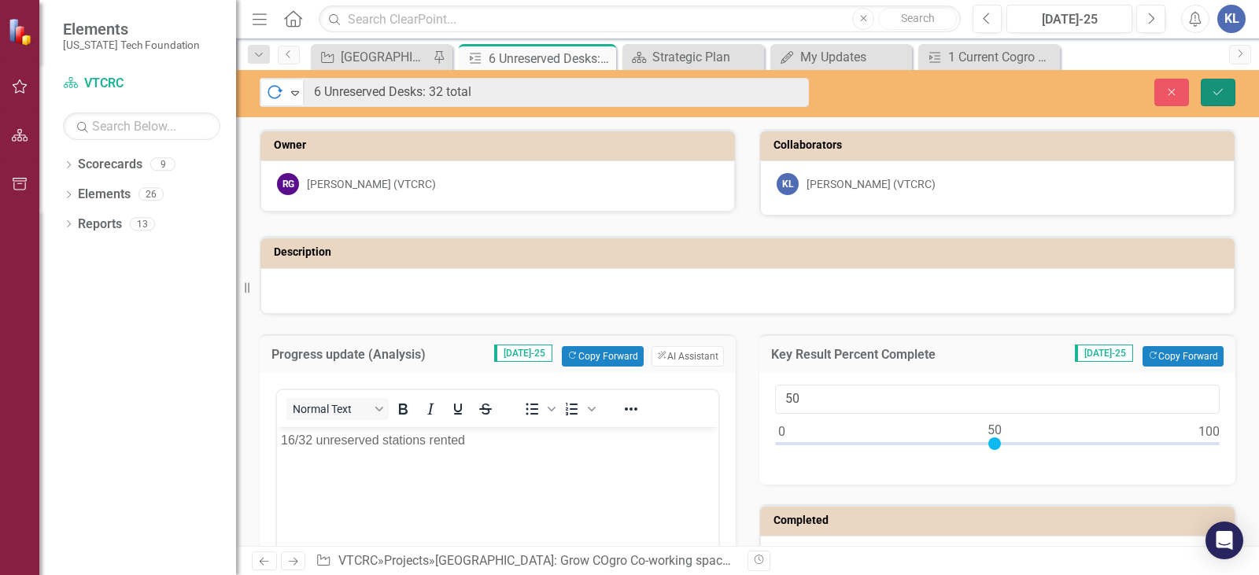
click at [1205, 98] on button "Save" at bounding box center [1217, 93] width 35 height 28
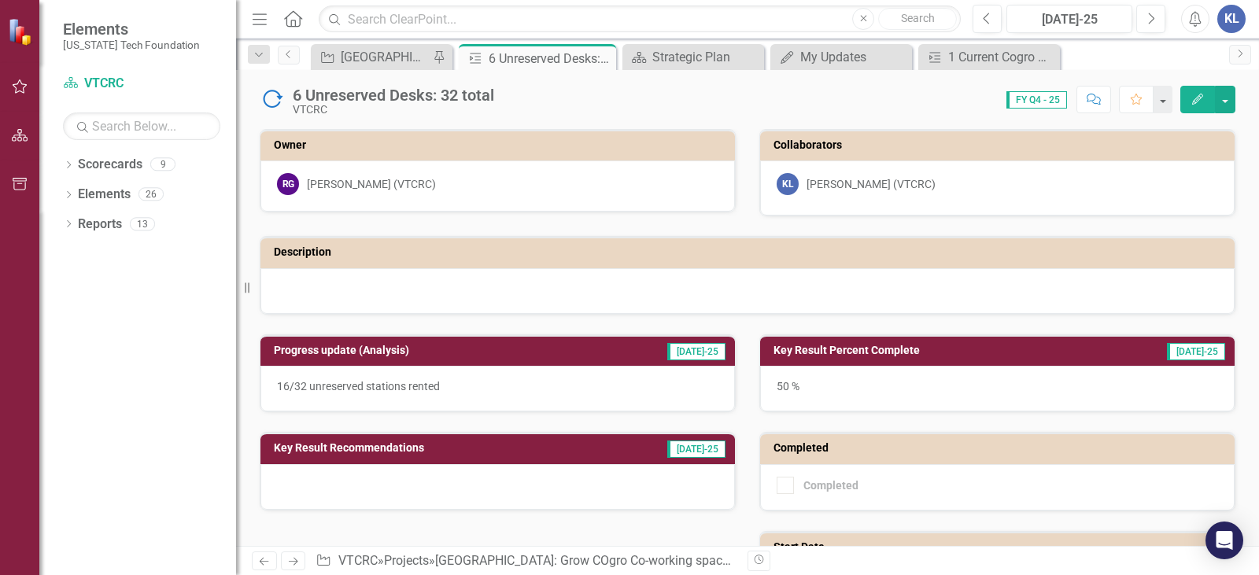
click at [939, 374] on div "50 %" at bounding box center [997, 389] width 474 height 46
click at [974, 58] on div "1 Current Cogro Occupancy" at bounding box center [992, 57] width 88 height 20
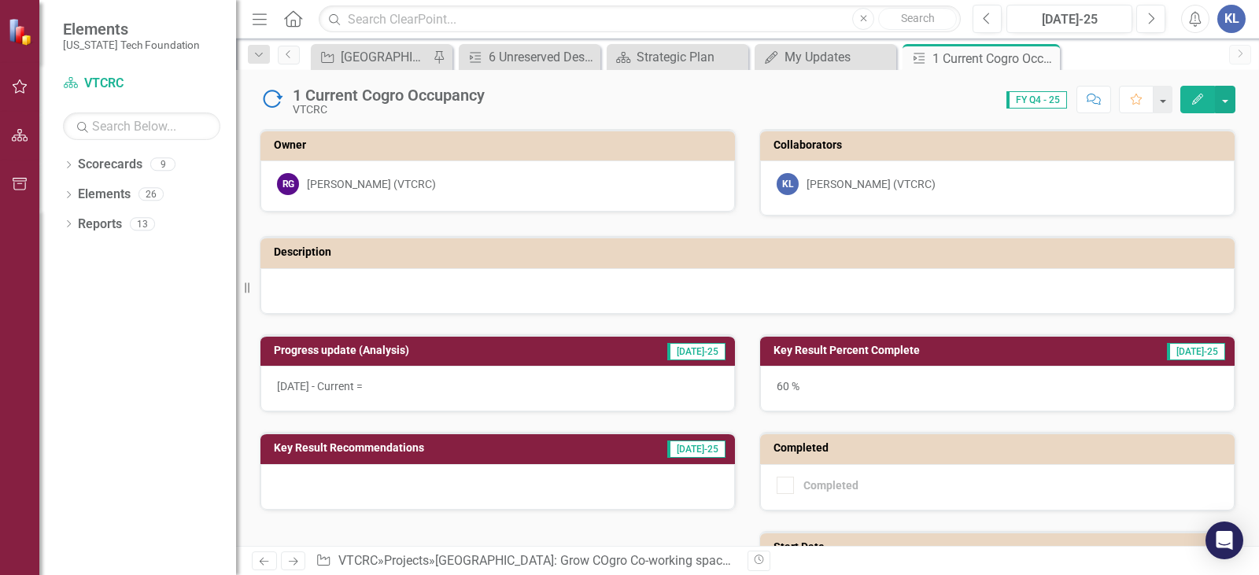
click at [1016, 389] on div "60 %" at bounding box center [997, 389] width 474 height 46
click at [1016, 388] on div "60 %" at bounding box center [997, 389] width 474 height 46
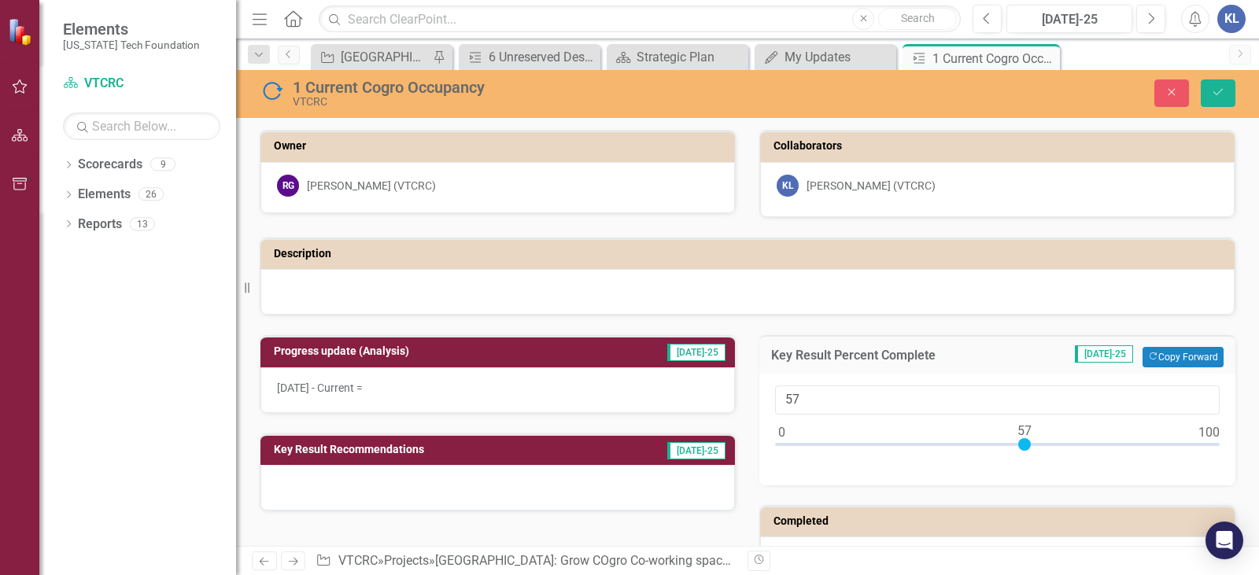
type input "56"
drag, startPoint x: 1031, startPoint y: 441, endPoint x: 1014, endPoint y: 449, distance: 18.3
click at [1014, 449] on div at bounding box center [1020, 444] width 13 height 13
click at [463, 395] on p "[DATE] - Current =" at bounding box center [497, 388] width 441 height 16
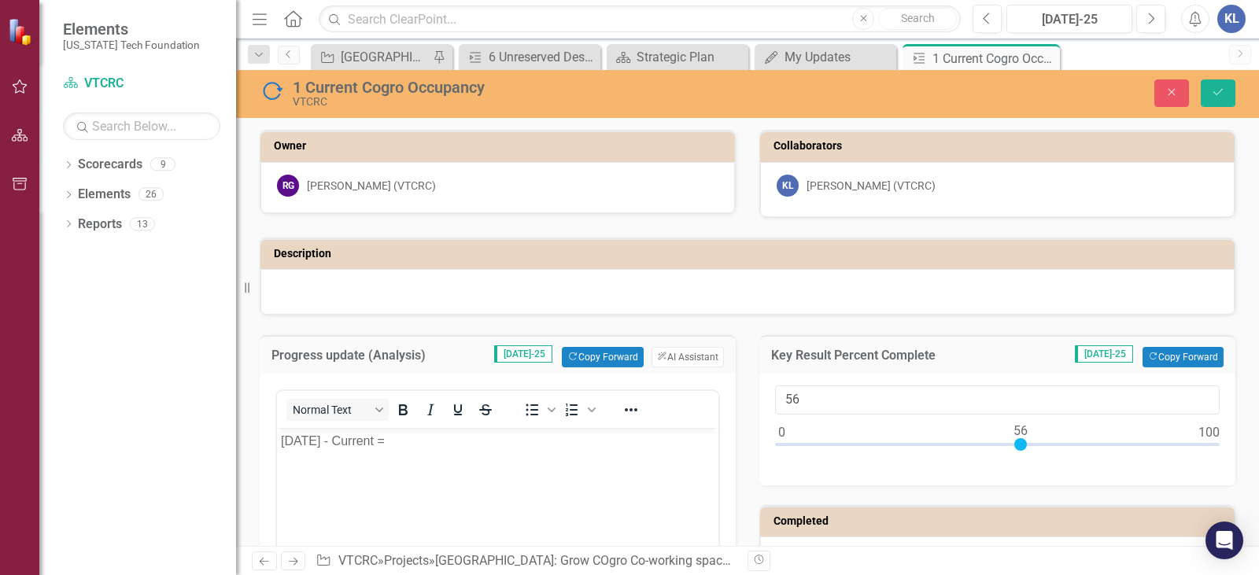
click at [426, 449] on p "[DATE] - Current =" at bounding box center [497, 441] width 433 height 19
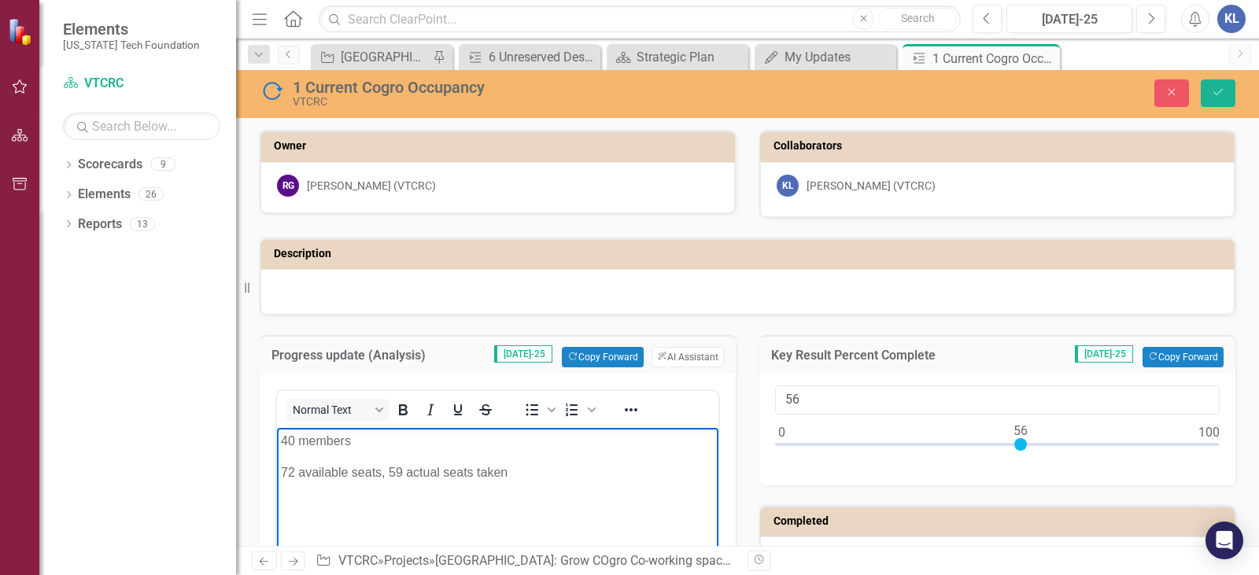
click at [409, 503] on body "40 members 72 available seats, 59 actual seats taken" at bounding box center [497, 546] width 441 height 236
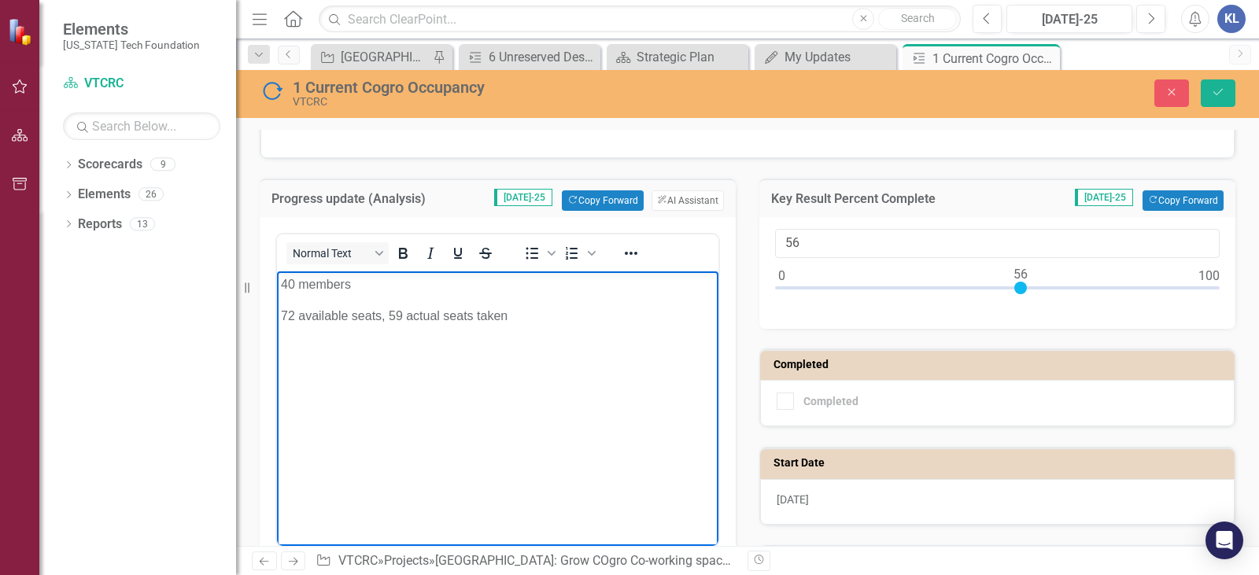
scroll to position [157, 0]
click at [1203, 93] on button "Save" at bounding box center [1217, 93] width 35 height 28
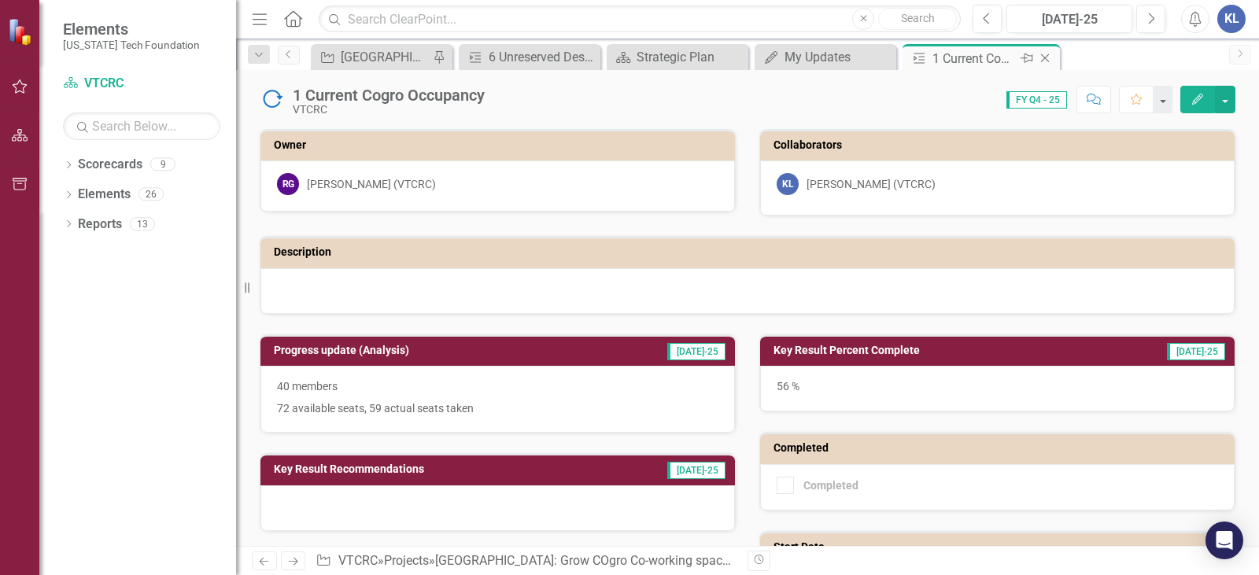
click at [1047, 59] on icon "Close" at bounding box center [1045, 58] width 16 height 13
